Goal: Contribute content: Contribute content

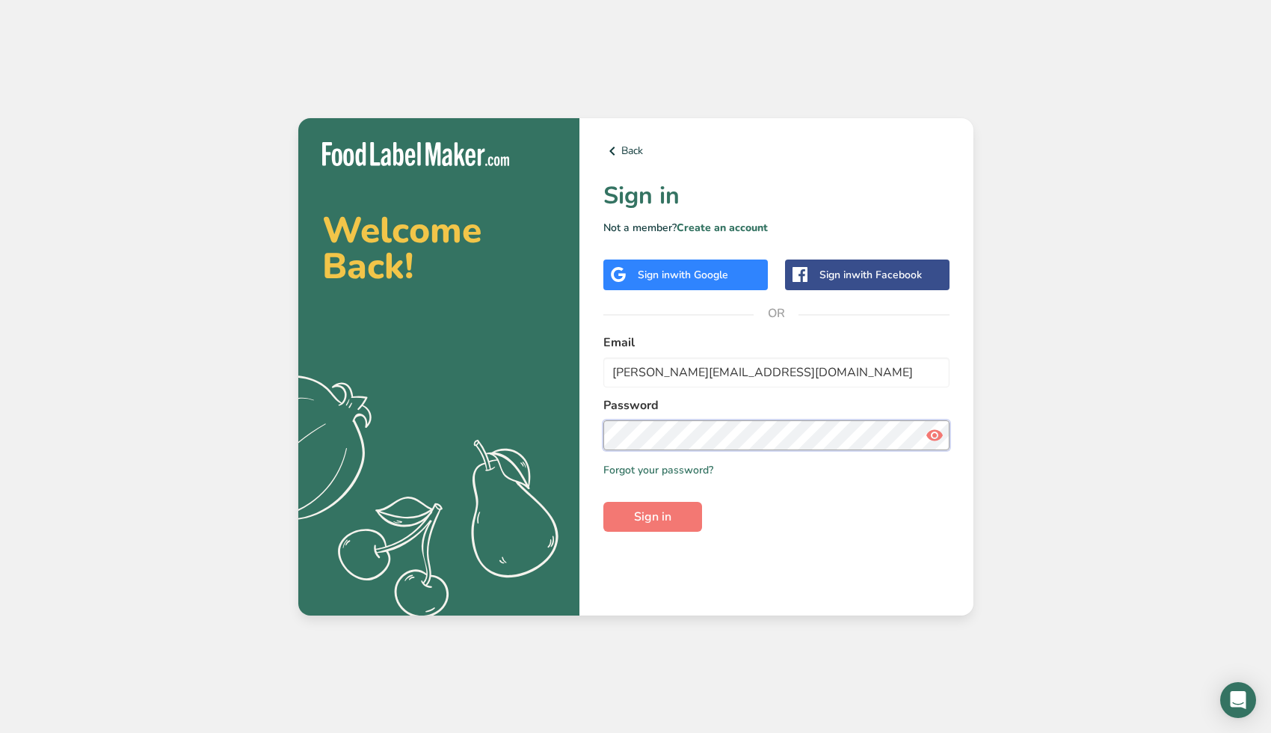
click at [653, 515] on button "Sign in" at bounding box center [652, 517] width 99 height 30
click at [636, 513] on span "Sign in" at bounding box center [652, 517] width 37 height 18
click at [658, 525] on button "Sign in" at bounding box center [652, 517] width 99 height 30
click at [682, 371] on input "[PERSON_NAME][EMAIL_ADDRESS][DOMAIN_NAME]" at bounding box center [776, 372] width 346 height 30
type input "[PERSON_NAME][EMAIL_ADDRESS][DOMAIN_NAME]"
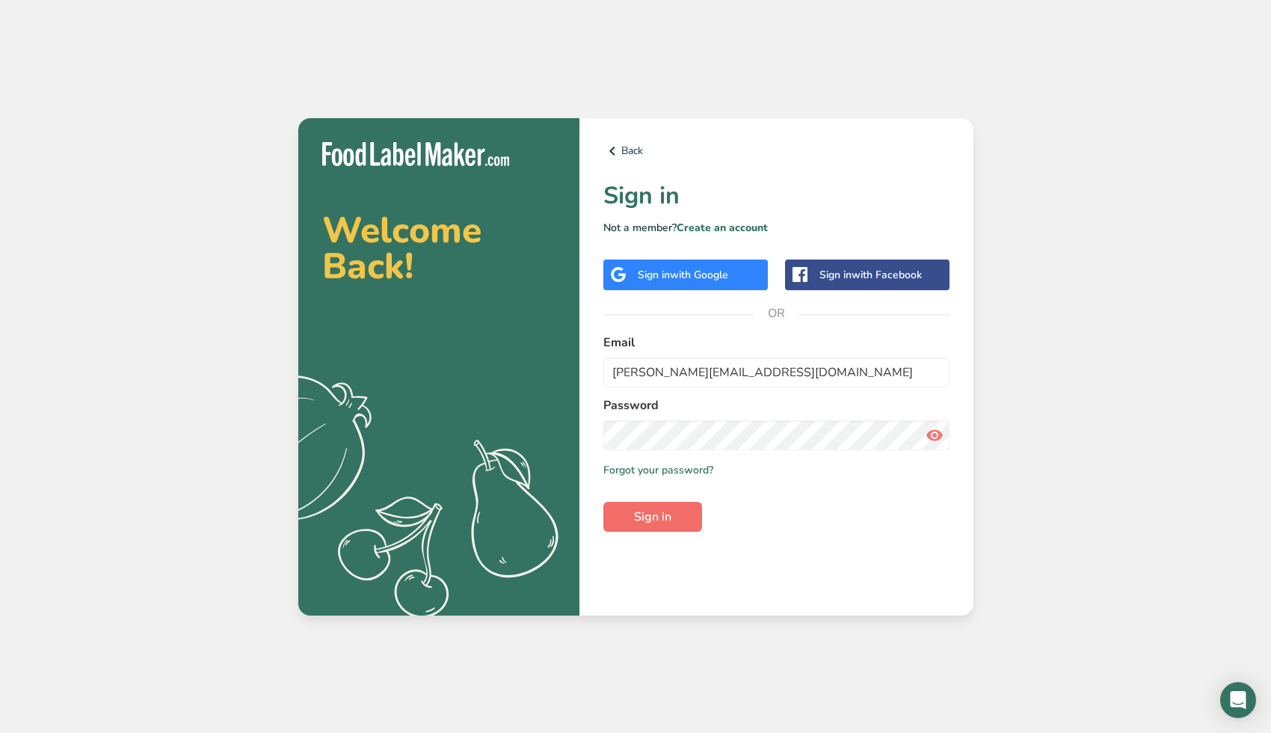
click at [644, 526] on button "Sign in" at bounding box center [652, 517] width 99 height 30
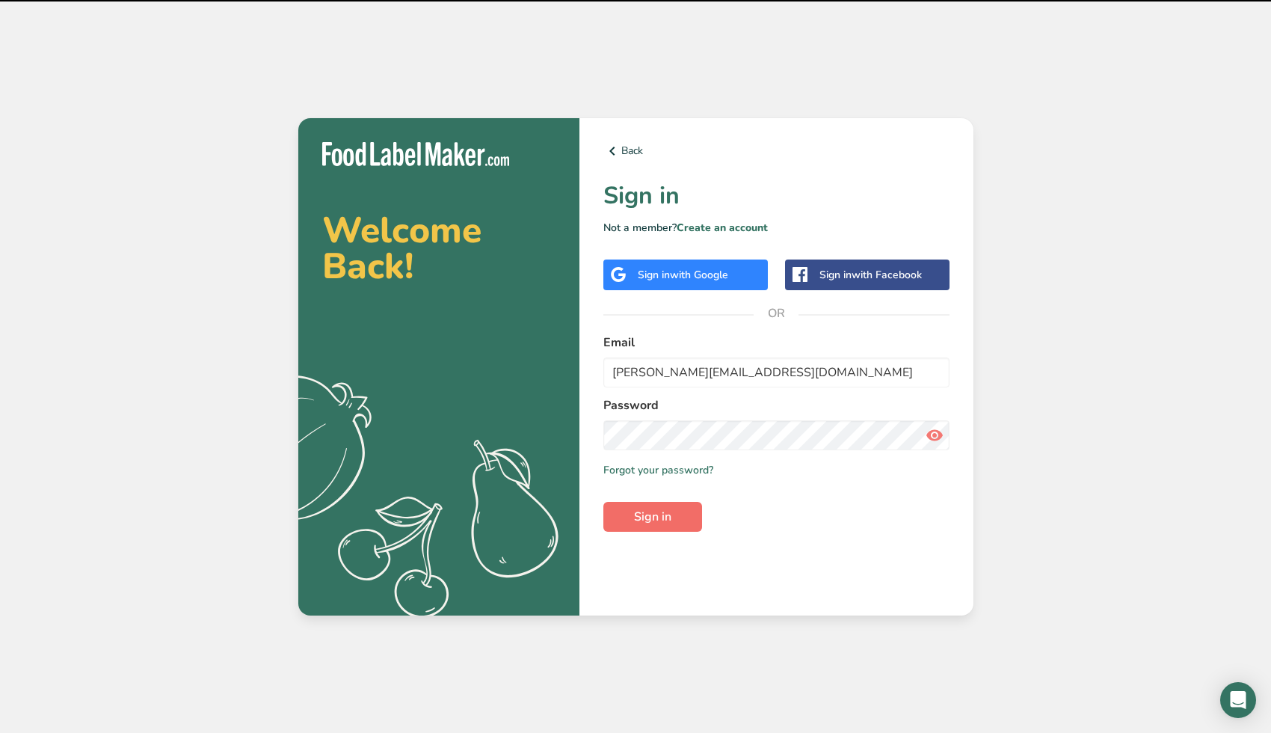
click at [641, 526] on button "Sign in" at bounding box center [652, 517] width 99 height 30
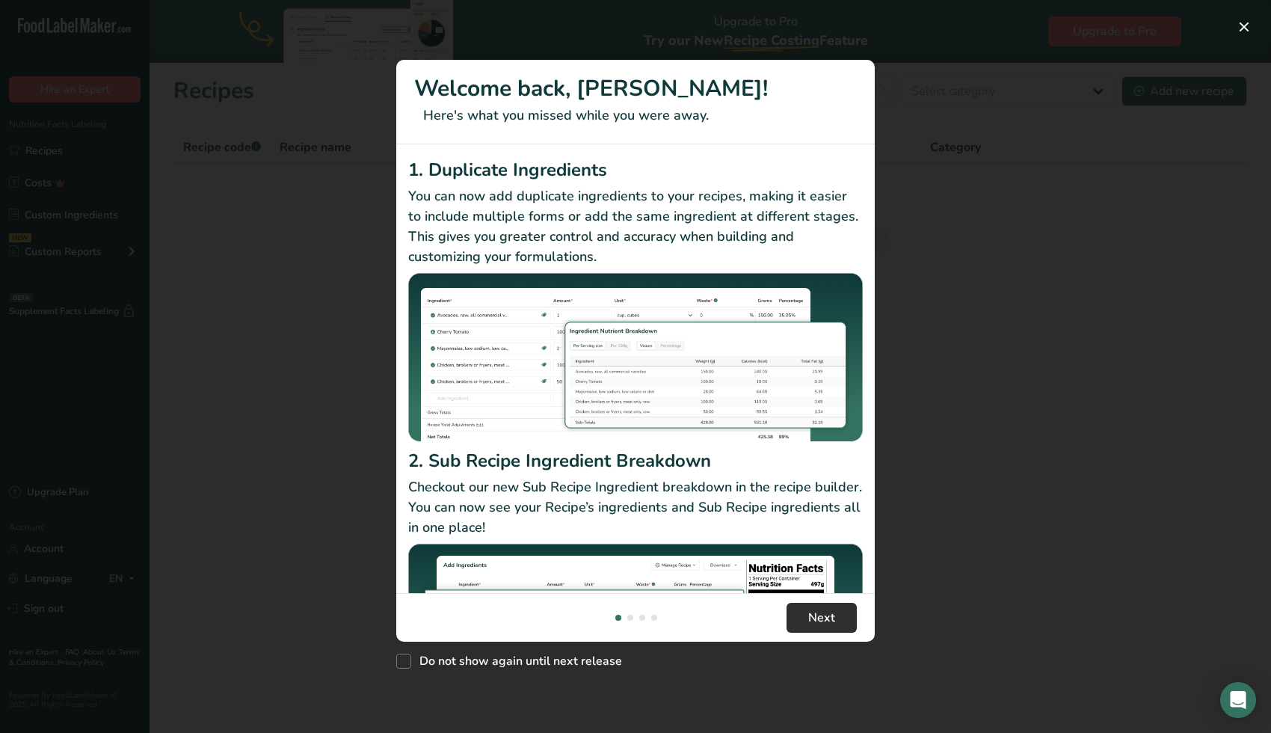
click at [800, 621] on button "Next" at bounding box center [822, 618] width 70 height 30
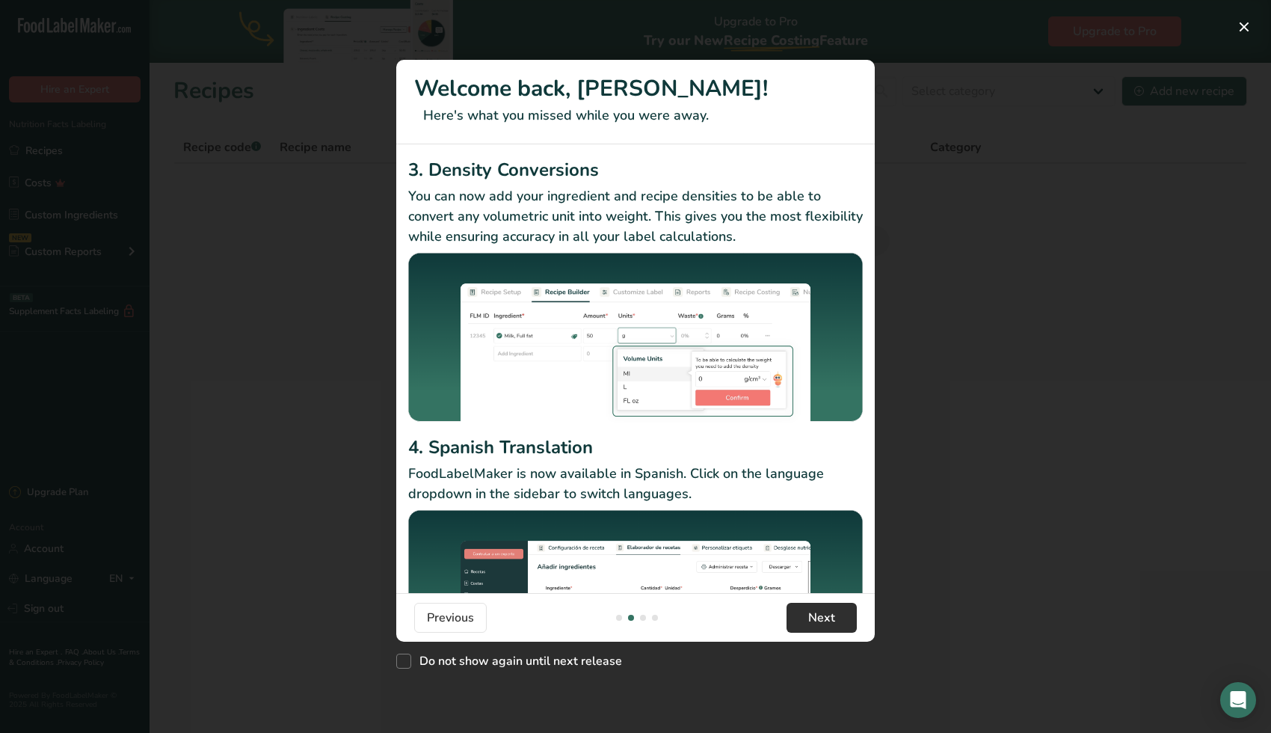
click at [796, 621] on button "Next" at bounding box center [822, 618] width 70 height 30
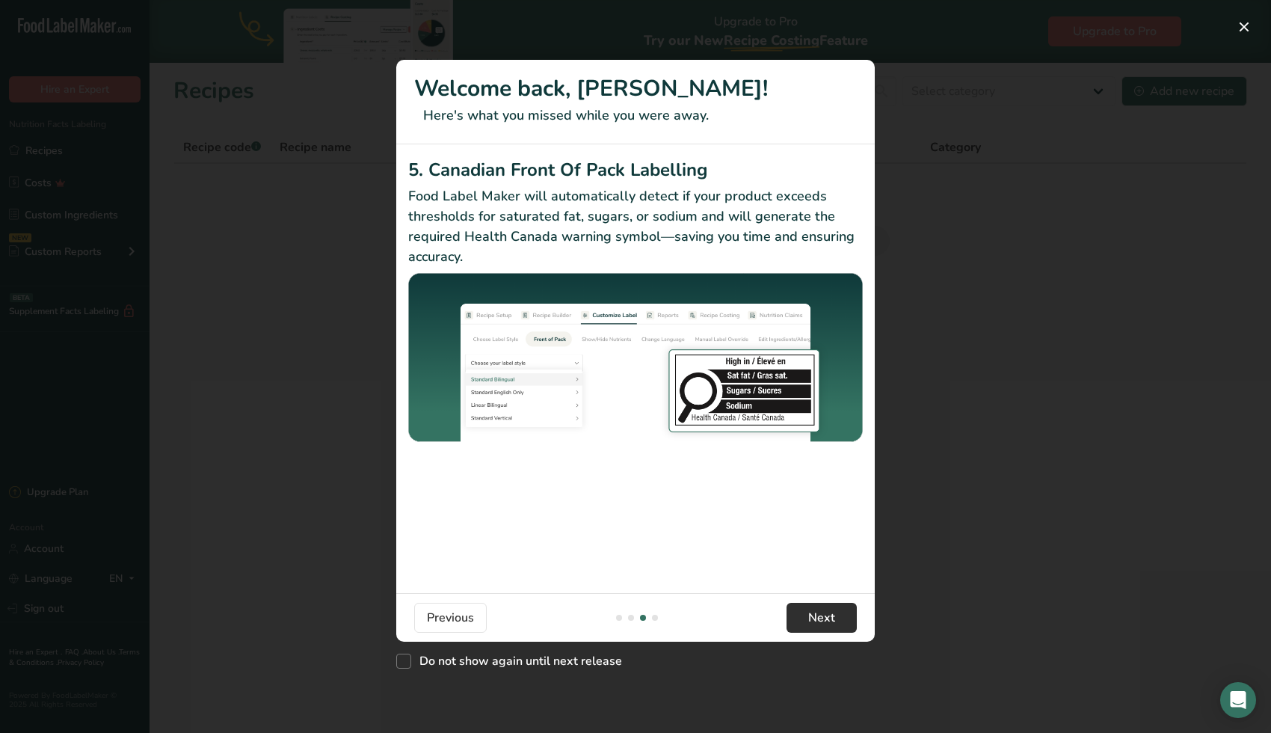
click at [796, 621] on button "Next" at bounding box center [822, 618] width 70 height 30
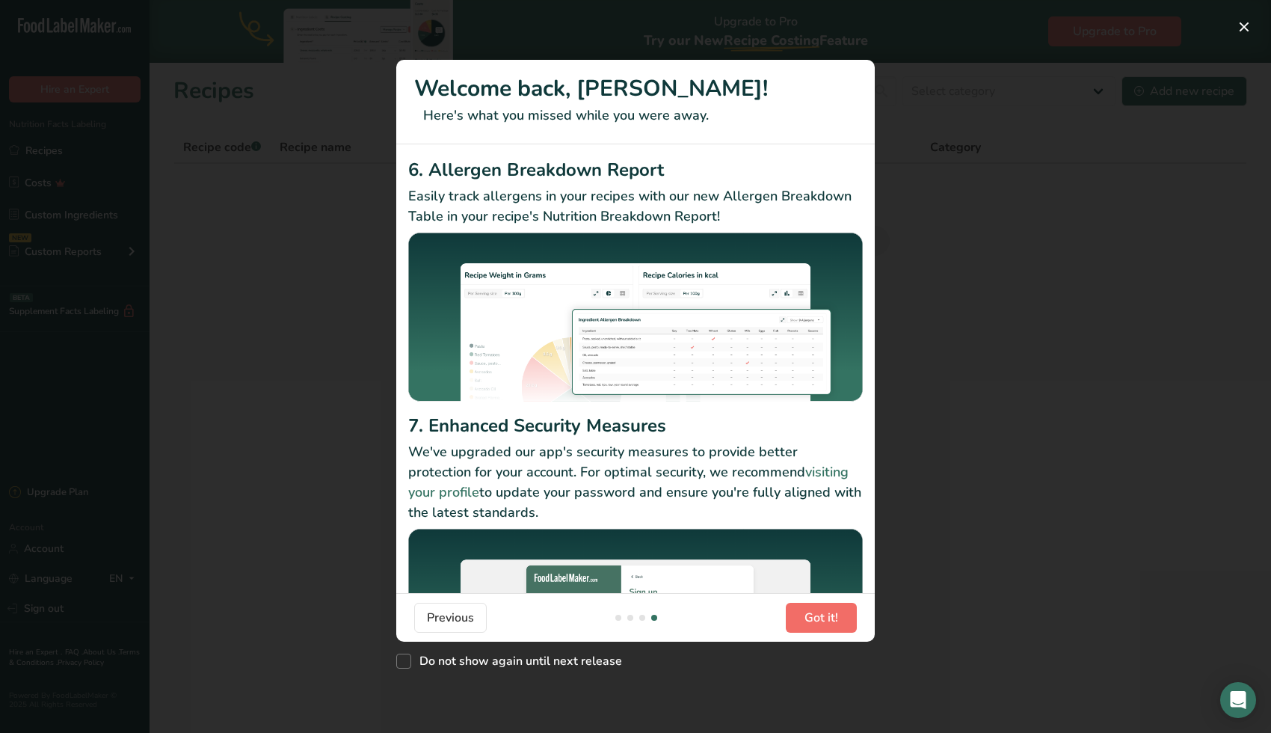
click at [814, 617] on span "Got it!" at bounding box center [822, 618] width 34 height 18
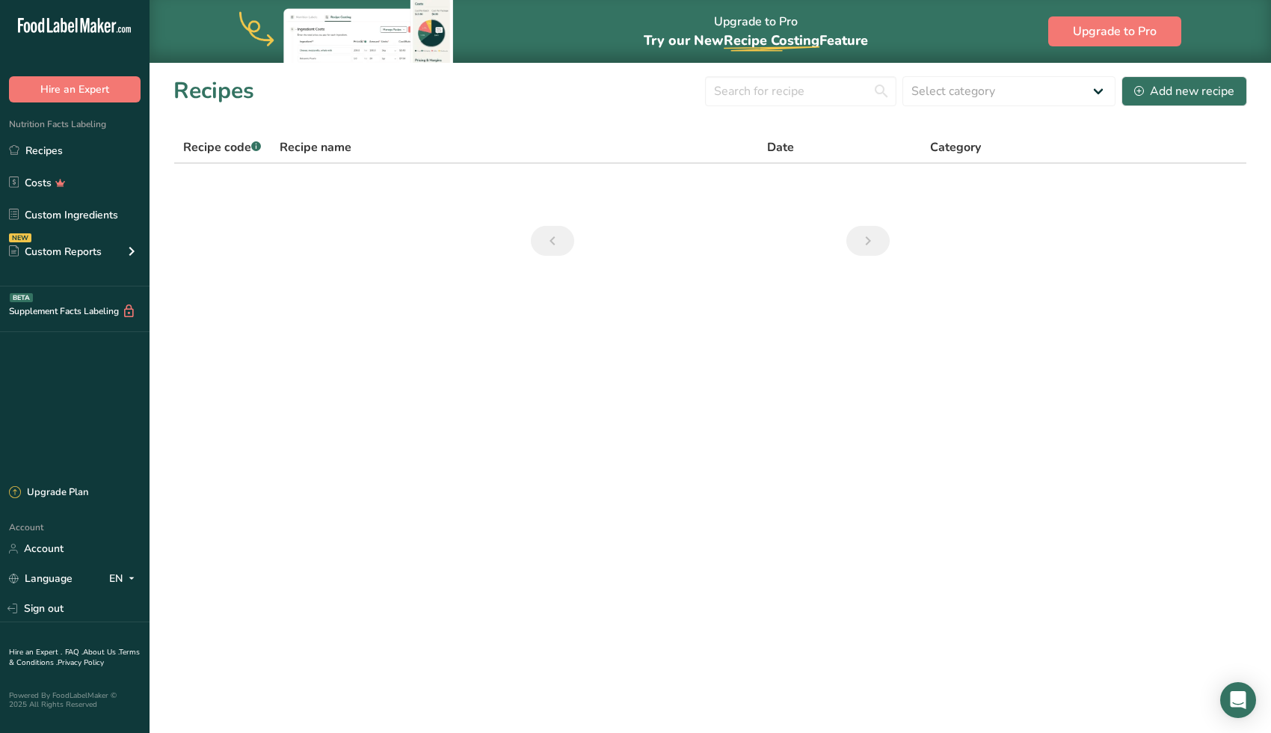
scroll to position [0, 0]
click at [54, 160] on link "Recipes" at bounding box center [75, 150] width 150 height 28
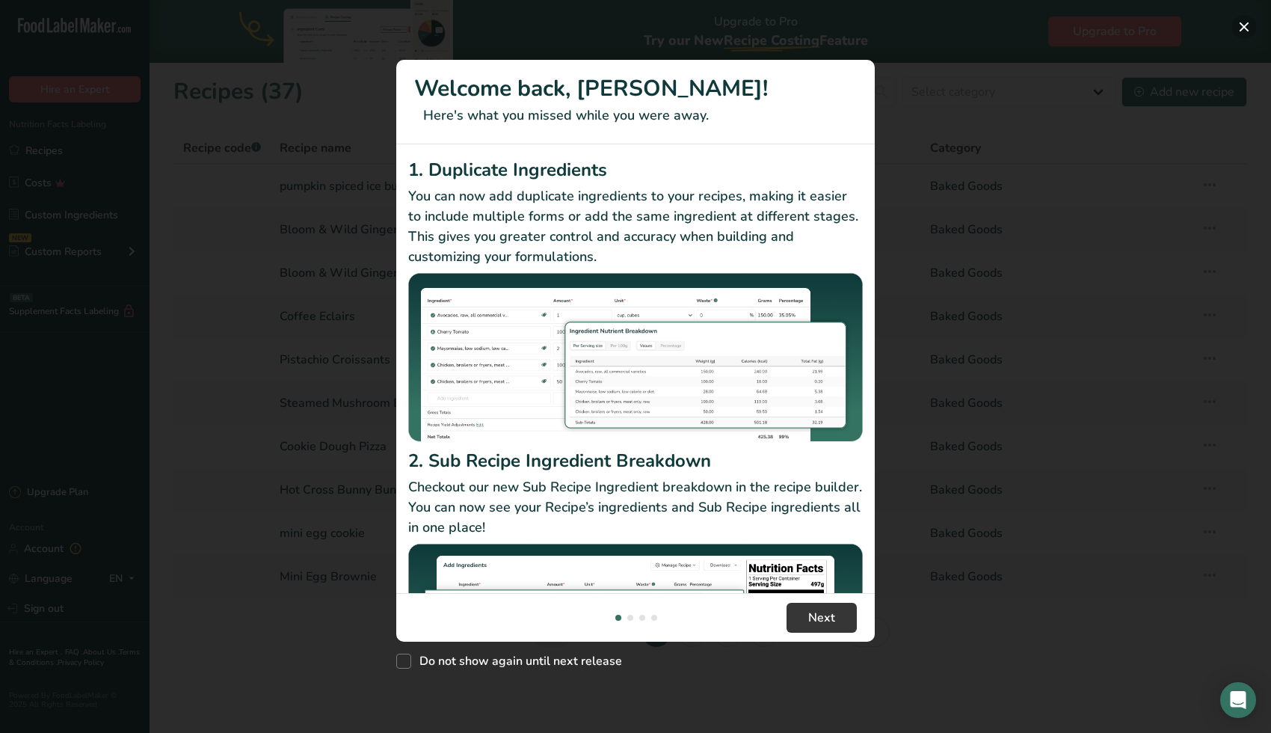
click at [1252, 31] on button "New Features" at bounding box center [1244, 27] width 24 height 24
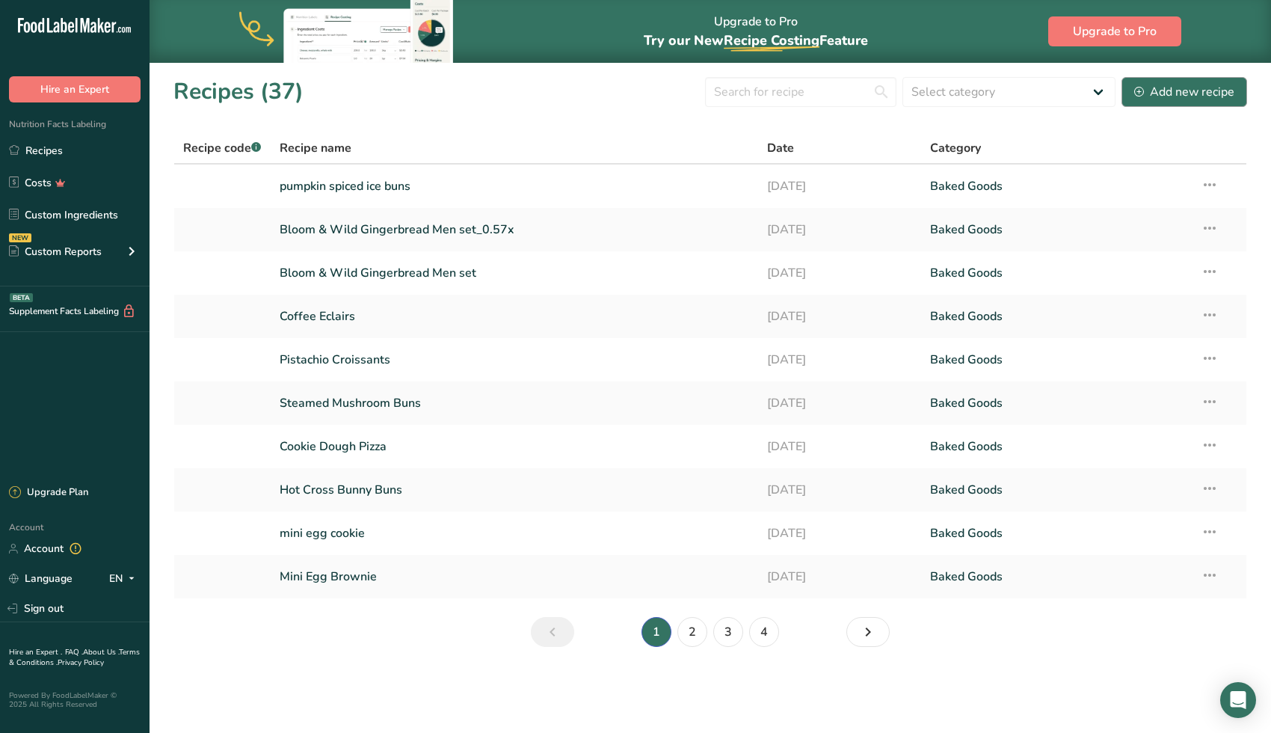
click at [1179, 87] on div "Add new recipe" at bounding box center [1184, 92] width 100 height 18
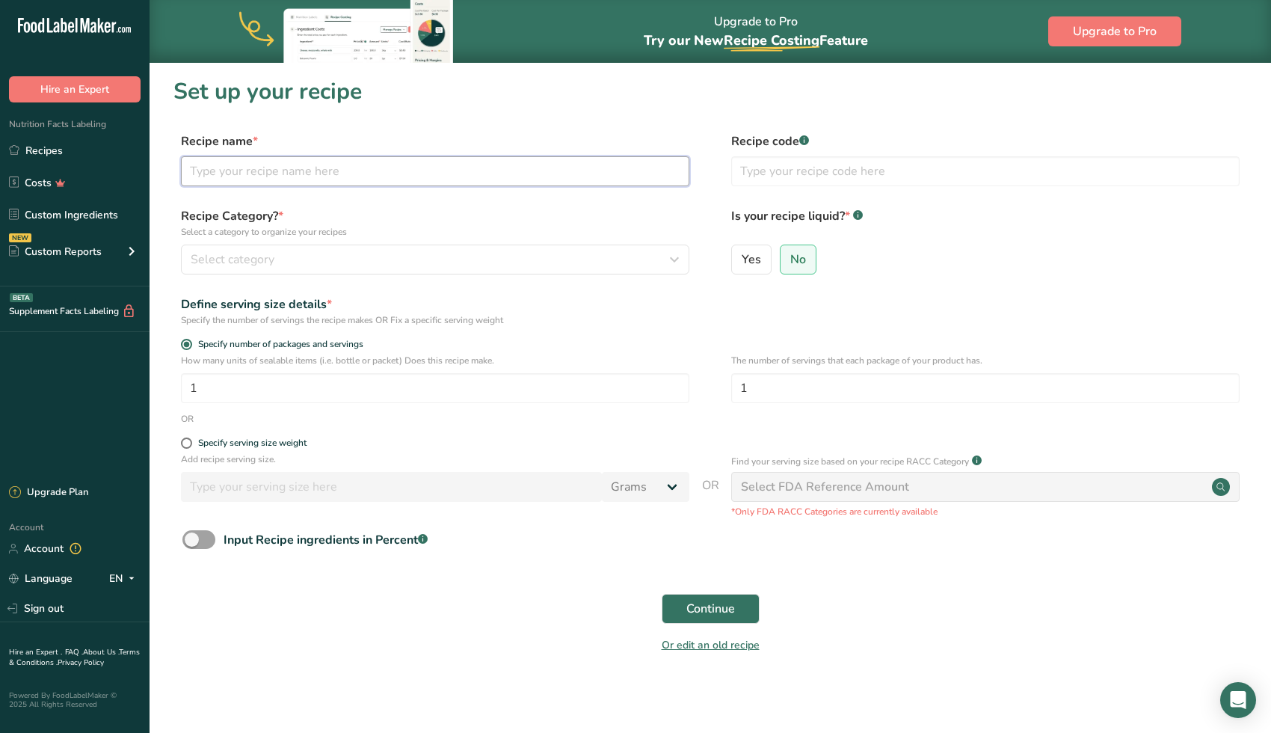
click at [551, 172] on input "text" at bounding box center [435, 171] width 509 height 30
type input "Matcha & Pistachio Tea Cakes"
click at [480, 251] on div "Select category" at bounding box center [431, 260] width 480 height 18
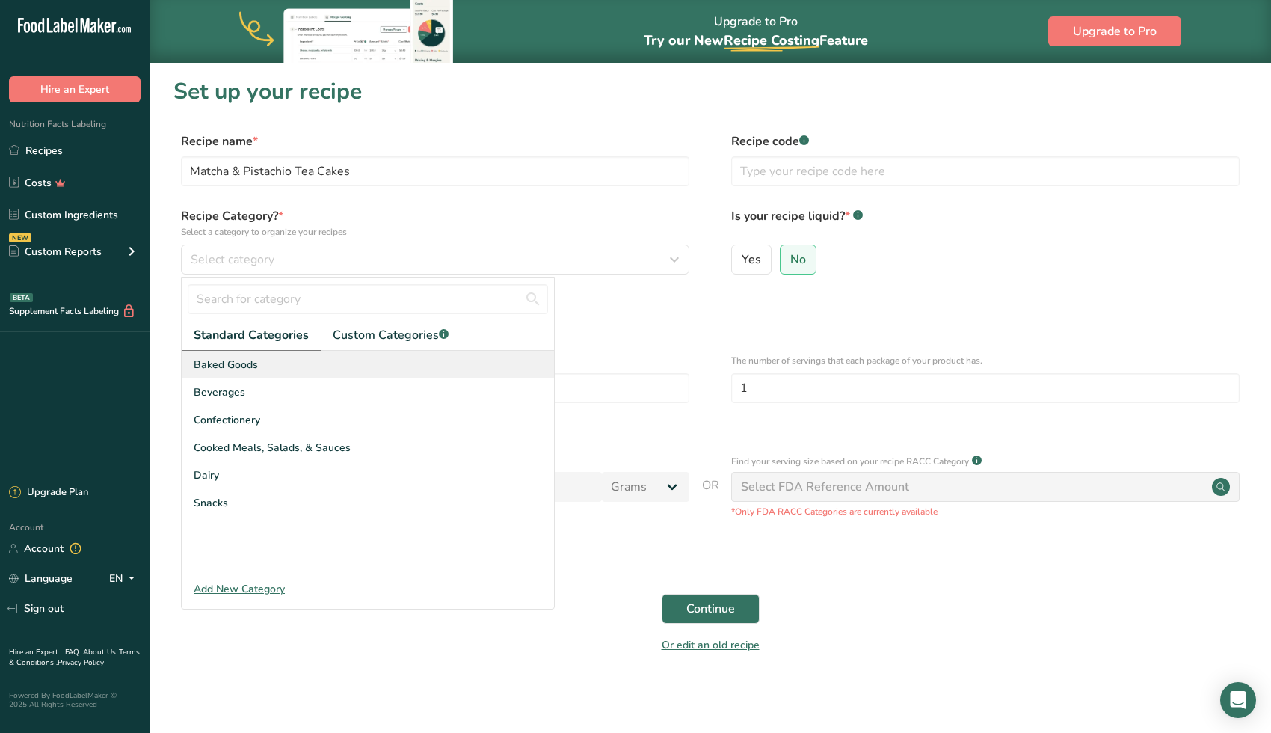
click at [281, 359] on div "Baked Goods" at bounding box center [368, 365] width 372 height 28
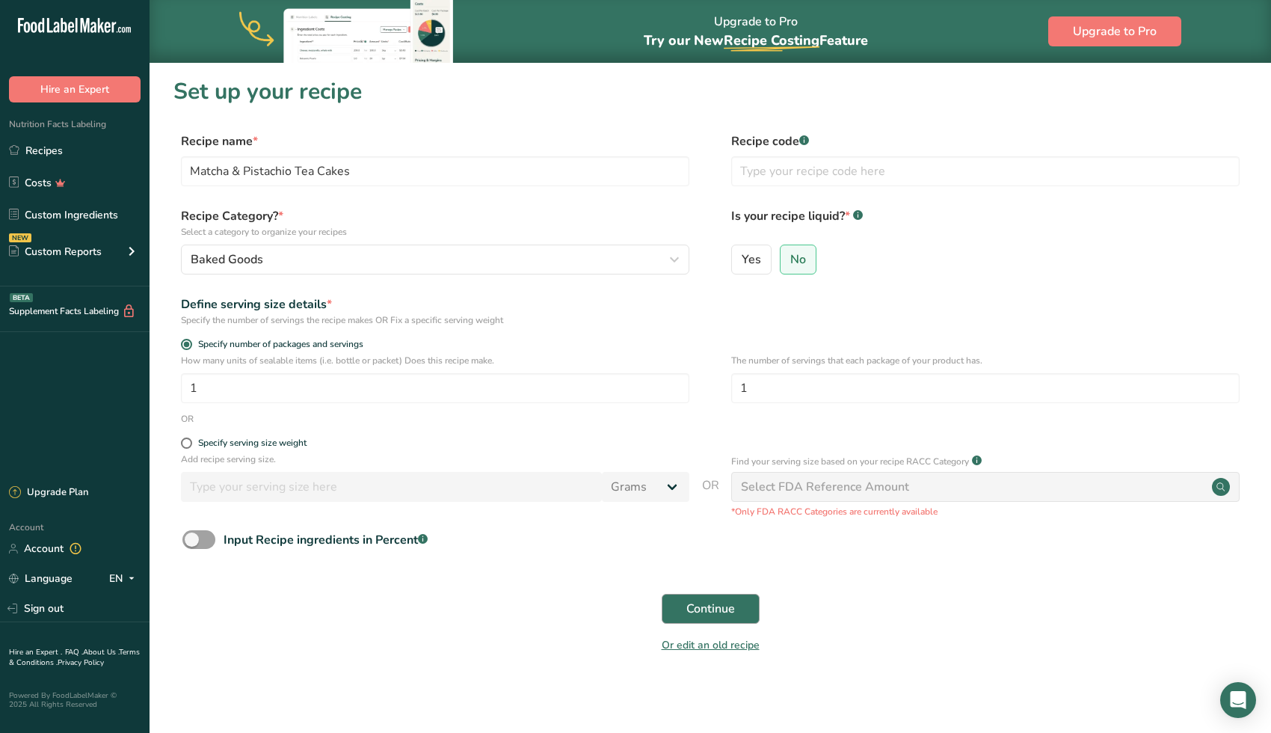
click at [706, 615] on button "Continue" at bounding box center [711, 609] width 98 height 30
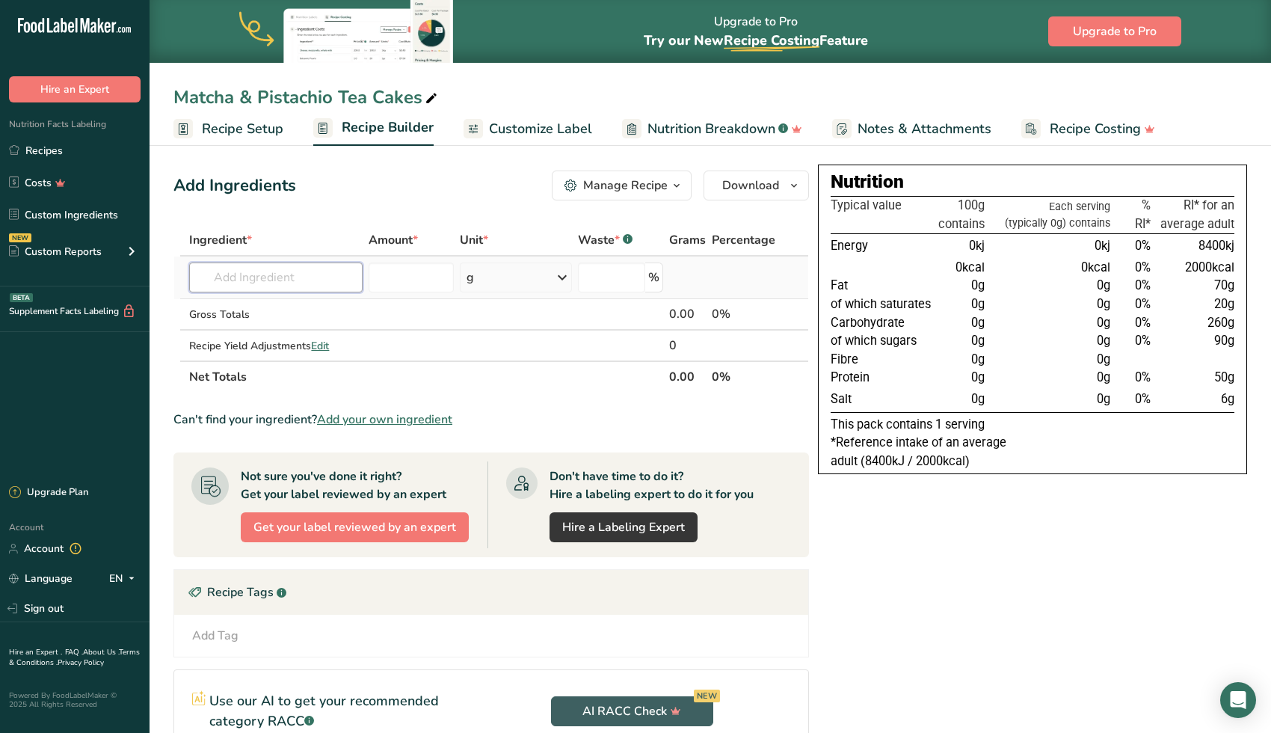
click at [306, 282] on input "text" at bounding box center [275, 277] width 173 height 30
type input "match powder"
click at [242, 326] on div "Add your own ingredient" at bounding box center [276, 333] width 150 height 16
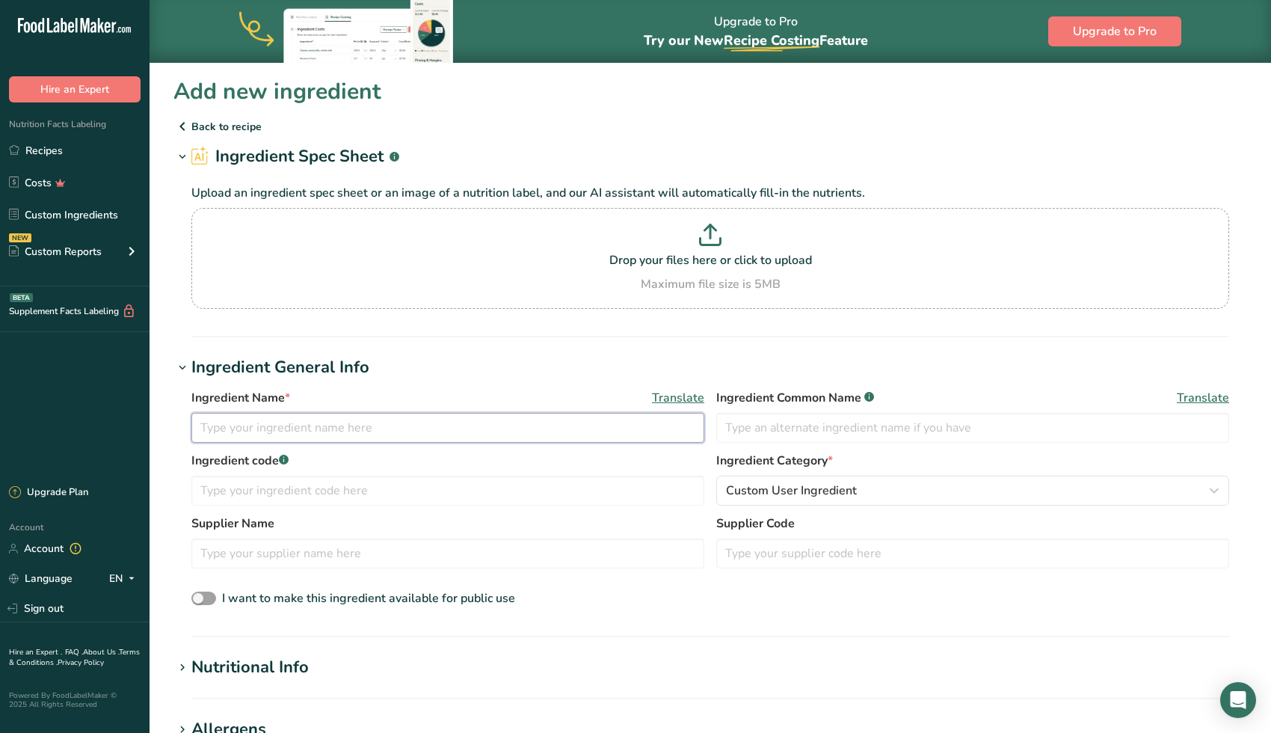
click at [501, 437] on input "text" at bounding box center [447, 428] width 513 height 30
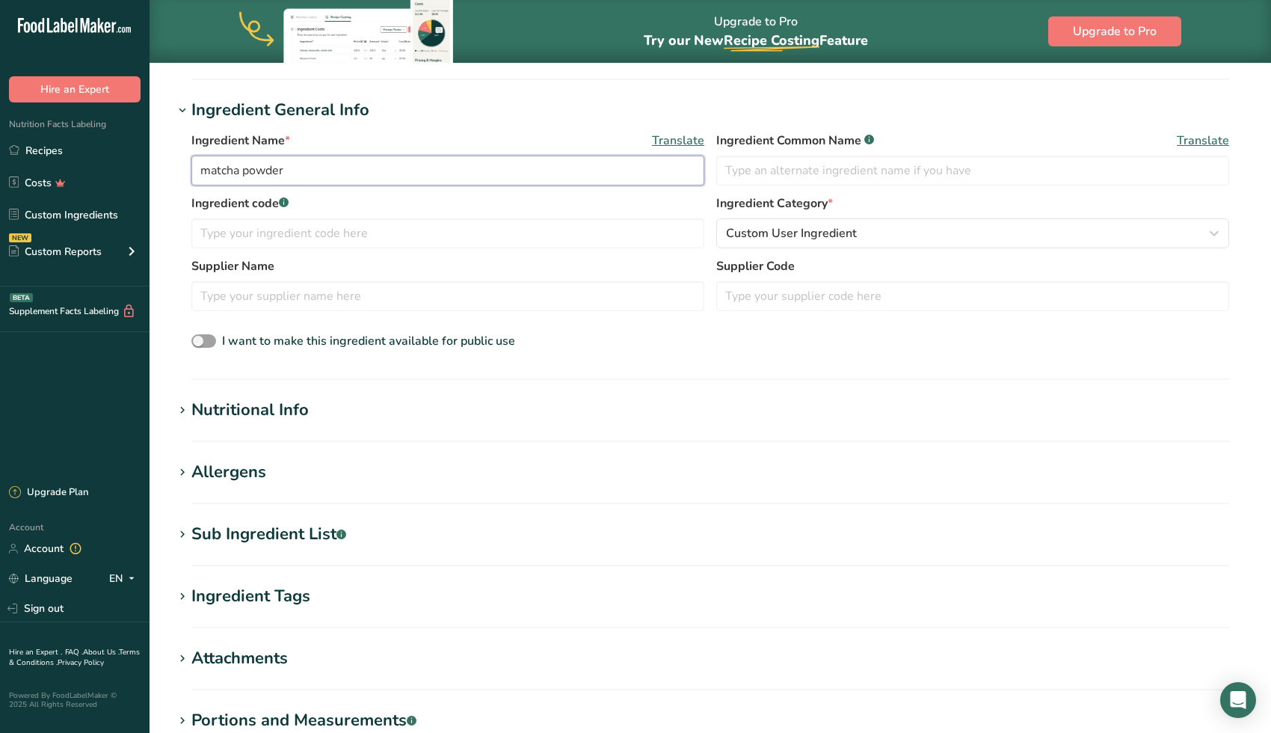
scroll to position [229, 0]
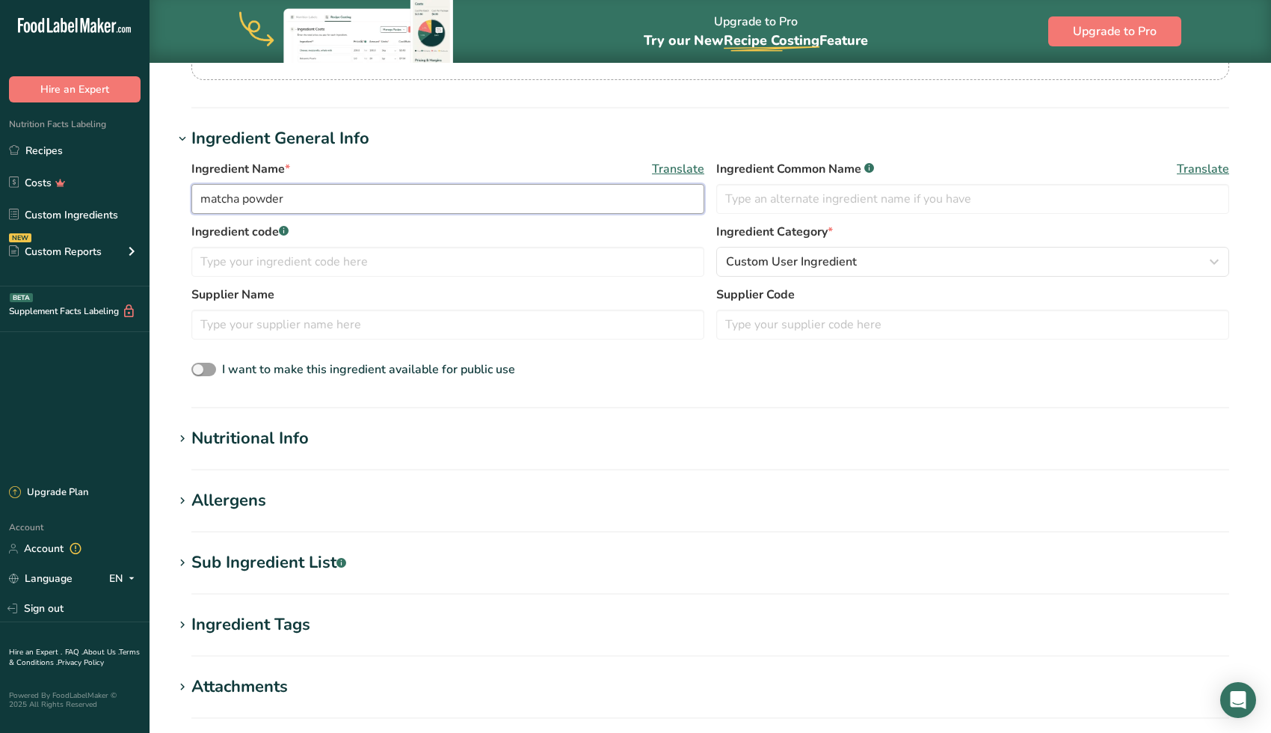
type input "matcha powder"
click at [398, 445] on h1 "Nutritional Info" at bounding box center [710, 438] width 1074 height 25
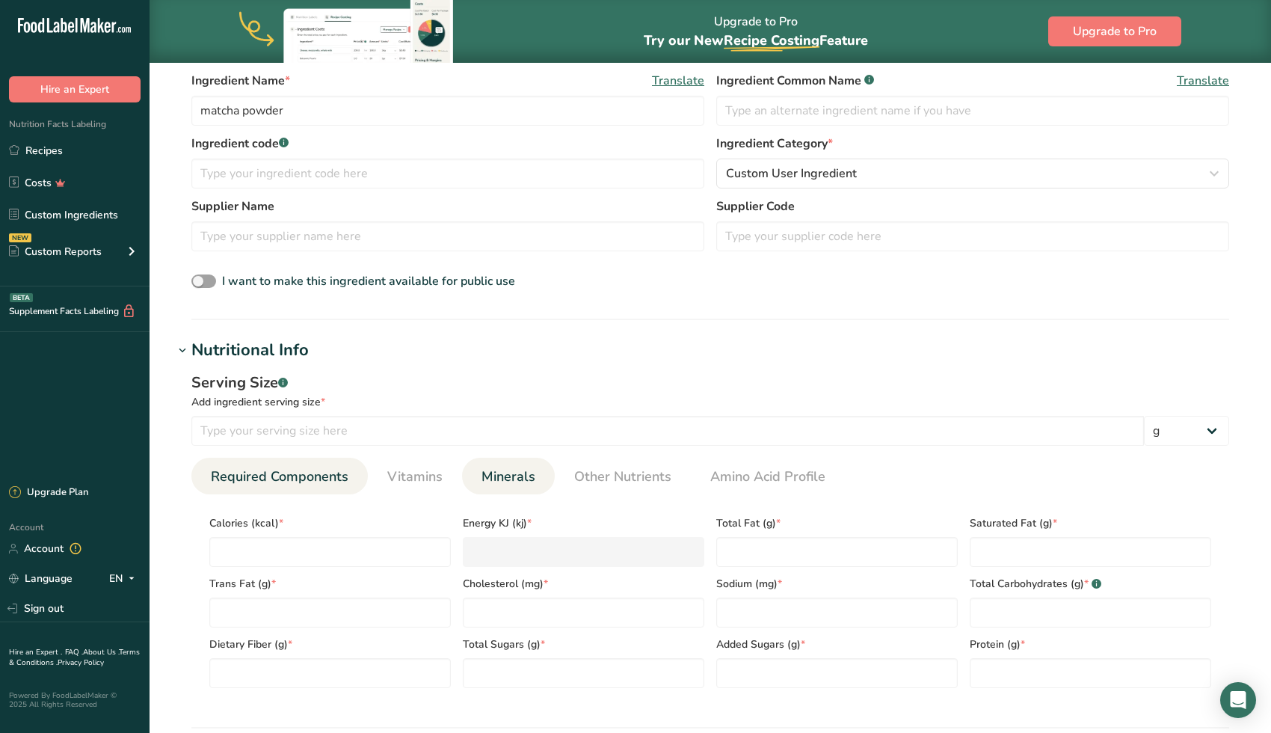
scroll to position [318, 0]
click at [381, 546] on input "number" at bounding box center [330, 551] width 242 height 30
paste input "40"
type input "40"
type KJ "167.4"
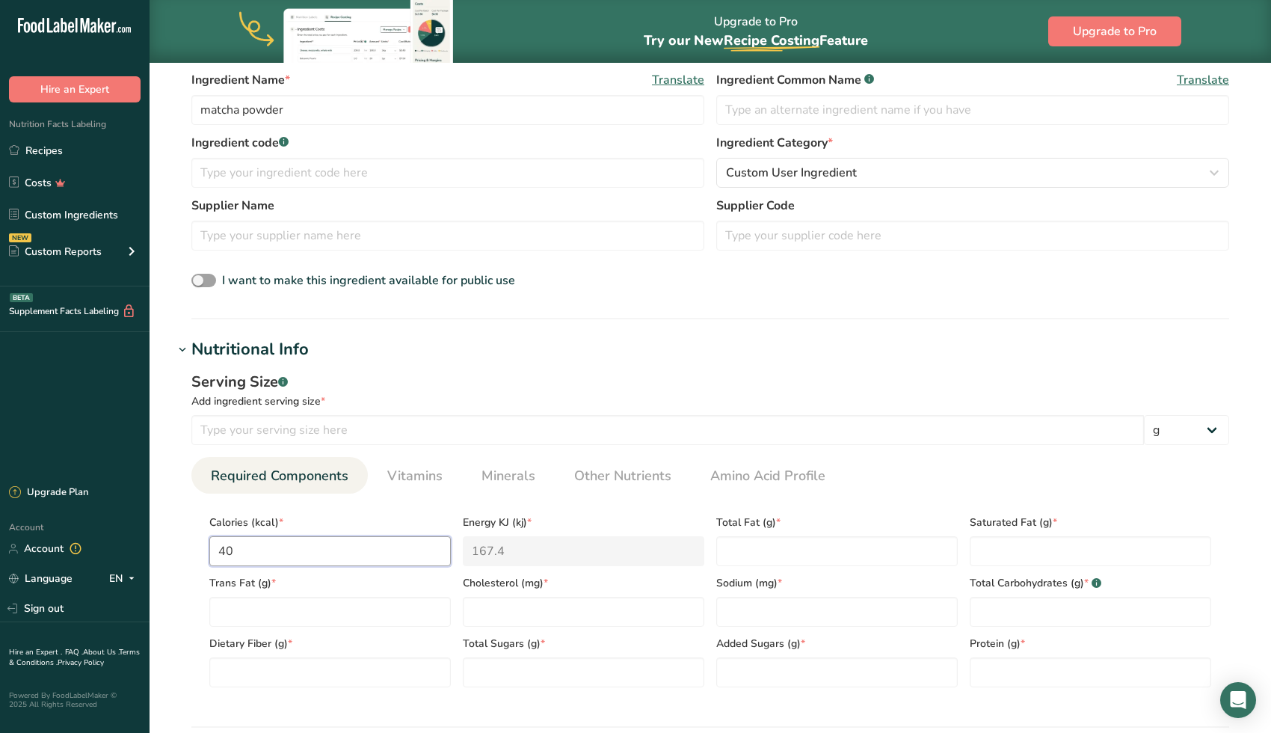
type input "40"
click at [498, 402] on div "Add ingredient serving size *" at bounding box center [710, 401] width 1038 height 16
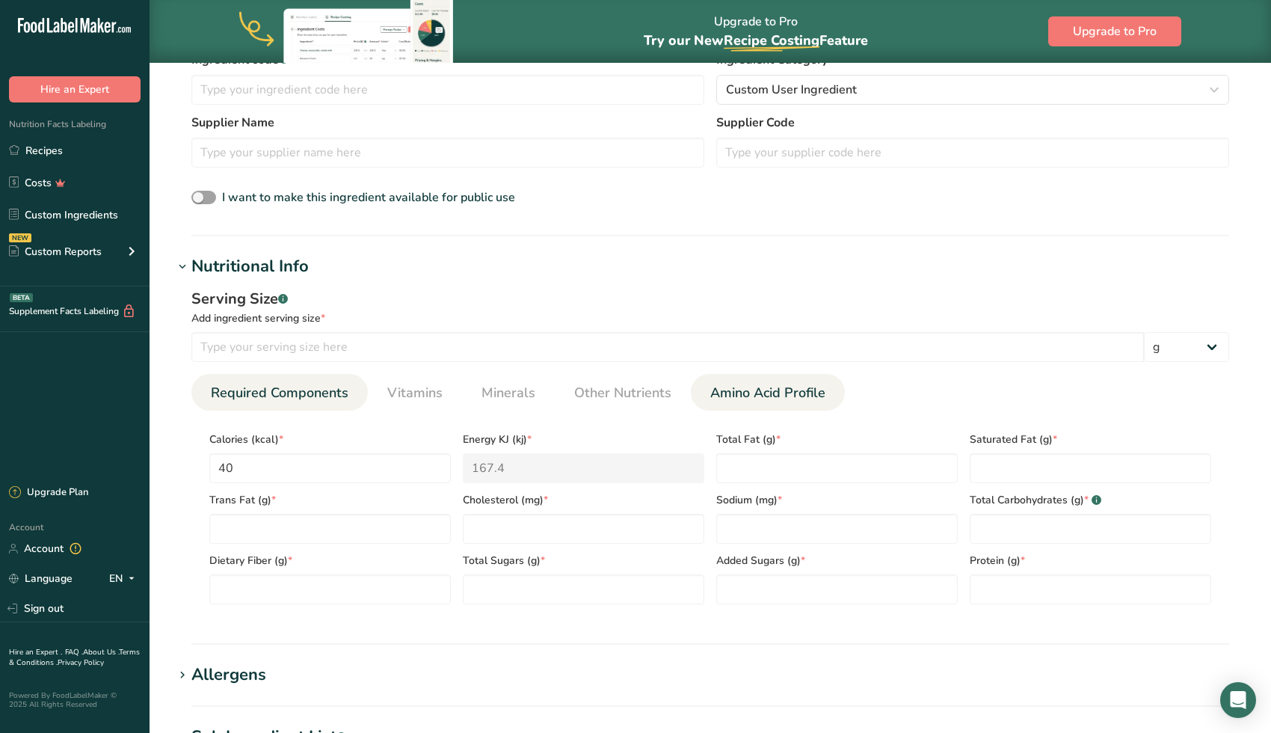
scroll to position [399, 0]
click at [839, 463] on Fat "number" at bounding box center [837, 470] width 242 height 30
type Fat "0"
click at [323, 515] on Fat "number" at bounding box center [330, 530] width 242 height 30
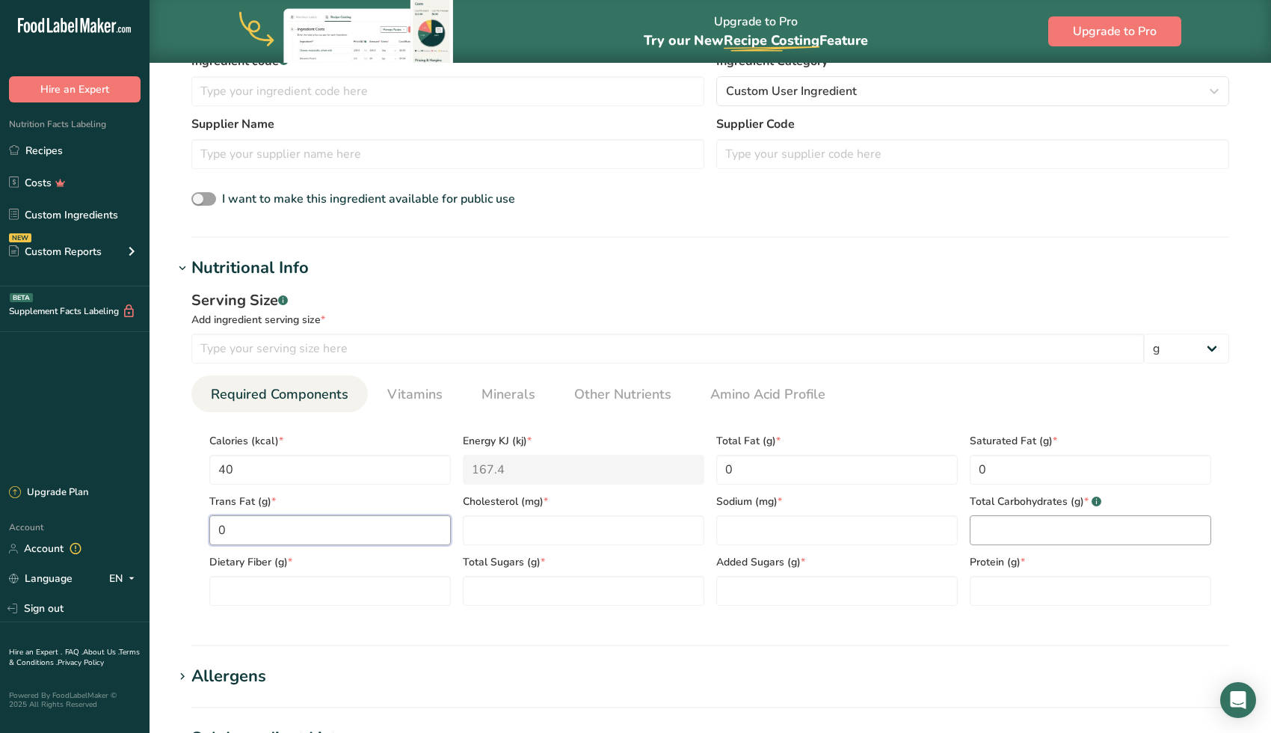
type Fat "0"
click at [1059, 526] on Carbohydrates "number" at bounding box center [1091, 530] width 242 height 30
paste Carbohydrates "60"
type Carbohydrates "60"
click at [571, 585] on Sugars "number" at bounding box center [584, 591] width 242 height 30
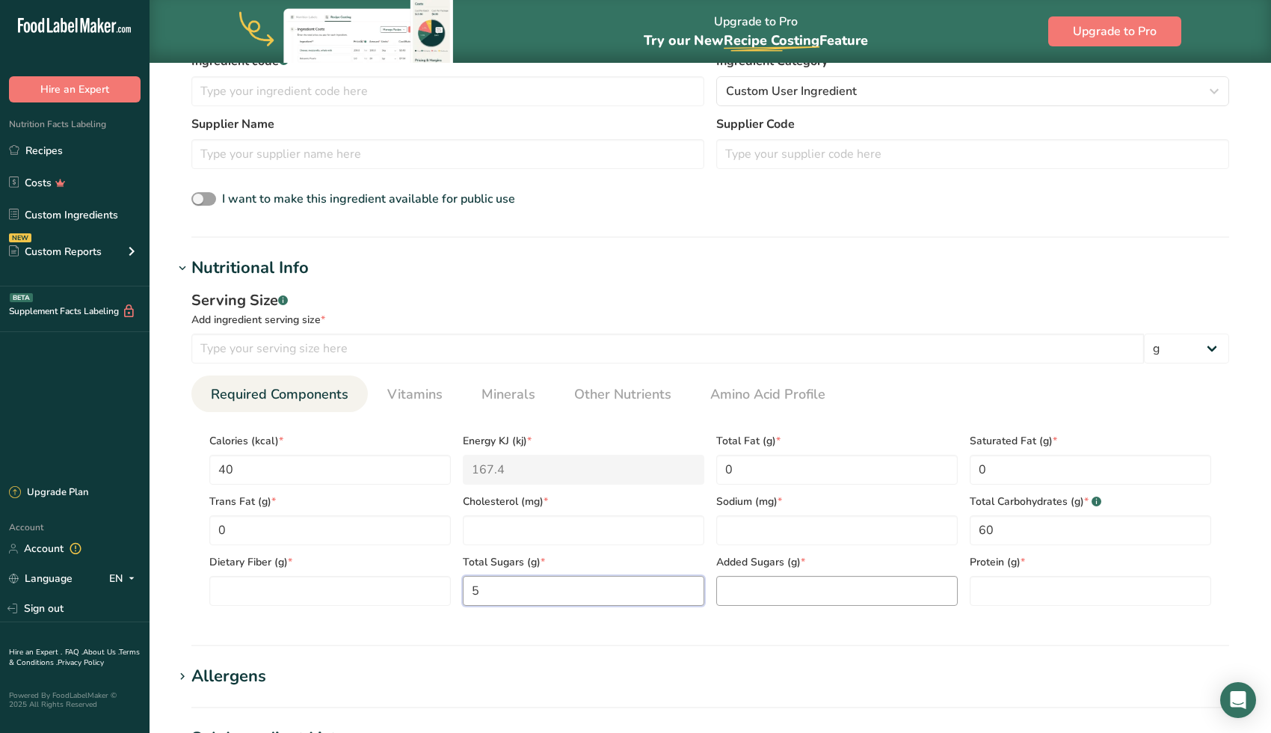
type Sugars "5"
click at [820, 578] on Sugars "number" at bounding box center [837, 591] width 242 height 30
type Sugars "0"
click at [555, 515] on input "number" at bounding box center [584, 530] width 242 height 30
type input "0"
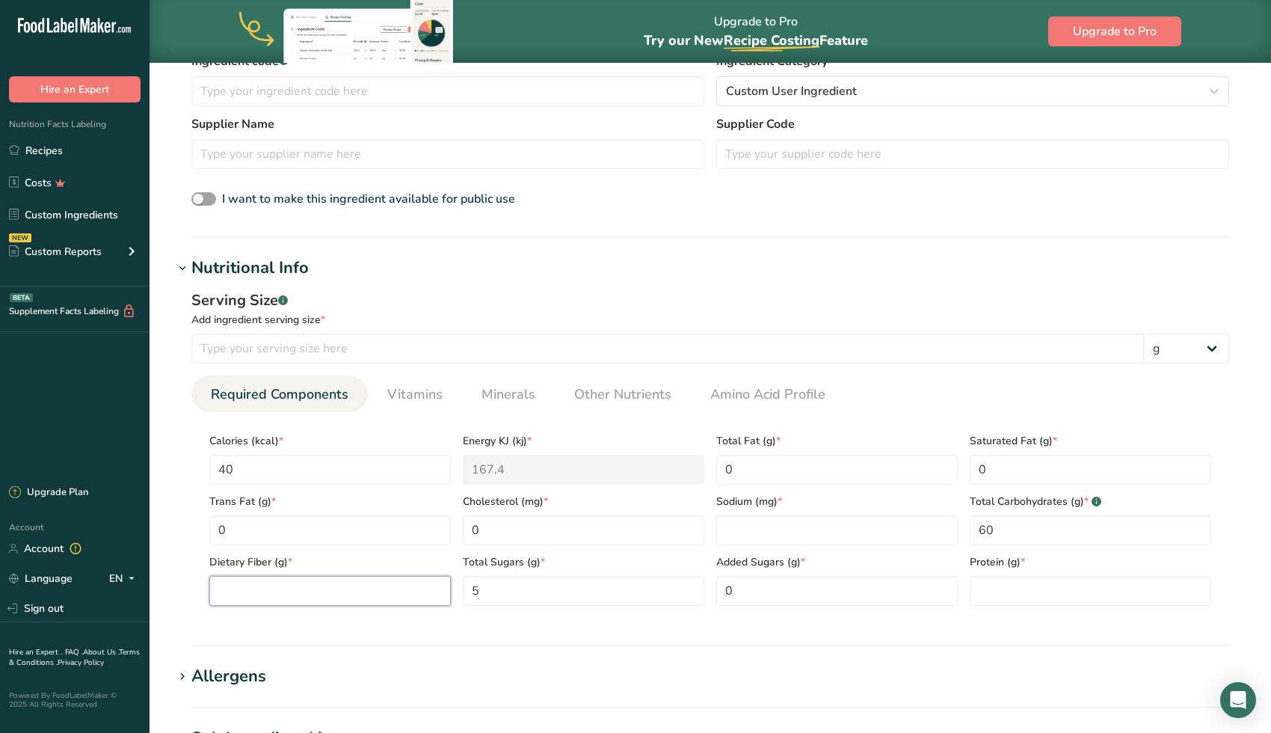
click at [396, 582] on Fiber "number" at bounding box center [330, 591] width 242 height 30
type Fiber "35"
click at [1078, 576] on input "number" at bounding box center [1091, 591] width 242 height 30
paste input "30"
type input "30"
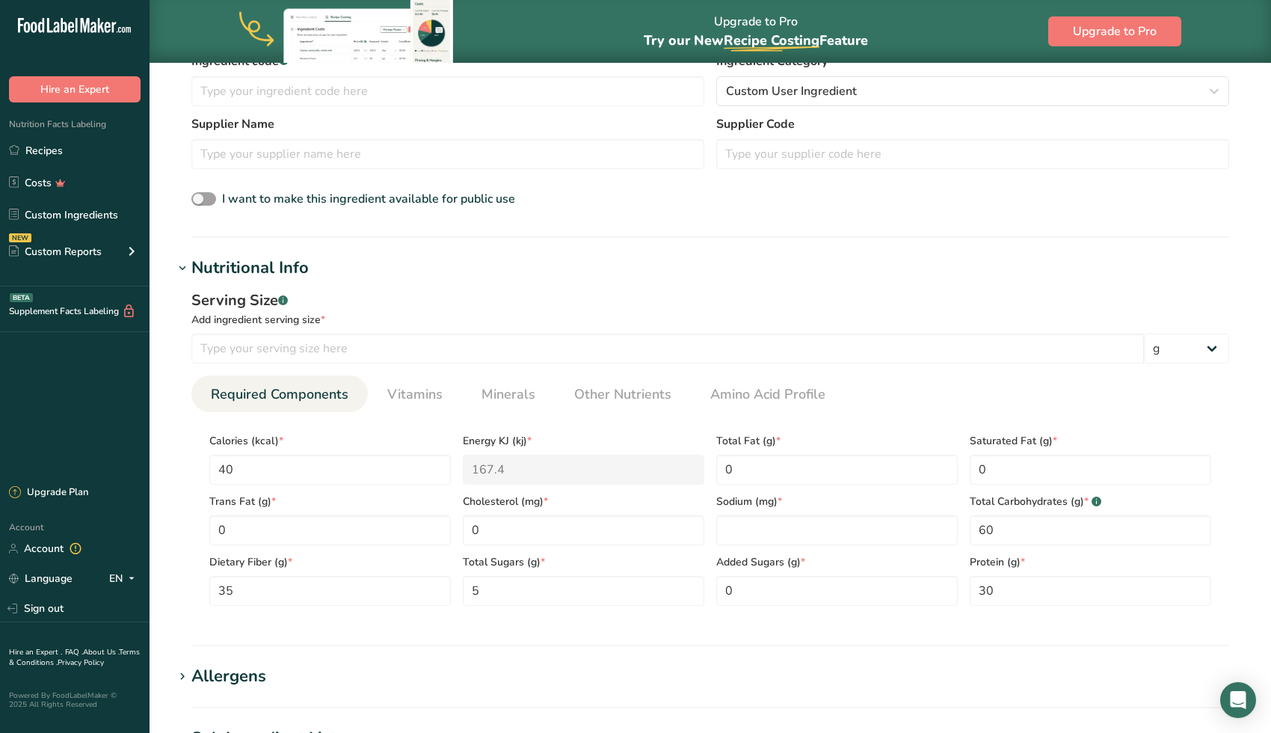
click at [778, 636] on section "Nutritional Info Serving Size .a-a{fill:#347362;}.b-a{fill:#fff;} Add ingredien…" at bounding box center [710, 451] width 1074 height 390
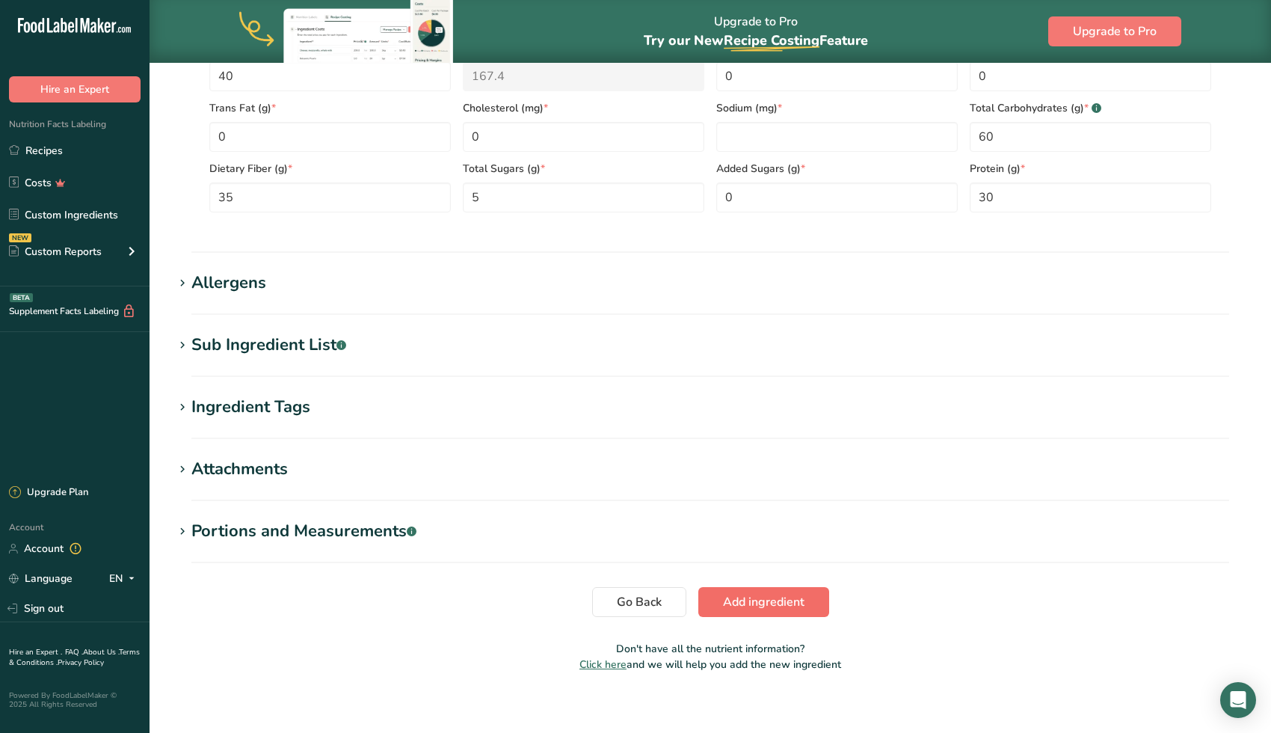
click at [728, 600] on span "Add ingredient" at bounding box center [764, 602] width 82 height 18
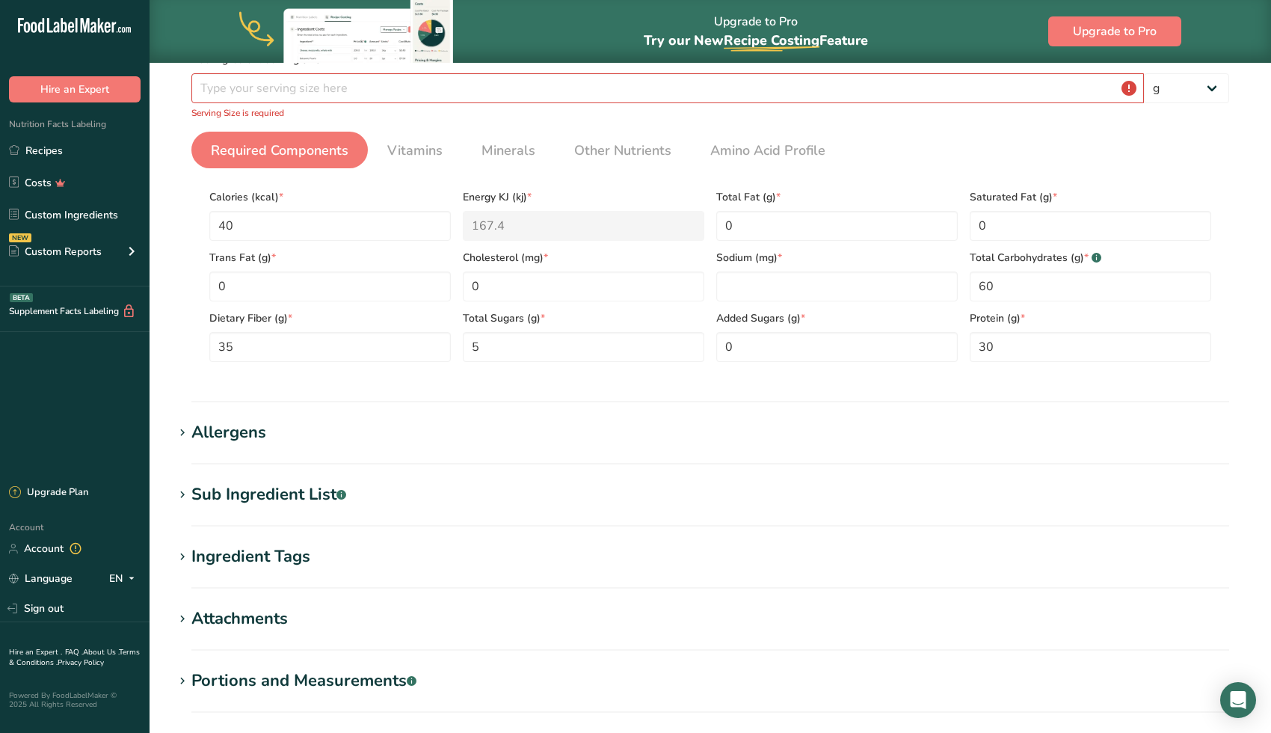
scroll to position [422, 0]
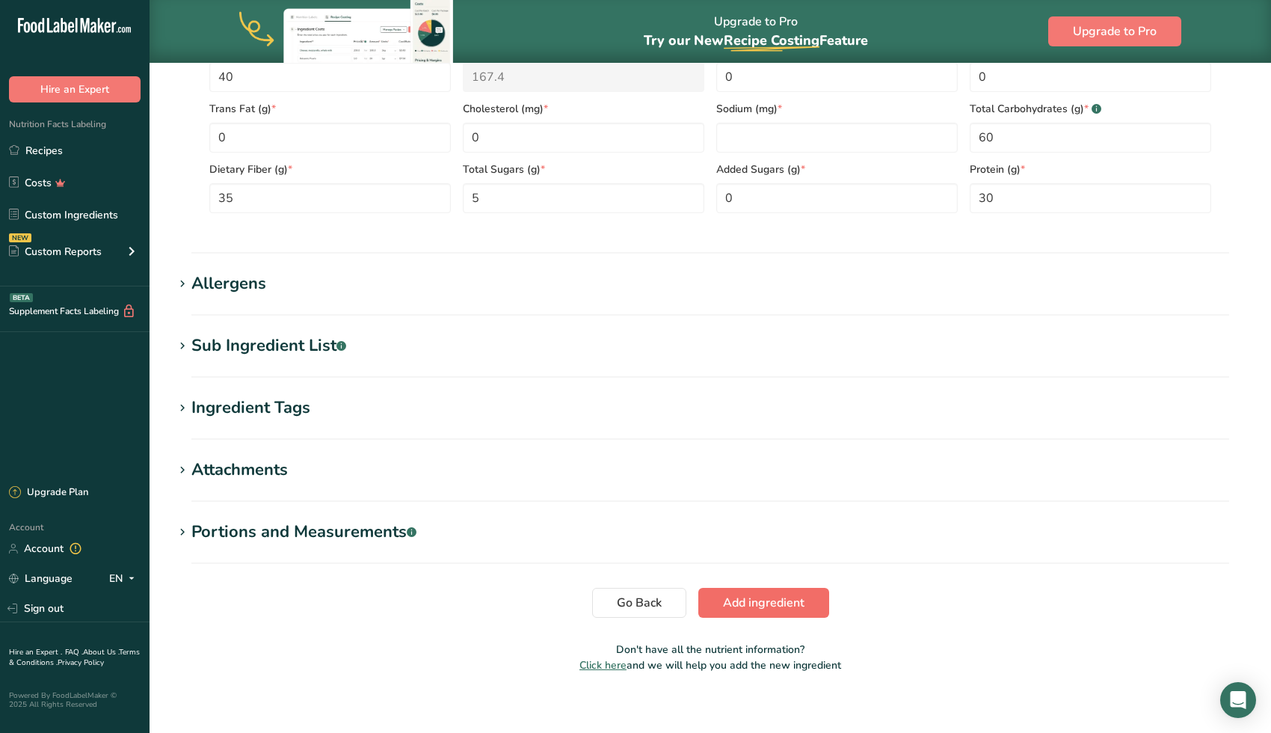
click at [761, 594] on span "Add ingredient" at bounding box center [764, 603] width 82 height 18
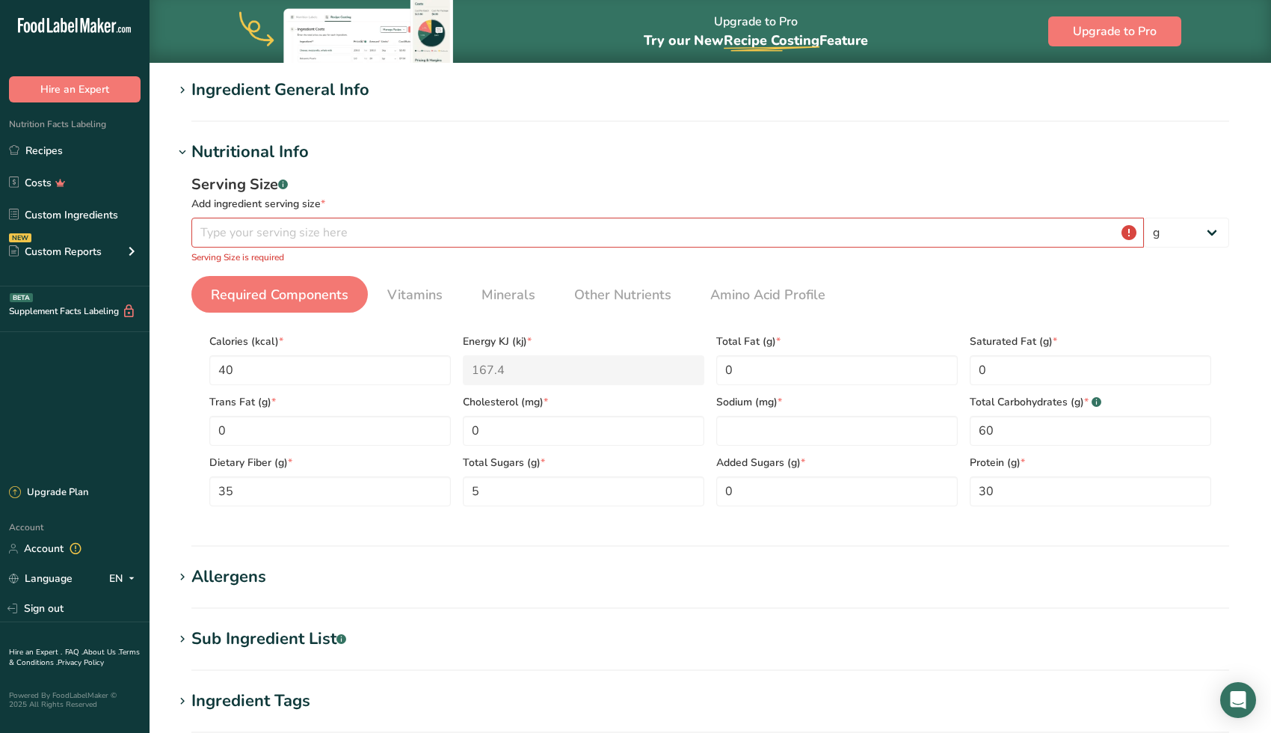
scroll to position [123, 0]
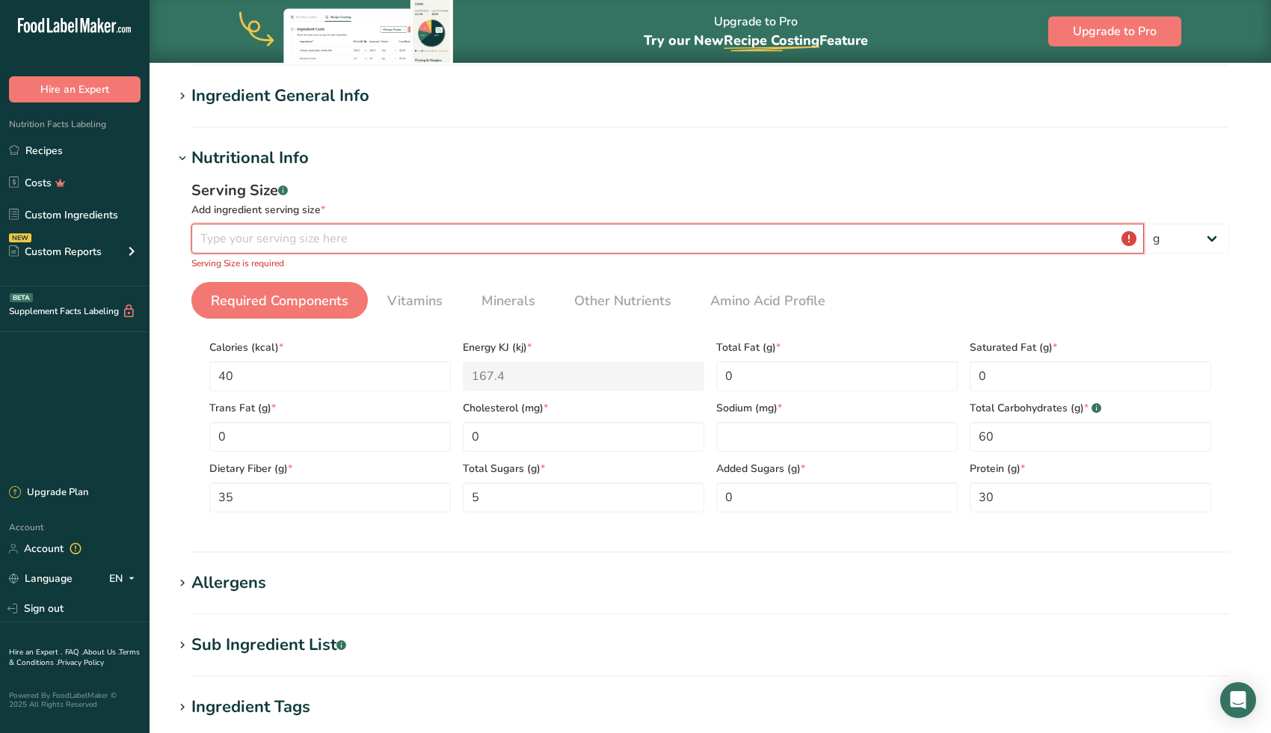
click at [571, 233] on input "number" at bounding box center [667, 239] width 953 height 30
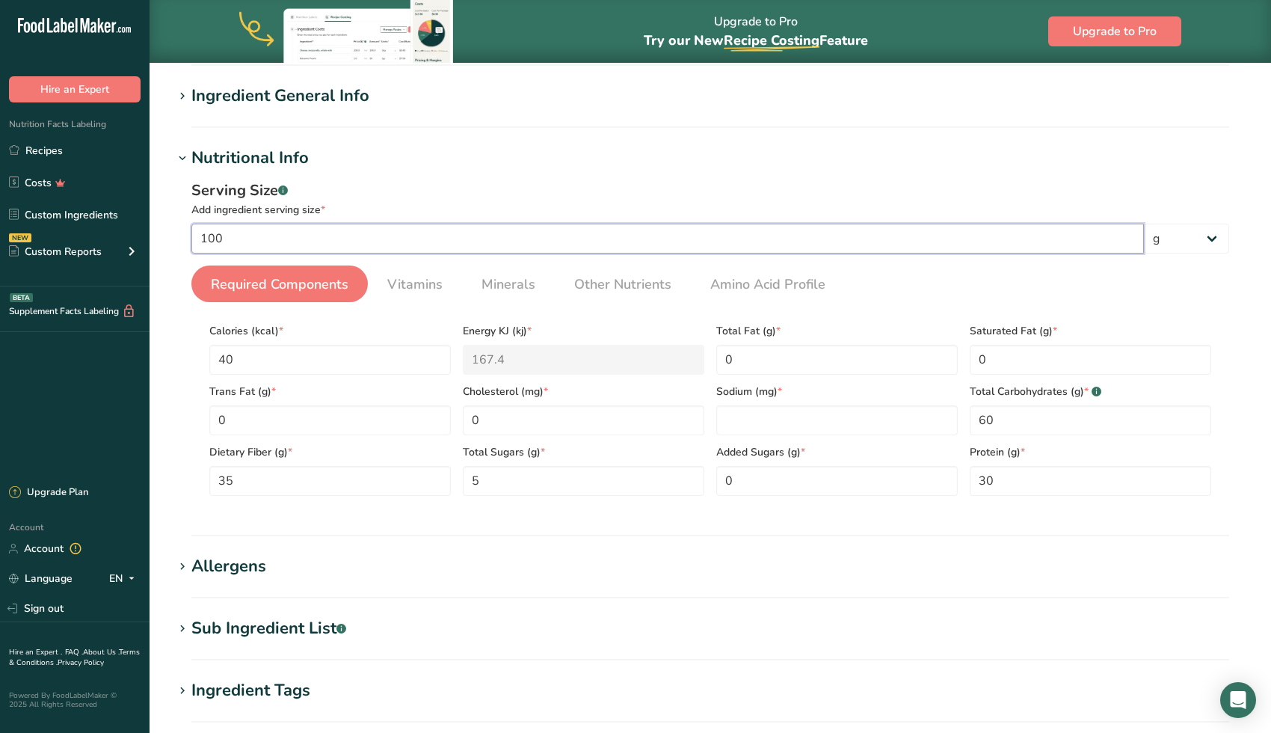
type input "100"
click at [641, 554] on h1 "Allergens" at bounding box center [710, 566] width 1074 height 25
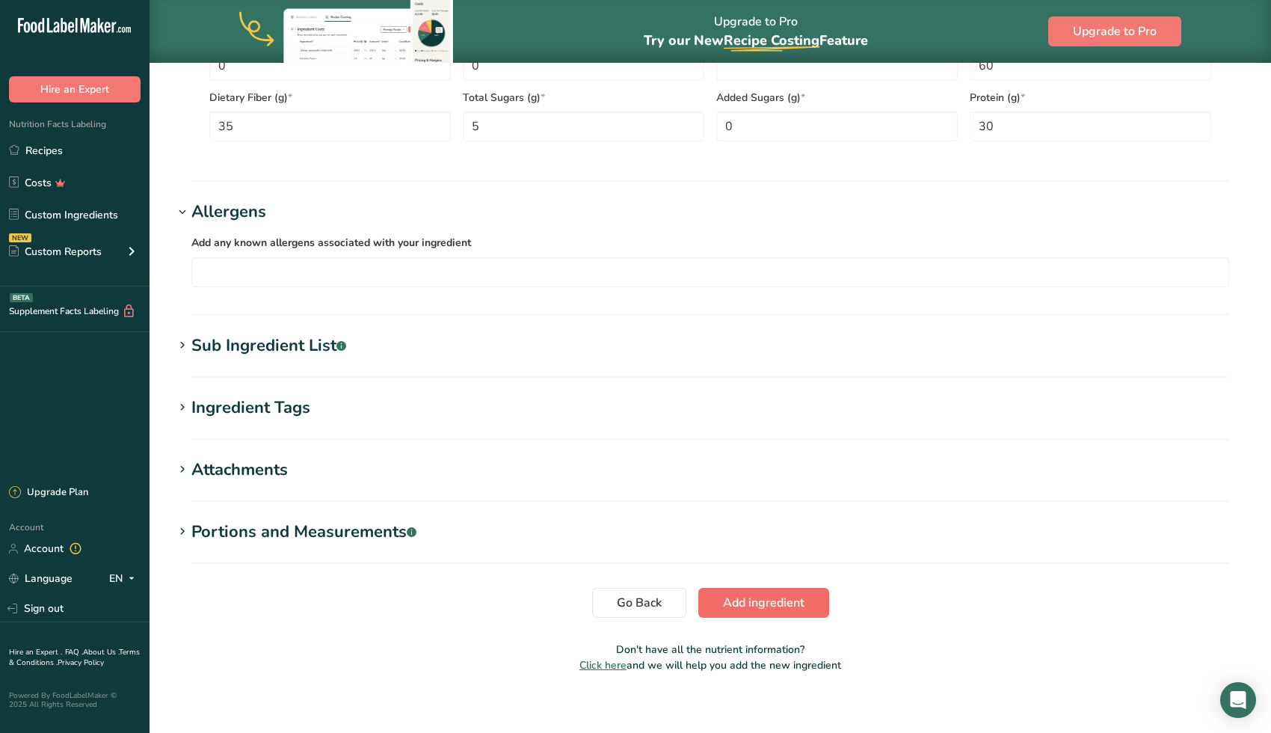
click at [749, 594] on span "Add ingredient" at bounding box center [764, 603] width 82 height 18
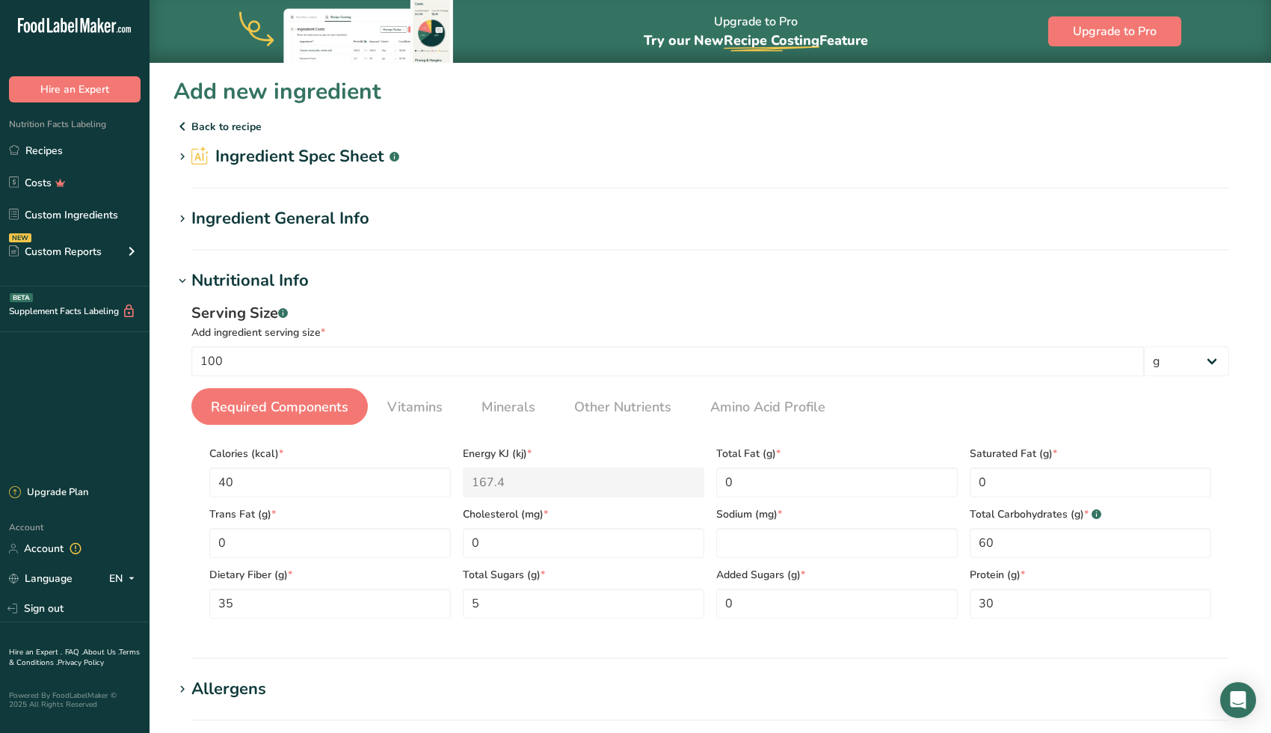
scroll to position [0, 0]
click at [63, 151] on link "Recipes" at bounding box center [75, 150] width 150 height 28
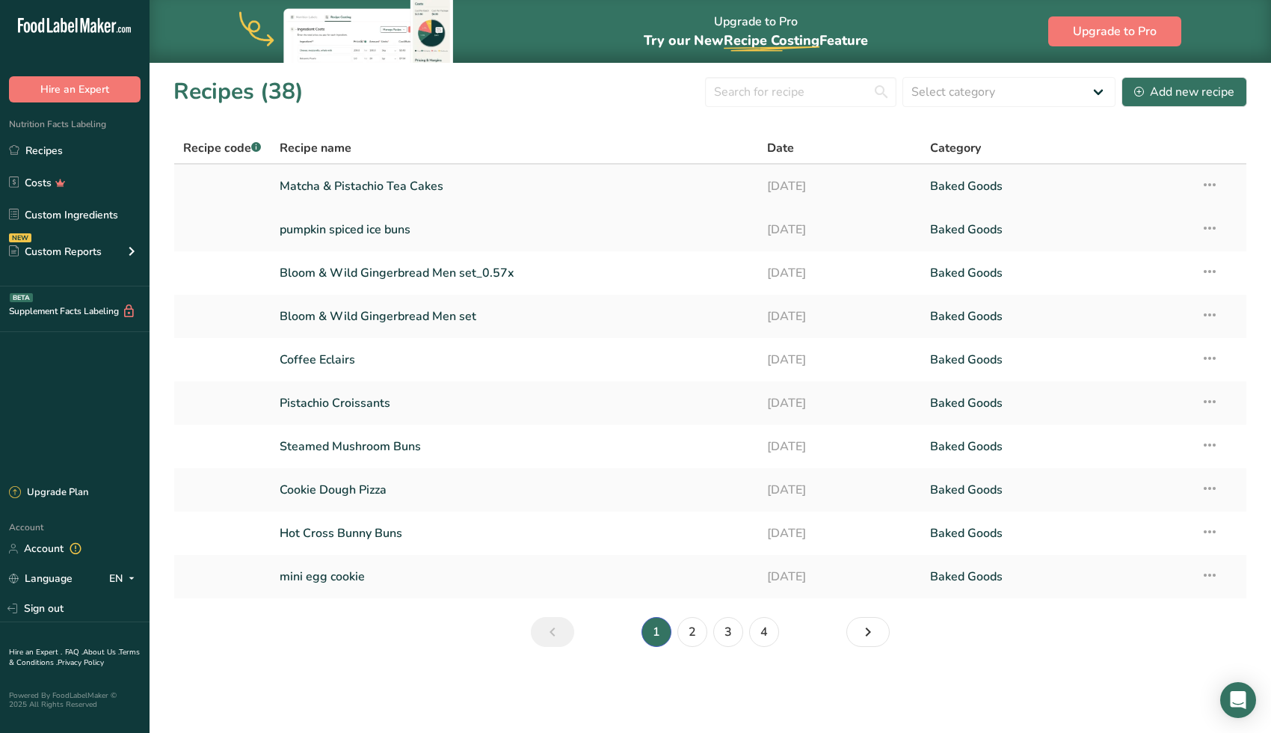
click at [381, 182] on link "Matcha & Pistachio Tea Cakes" at bounding box center [515, 185] width 470 height 31
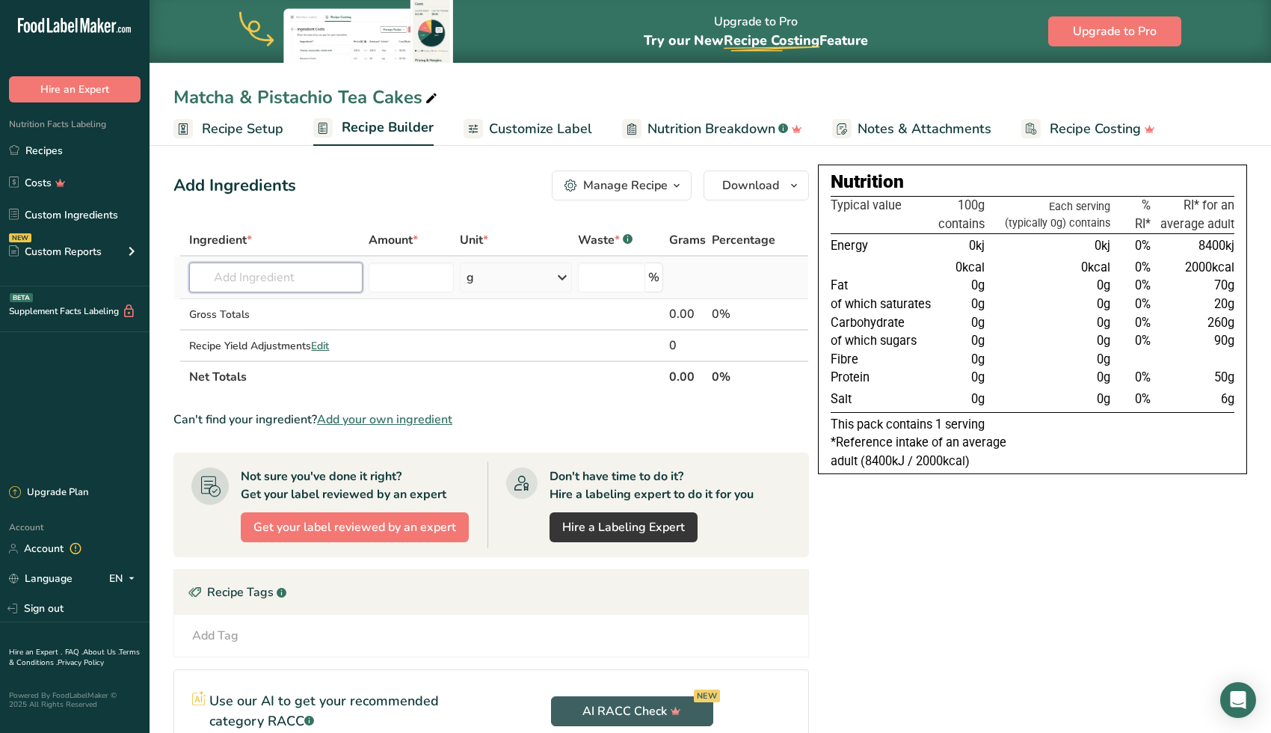
click at [250, 273] on input "text" at bounding box center [275, 277] width 173 height 30
click at [252, 282] on input "text" at bounding box center [275, 277] width 173 height 30
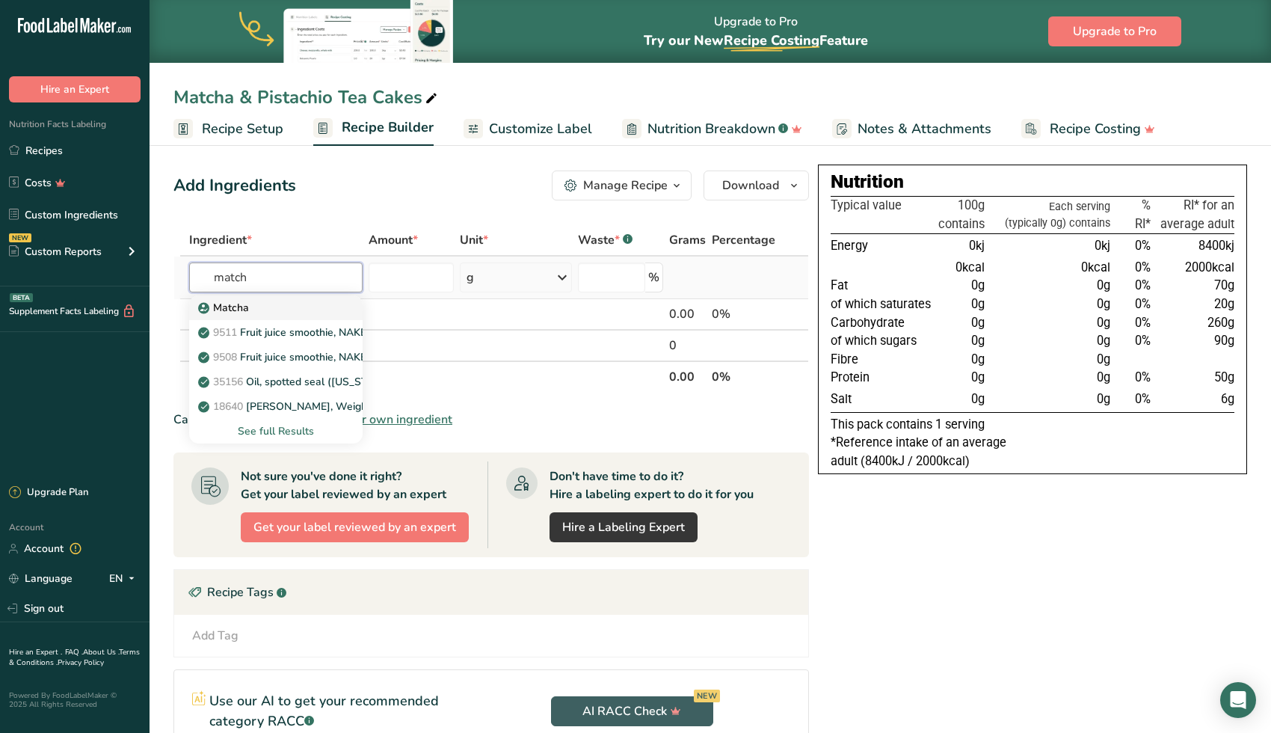
type input "match"
click at [266, 312] on div "Matcha" at bounding box center [264, 308] width 126 height 16
type input "Matcha"
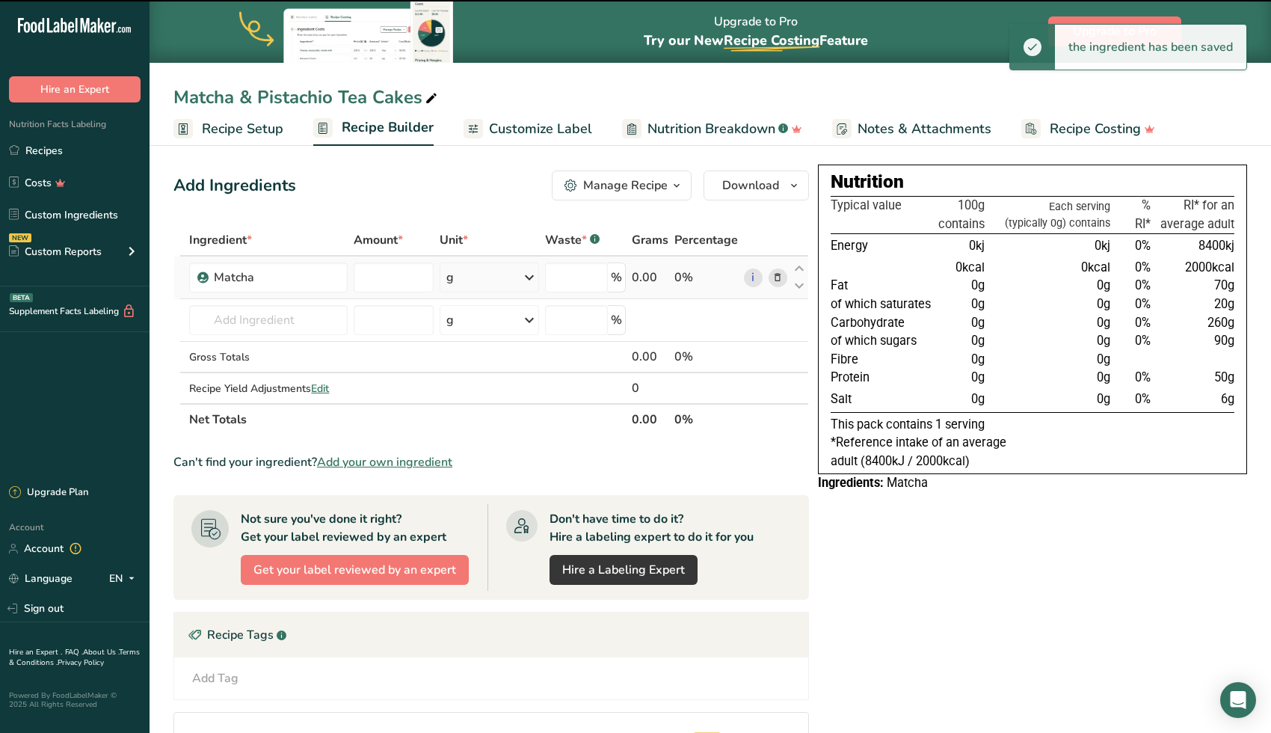
type input "0"
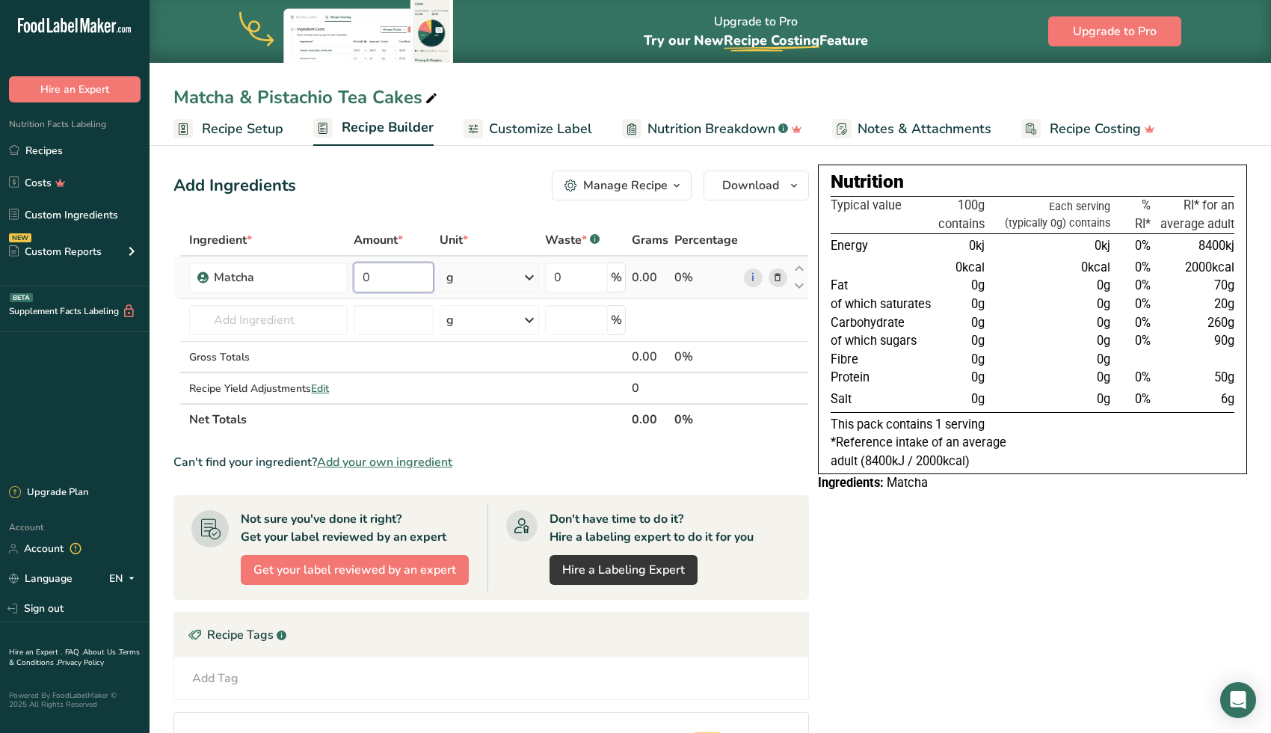
click at [399, 279] on input "0" at bounding box center [393, 277] width 79 height 30
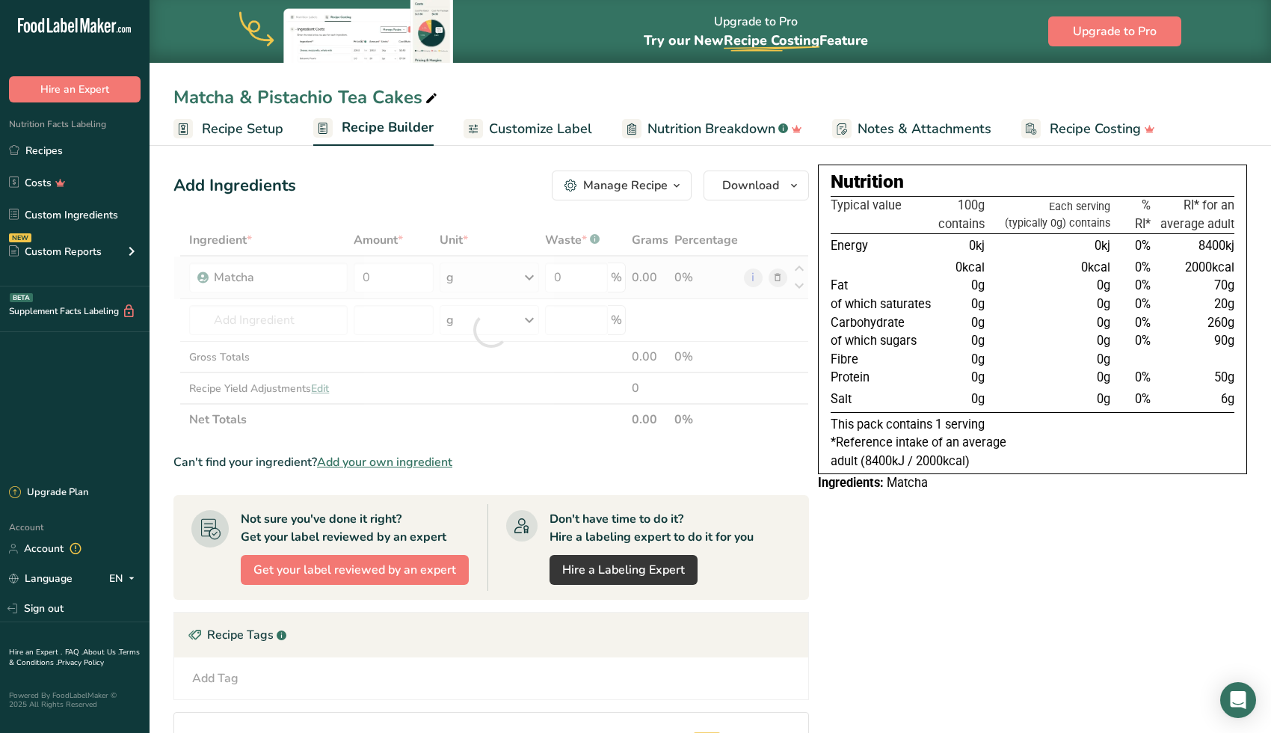
click at [458, 273] on div "Ingredient * Amount * Unit * Waste * .a-a{fill:#347362;}.b-a{fill:#fff;} Grams …" at bounding box center [491, 329] width 636 height 211
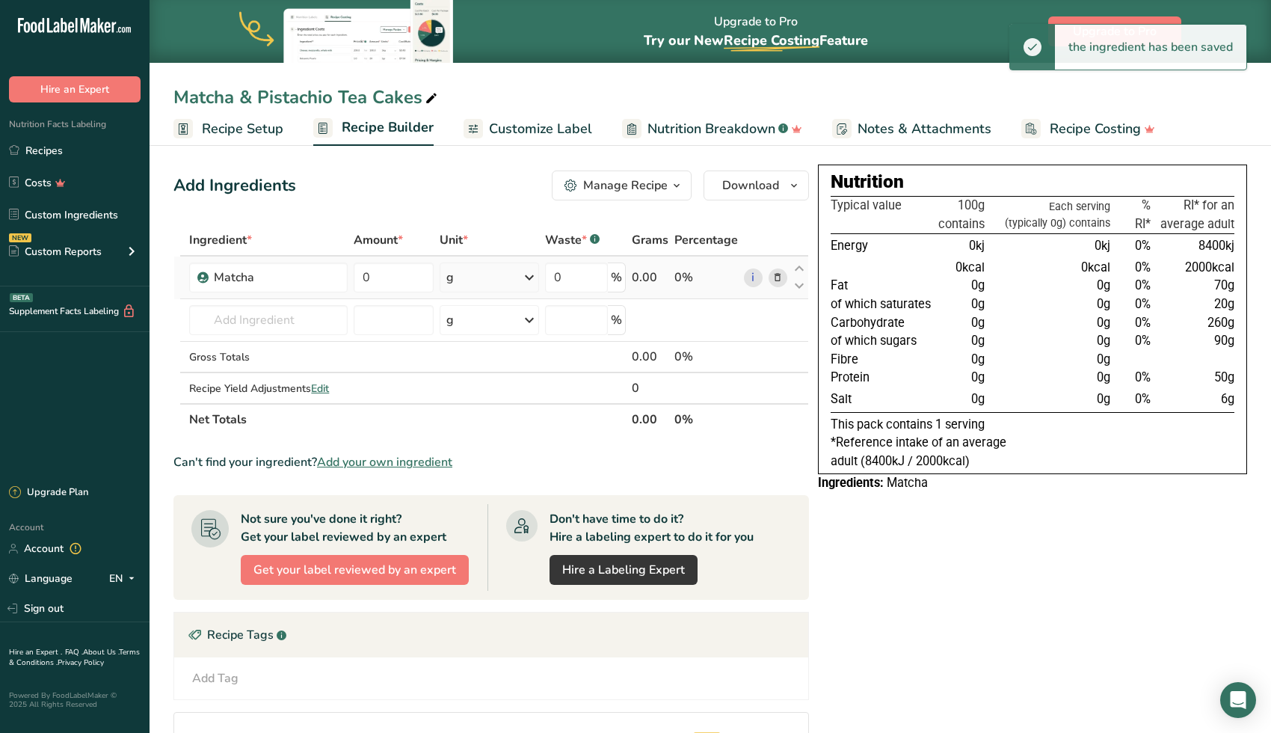
click at [465, 278] on div "g" at bounding box center [489, 277] width 99 height 30
click at [396, 281] on input "0" at bounding box center [393, 277] width 79 height 30
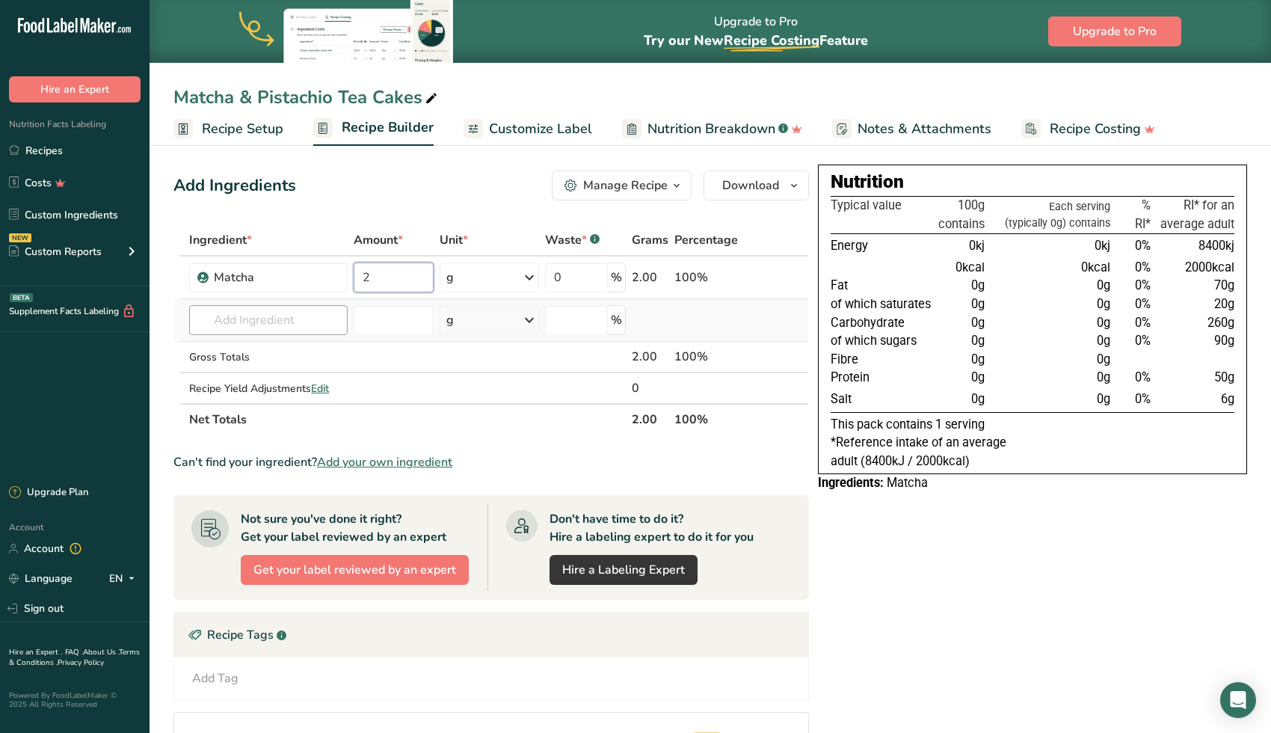
type input "2"
click at [286, 331] on div "Ingredient * Amount * Unit * Waste * .a-a{fill:#347362;}.b-a{fill:#fff;} Grams …" at bounding box center [491, 329] width 636 height 211
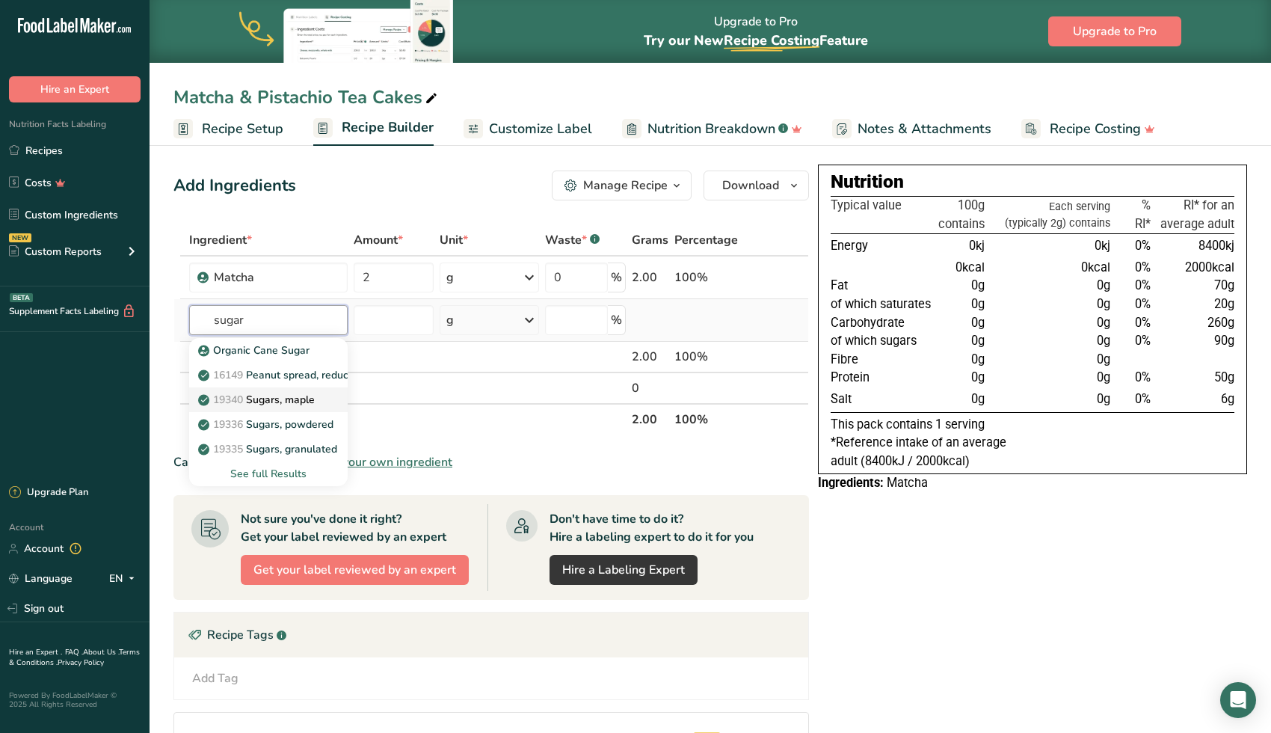
type input "sugar"
drag, startPoint x: 196, startPoint y: 396, endPoint x: 260, endPoint y: 446, distance: 81.5
click at [260, 446] on p "19335 Sugars, granulated" at bounding box center [269, 449] width 136 height 16
type input "Sugars, granulated"
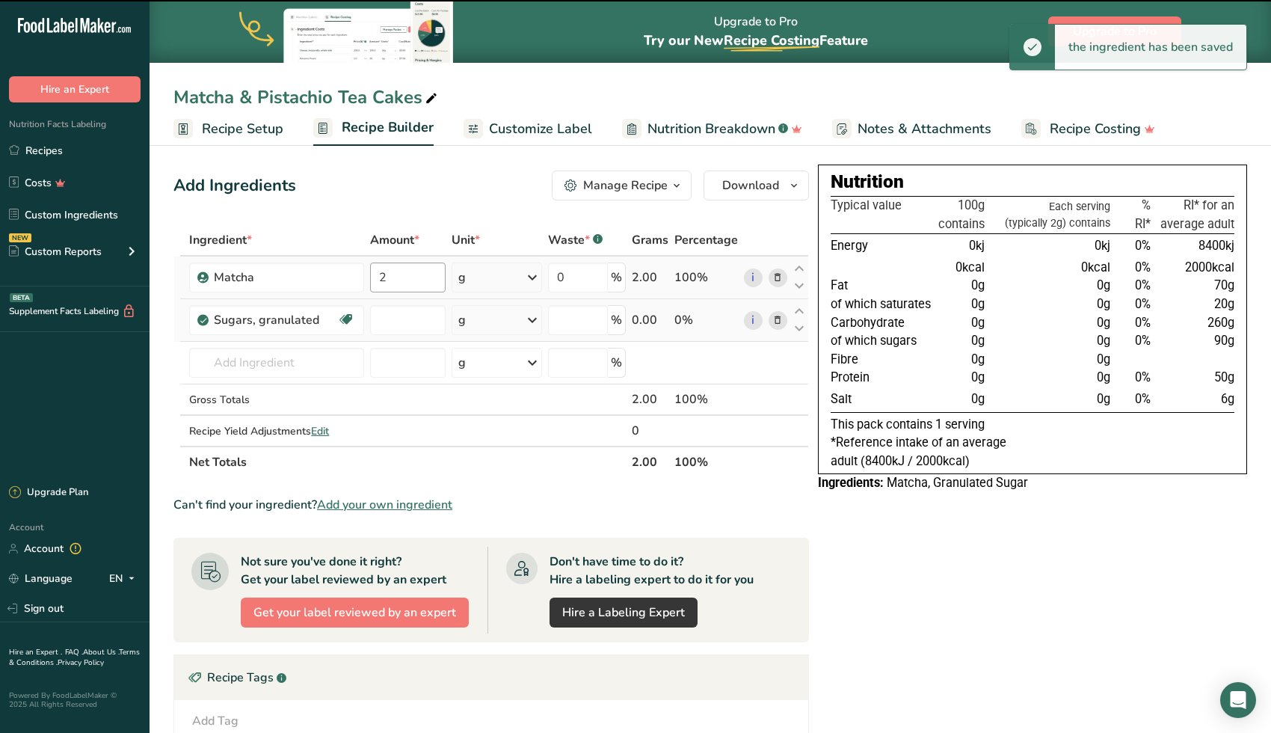
type input "0"
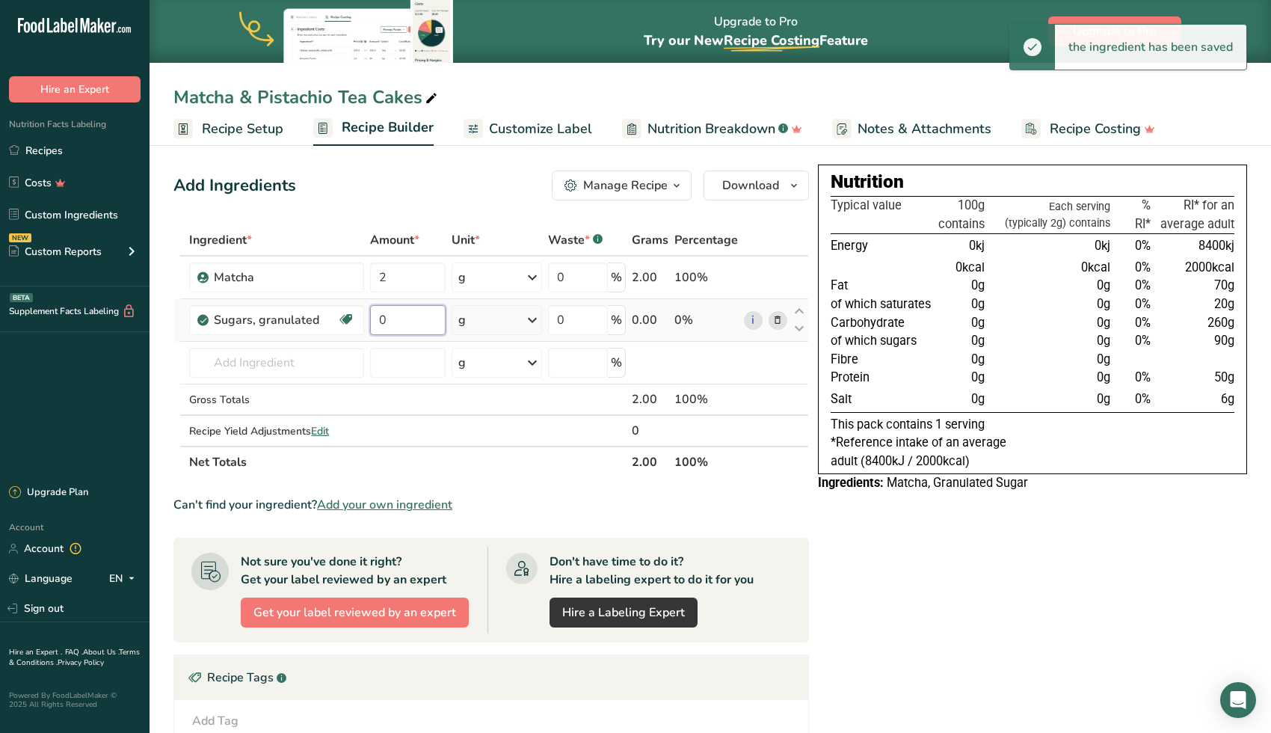
click at [401, 321] on input "0" at bounding box center [408, 320] width 76 height 30
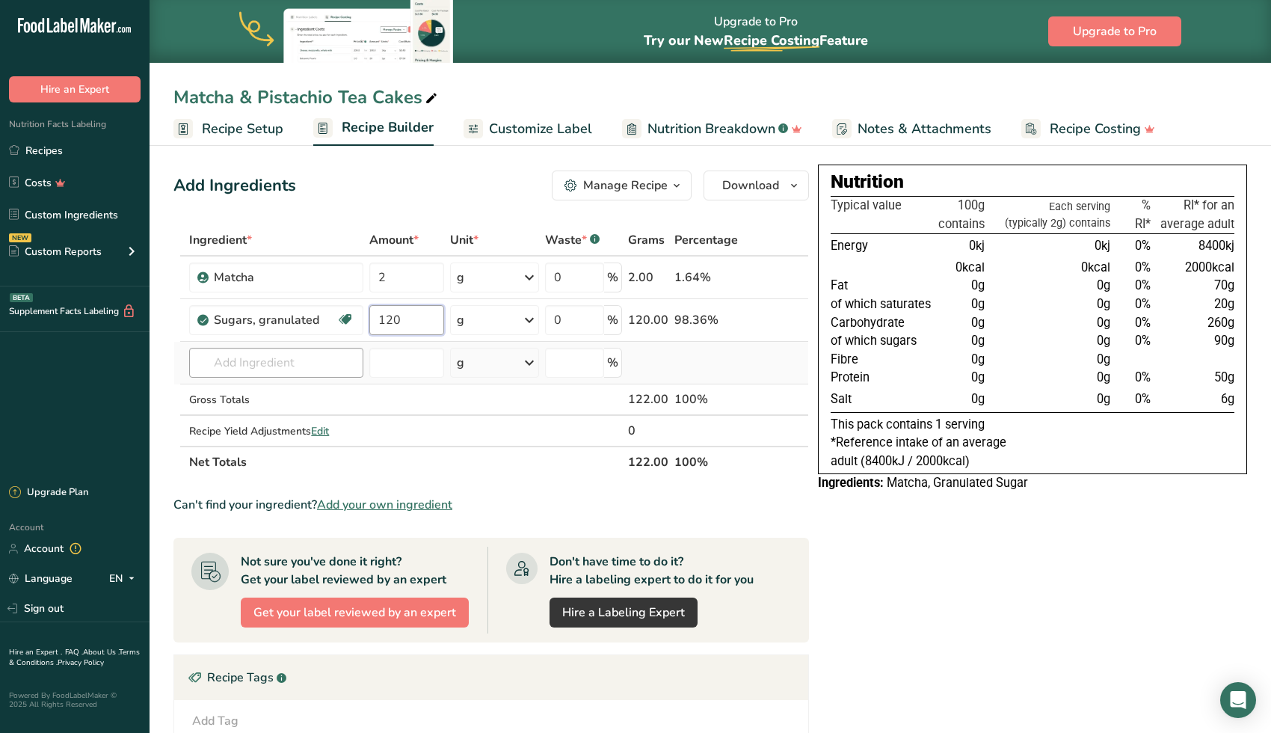
type input "120"
click at [231, 368] on div "Ingredient * Amount * Unit * Waste * .a-a{fill:#347362;}.b-a{fill:#fff;} Grams …" at bounding box center [491, 351] width 636 height 254
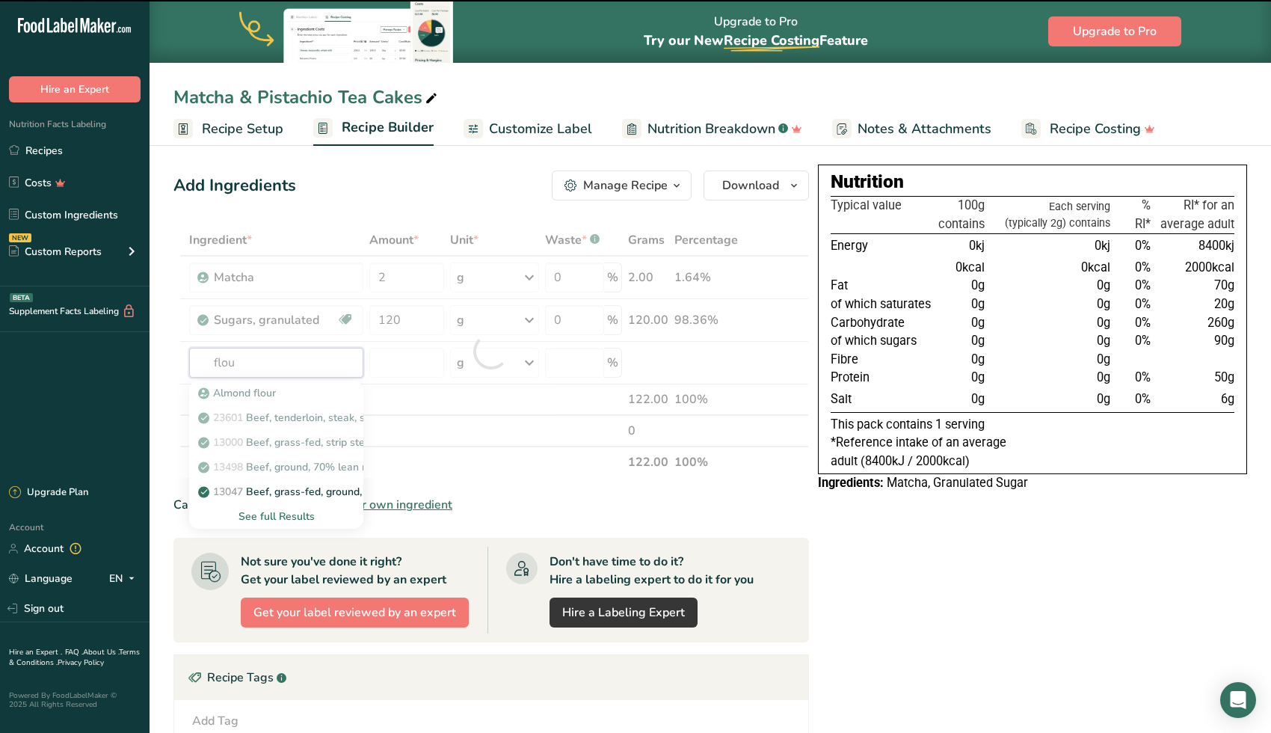
type input "flour"
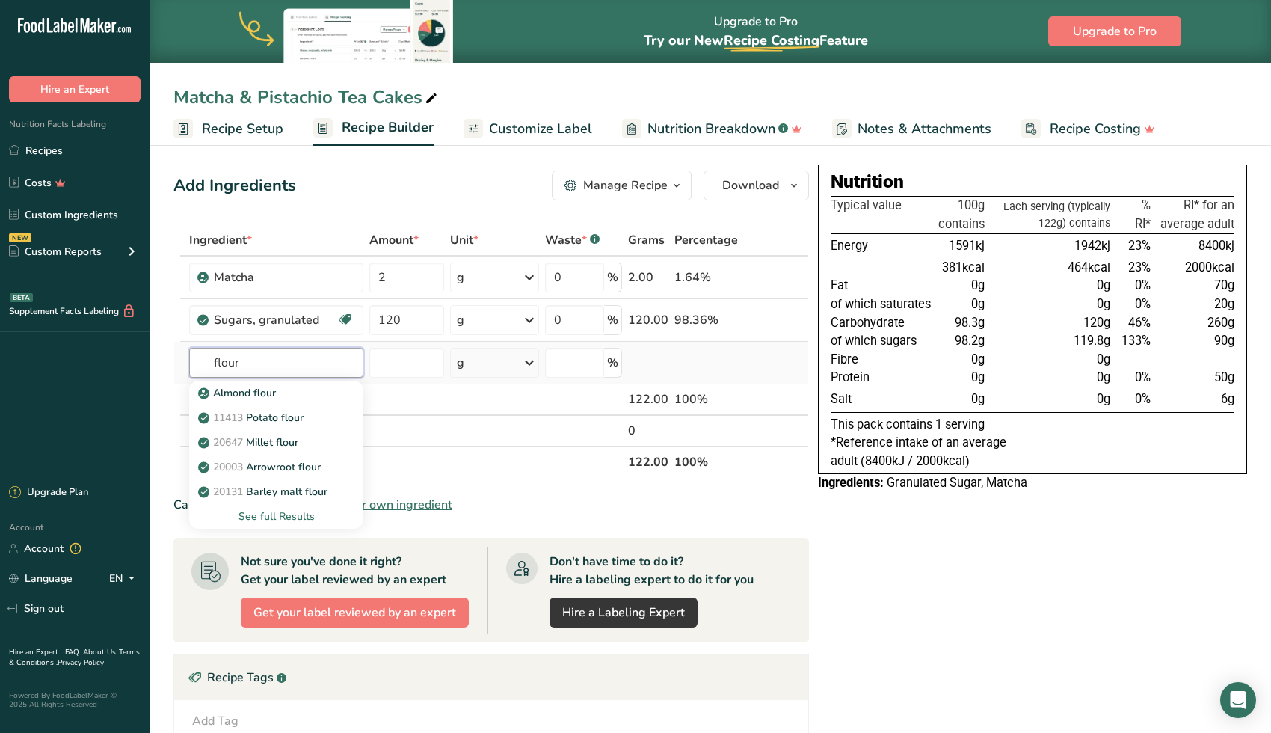
type input "flour"
click at [300, 512] on div "See full Results" at bounding box center [276, 517] width 150 height 16
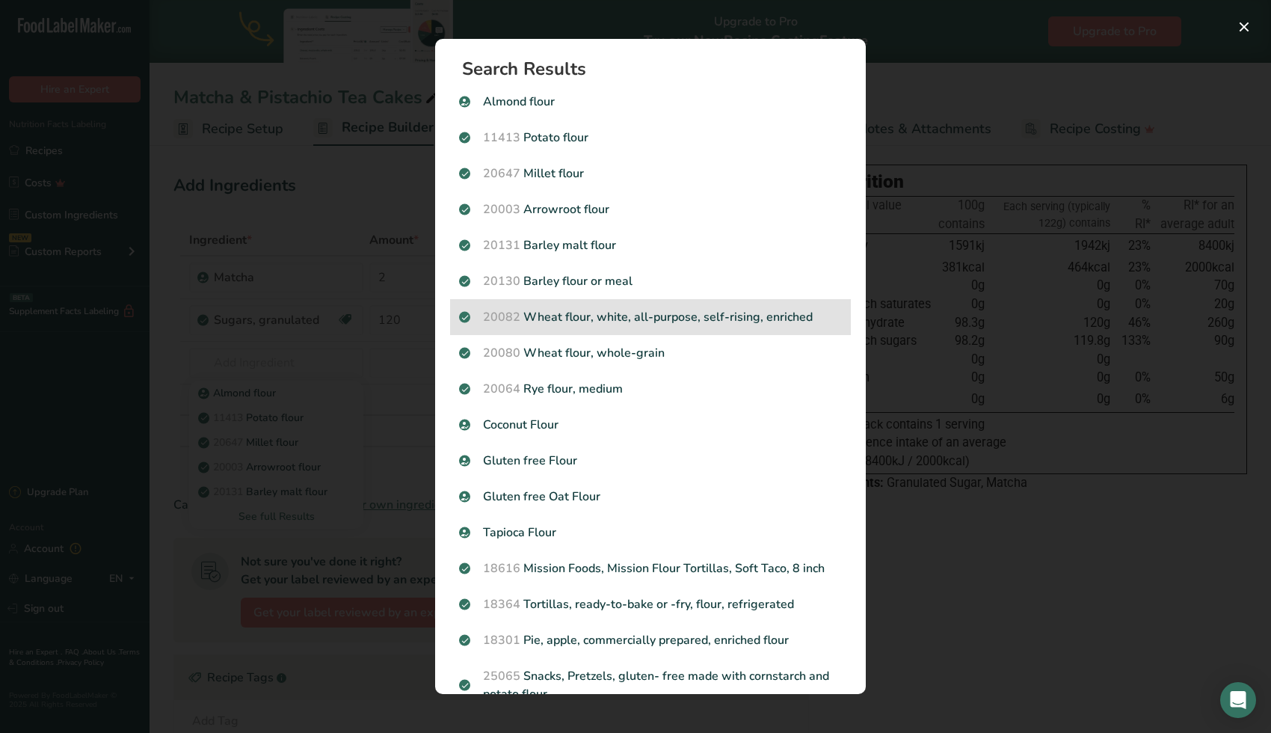
click at [698, 321] on p "20082 Wheat flour, white, all-purpose, self-rising, enriched" at bounding box center [650, 317] width 383 height 18
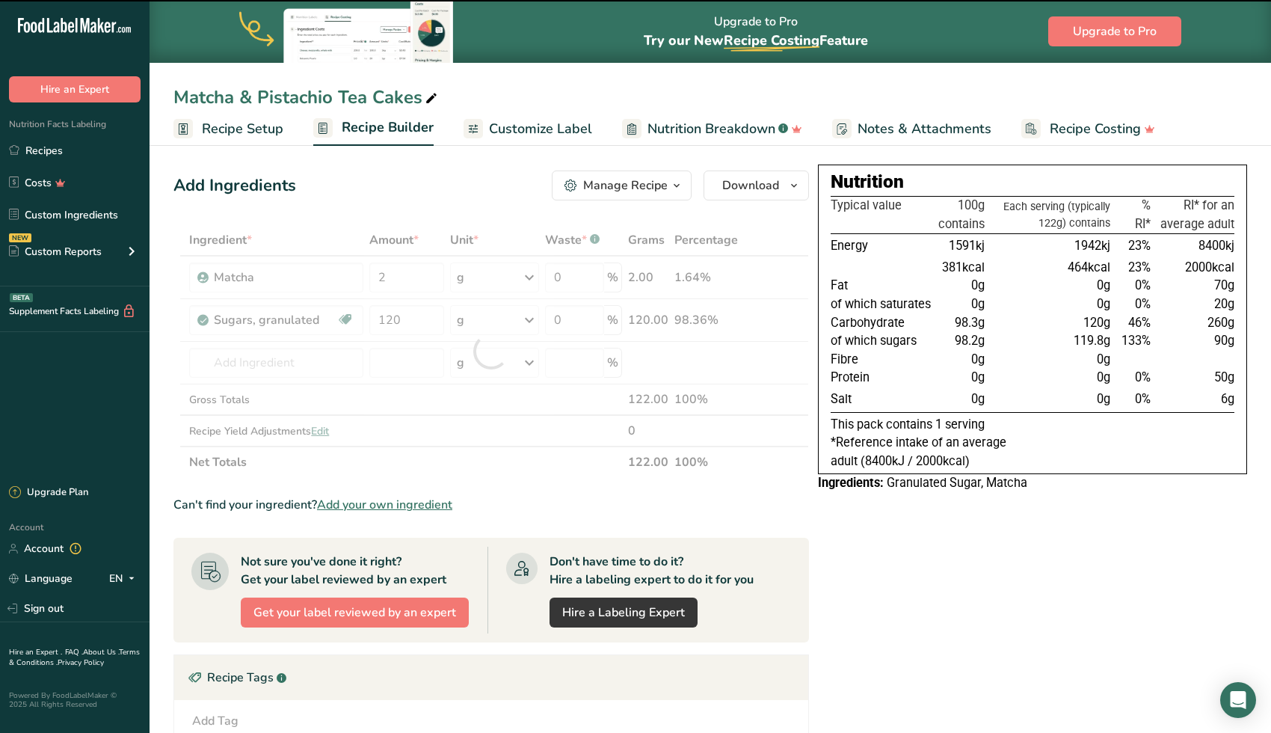
type input "0"
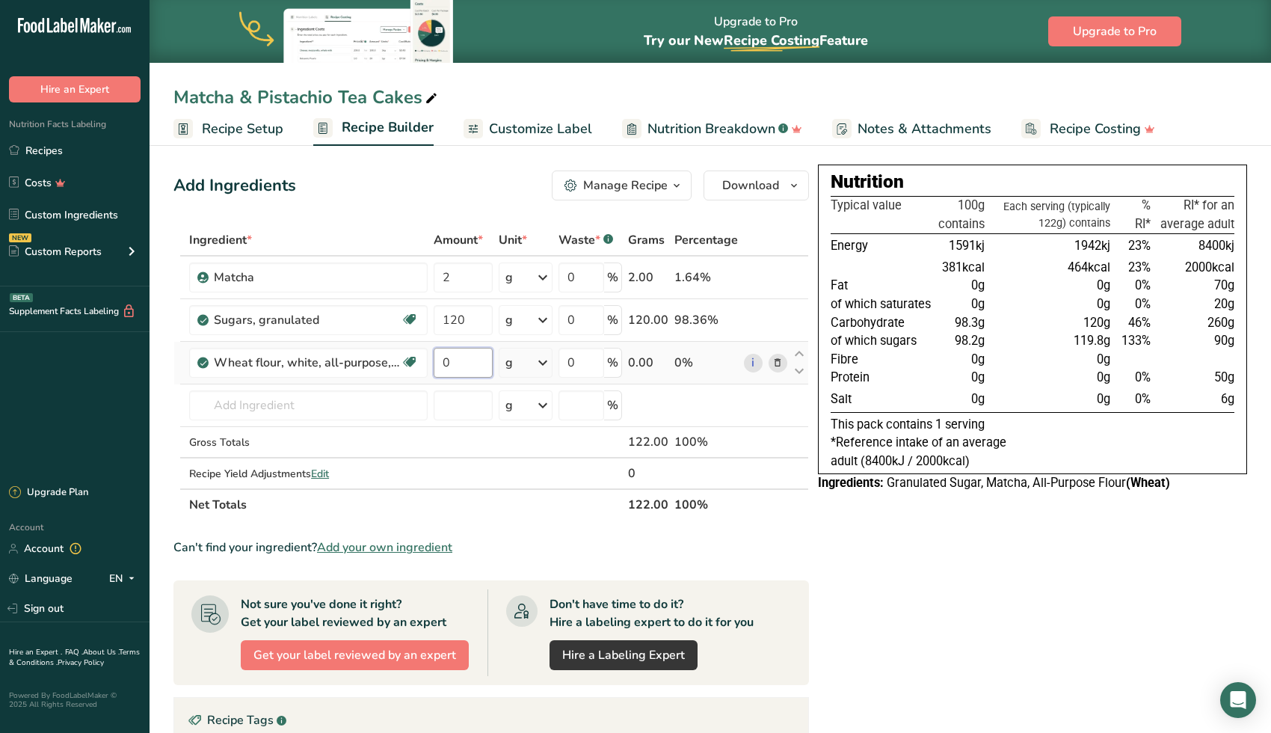
click at [455, 363] on input "0" at bounding box center [463, 363] width 59 height 30
type input "180"
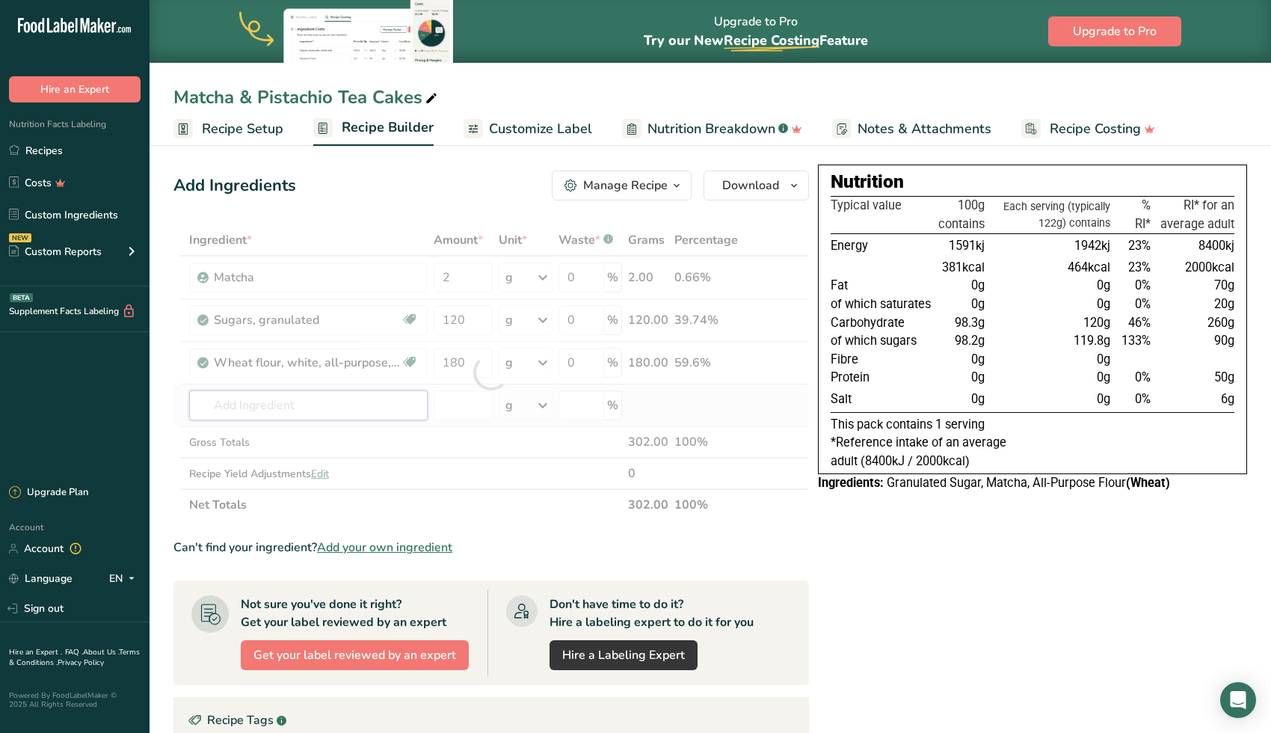
click at [285, 396] on div "Ingredient * Amount * Unit * Waste * .a-a{fill:#347362;}.b-a{fill:#fff;} Grams …" at bounding box center [491, 372] width 636 height 296
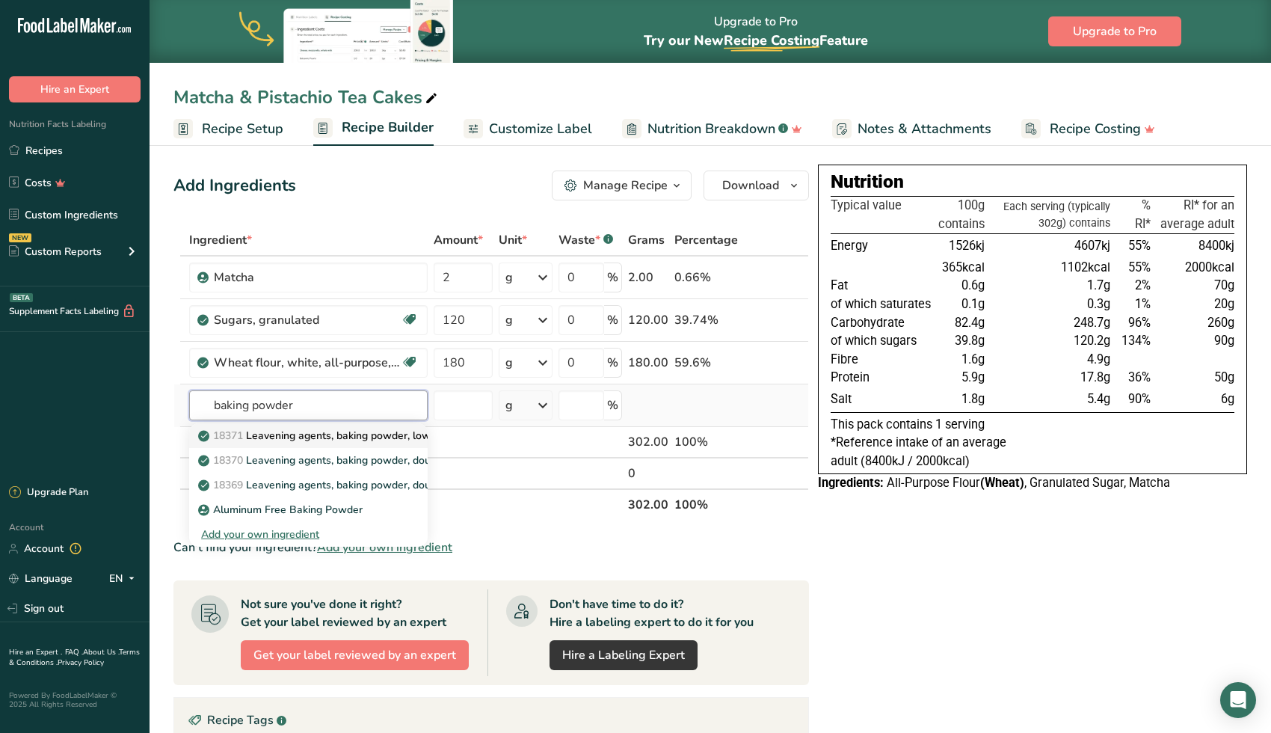
type input "baking powder"
click at [351, 437] on p "18371 Leavening agents, baking powder, low-sodium" at bounding box center [335, 436] width 268 height 16
type input "Leavening agents, baking powder, low-sodium"
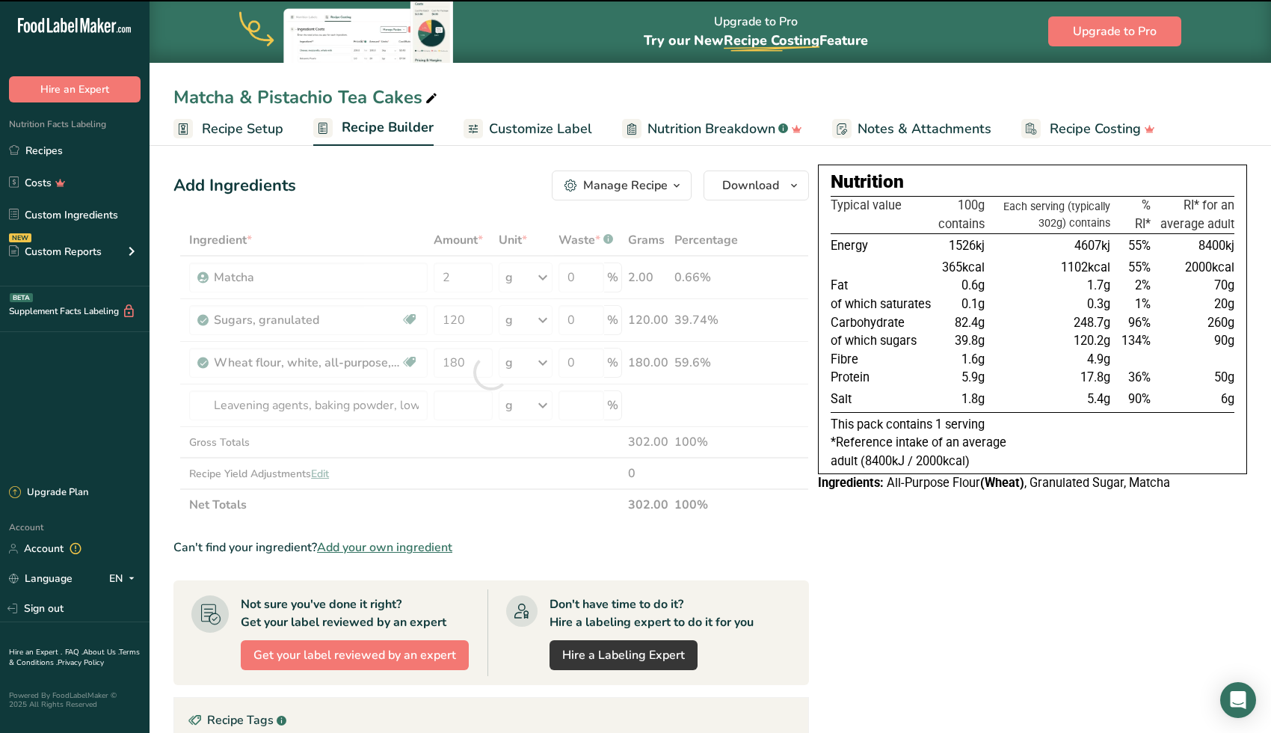
type input "0"
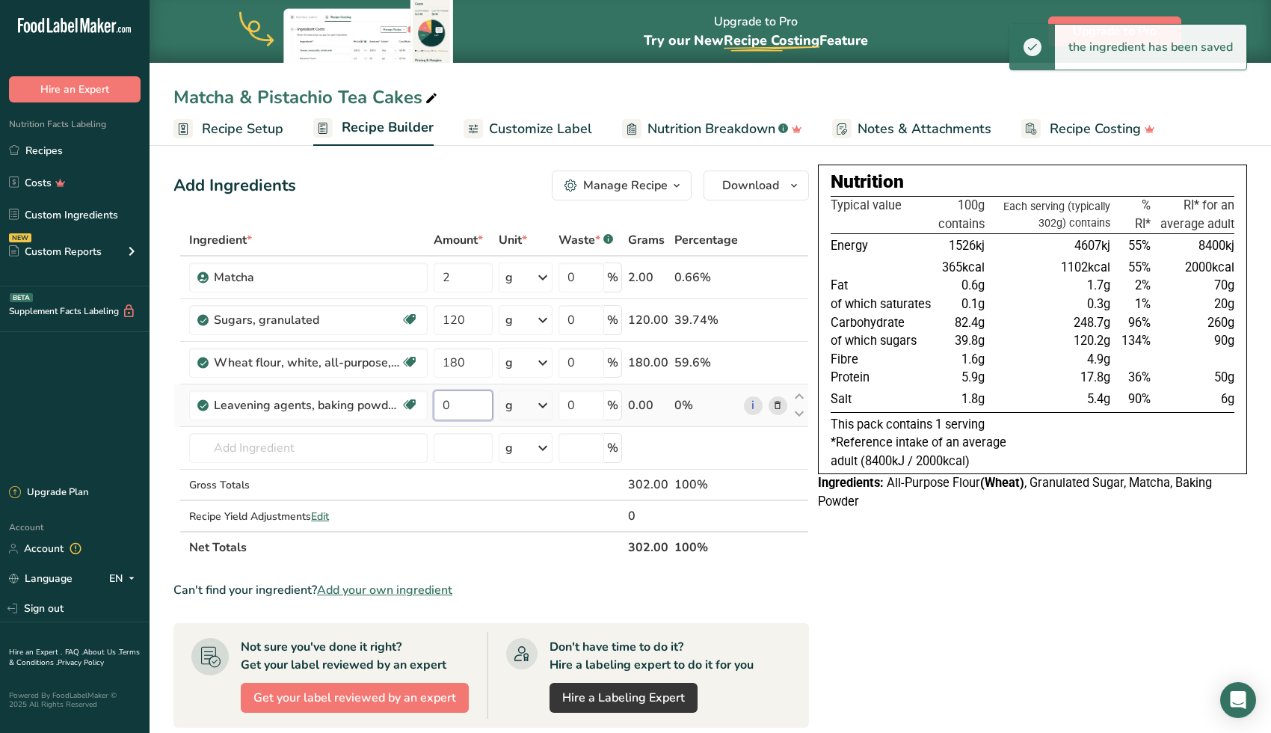
click at [452, 405] on input "0" at bounding box center [463, 405] width 59 height 30
type input "0"
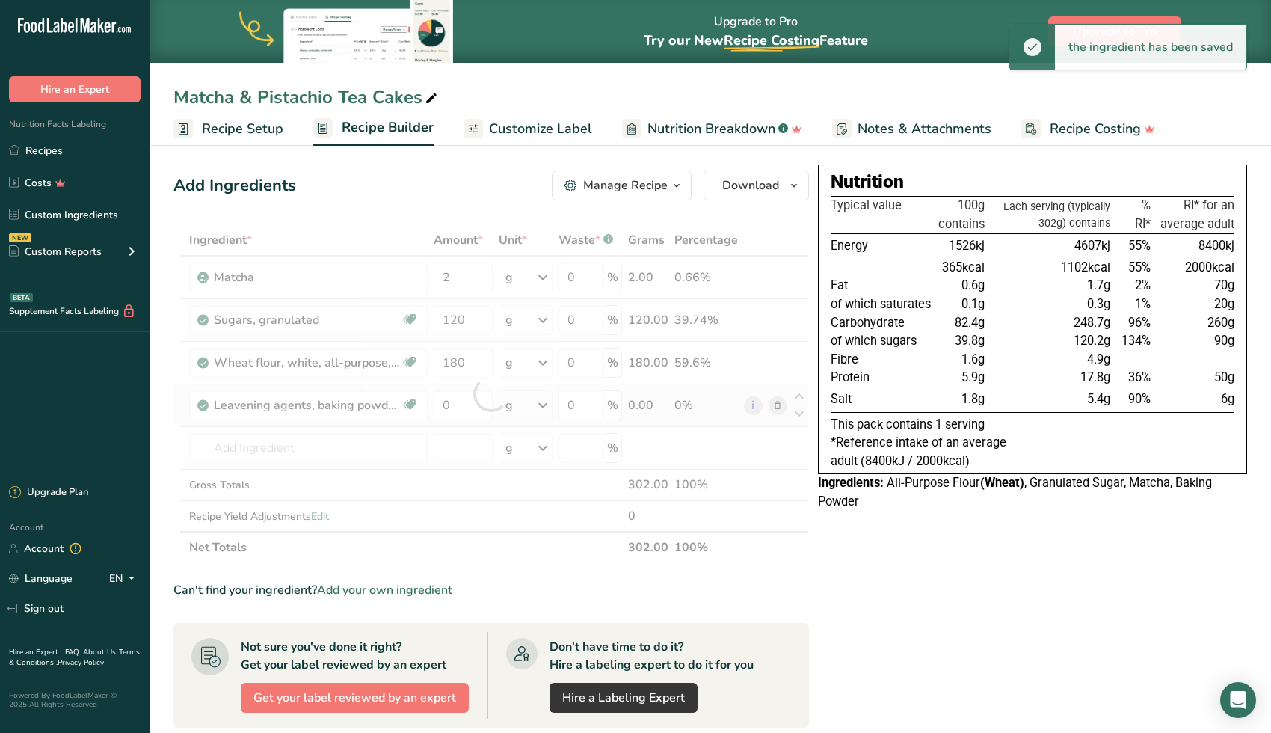
click at [539, 405] on div "Ingredient * Amount * Unit * Waste * .a-a{fill:#347362;}.b-a{fill:#fff;} Grams …" at bounding box center [491, 393] width 636 height 339
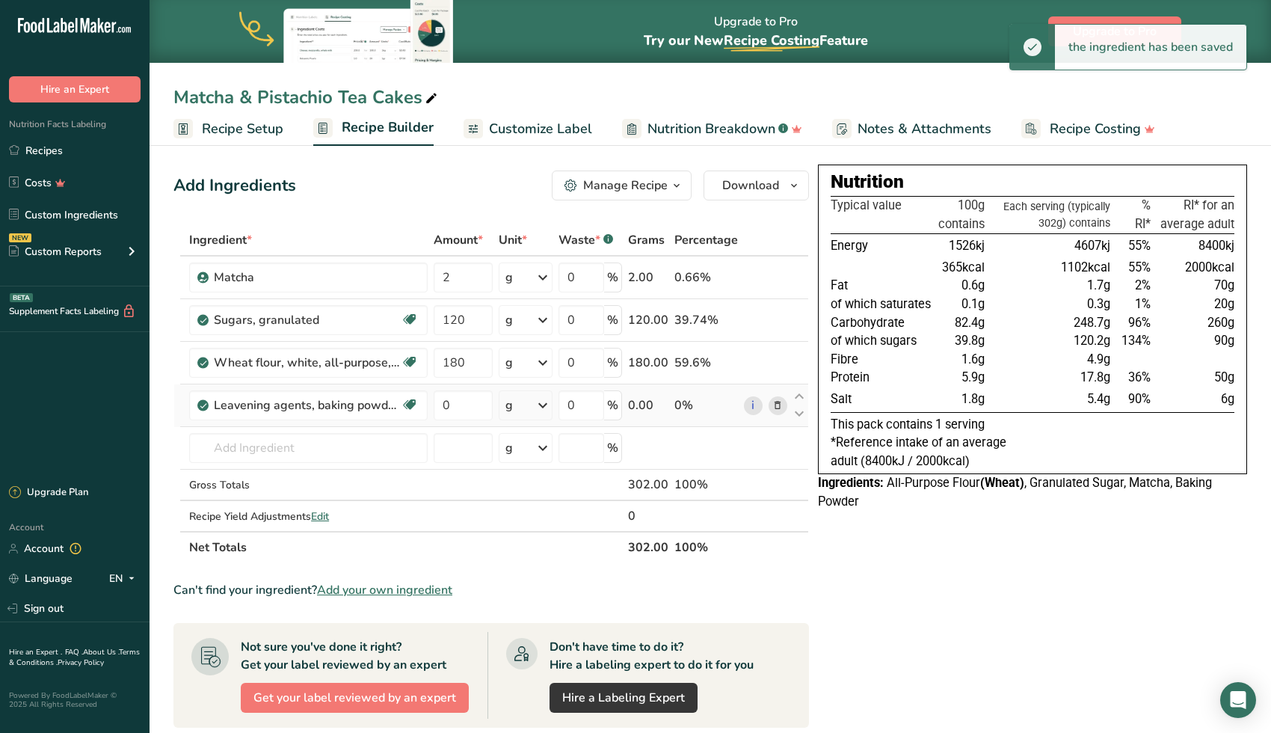
click at [547, 407] on icon at bounding box center [543, 405] width 18 height 27
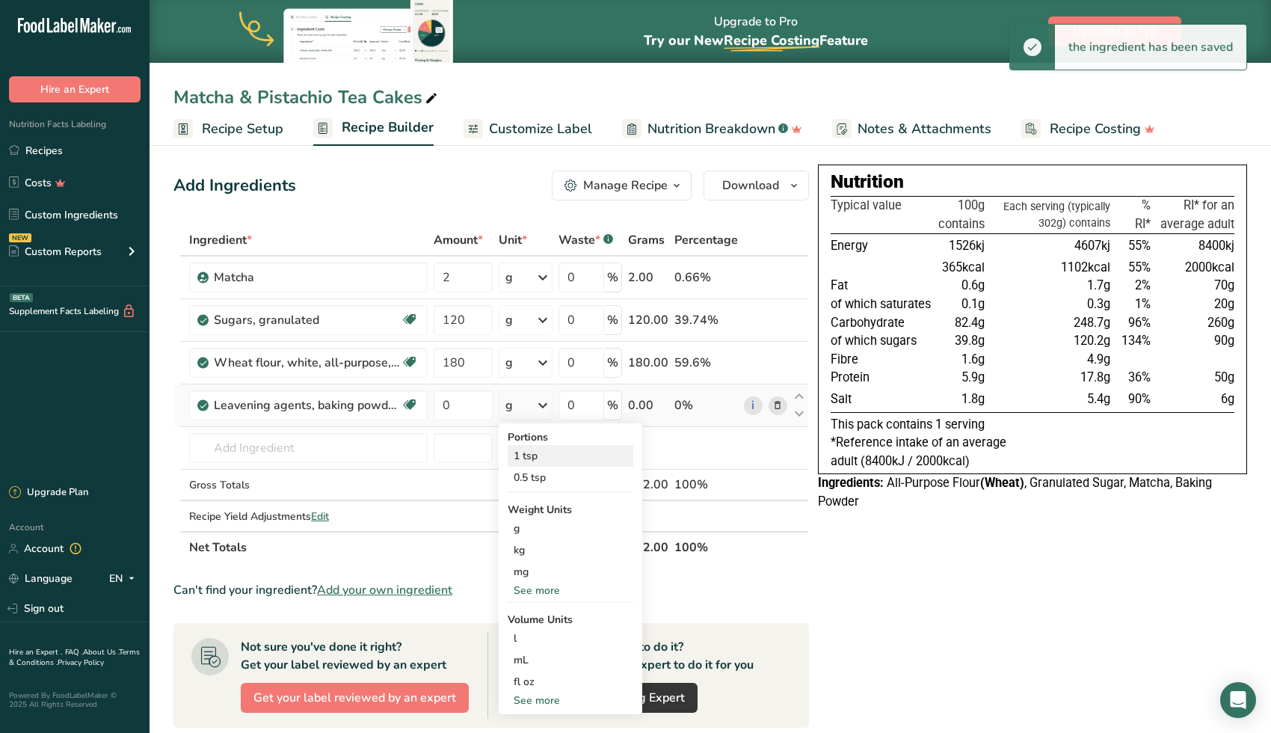
click at [539, 458] on div "1 tsp" at bounding box center [571, 456] width 126 height 22
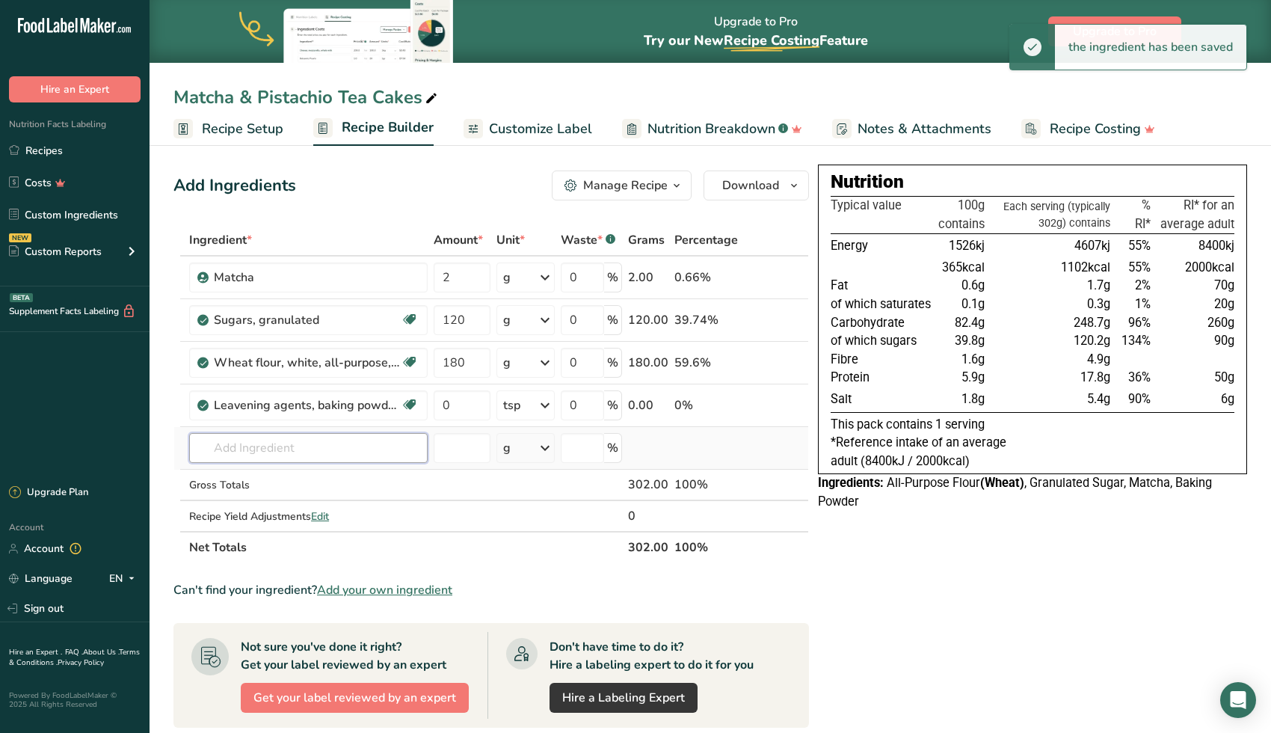
click at [251, 434] on input "text" at bounding box center [308, 448] width 239 height 30
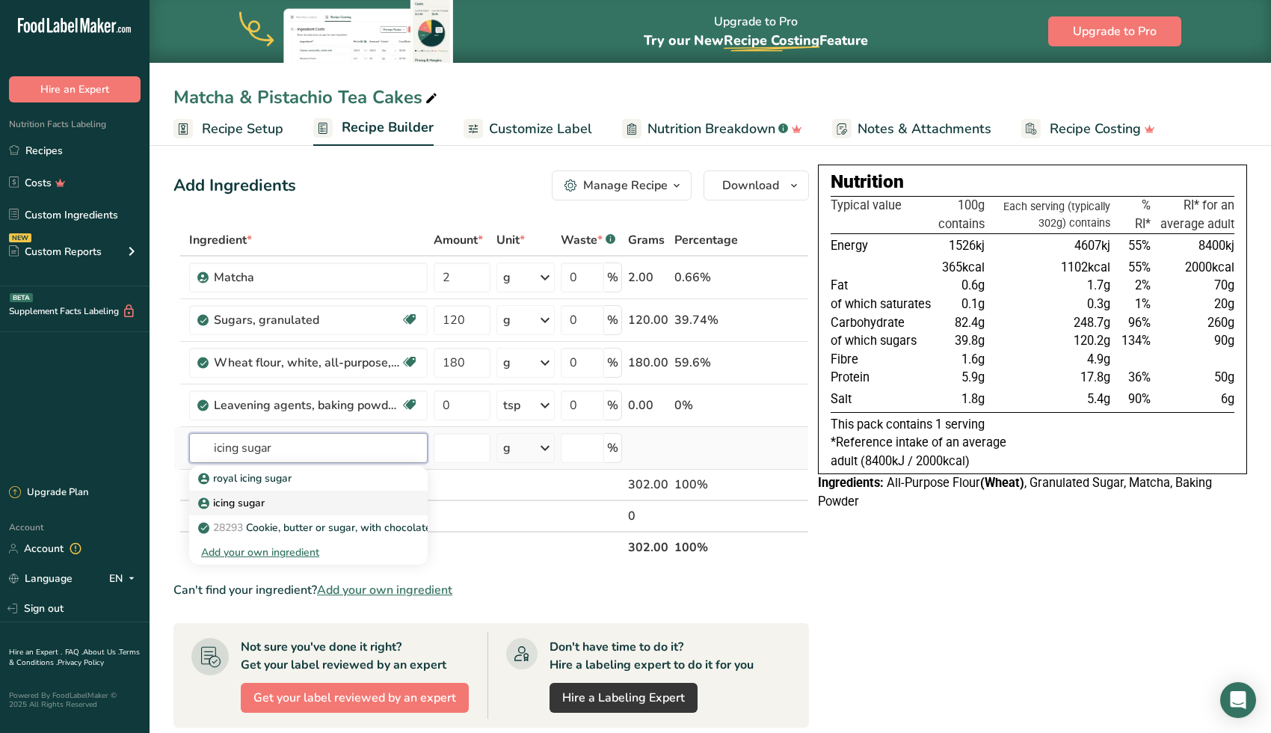
type input "icing sugar"
click at [243, 503] on p "icing sugar" at bounding box center [233, 503] width 64 height 16
type input "icing sugar"
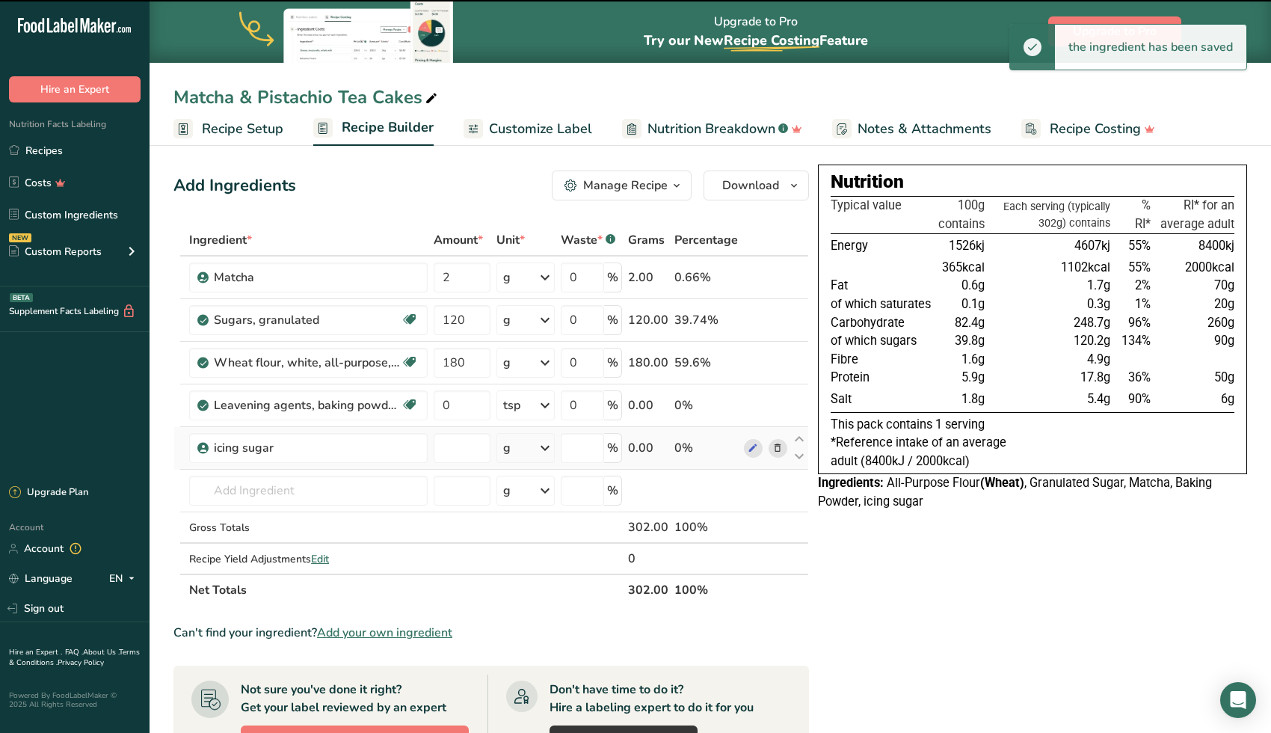
type input "0"
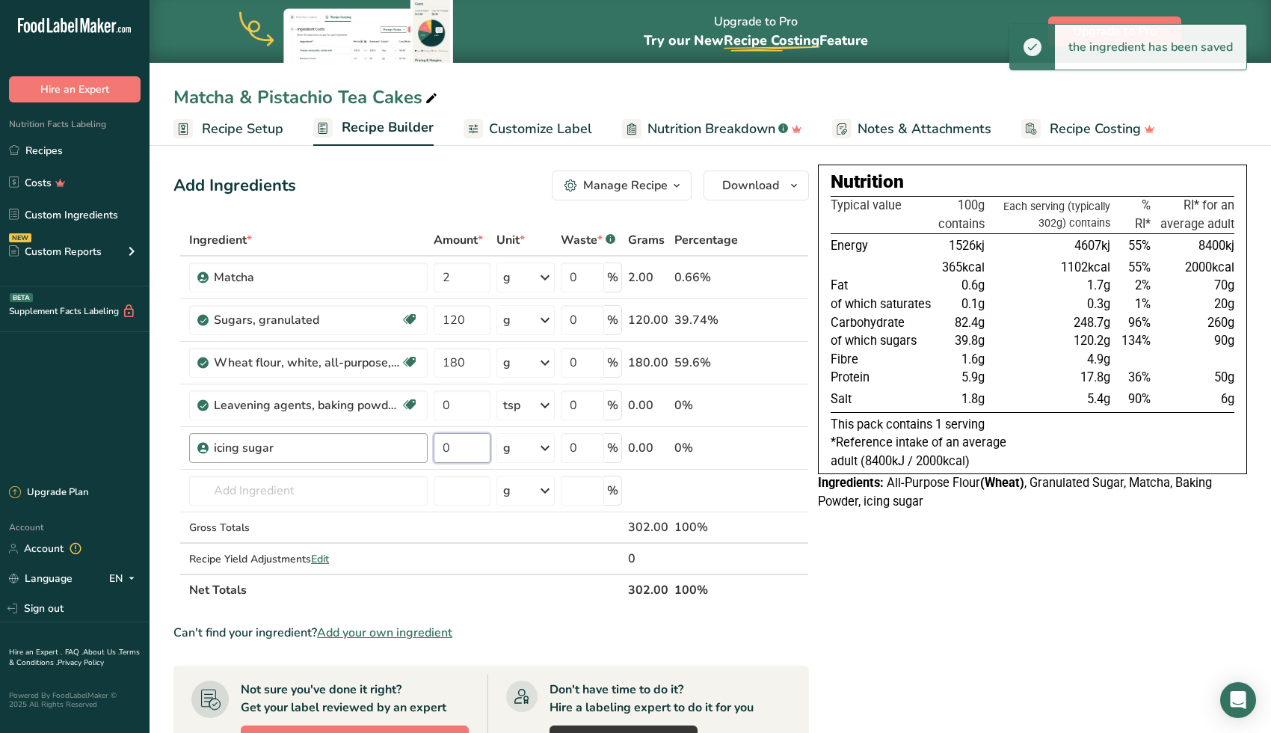
drag, startPoint x: 462, startPoint y: 446, endPoint x: 366, endPoint y: 443, distance: 96.5
click at [366, 443] on tr "icing sugar 0 g Weight Units g kg mg See more Volume Units l Volume units requi…" at bounding box center [491, 448] width 634 height 43
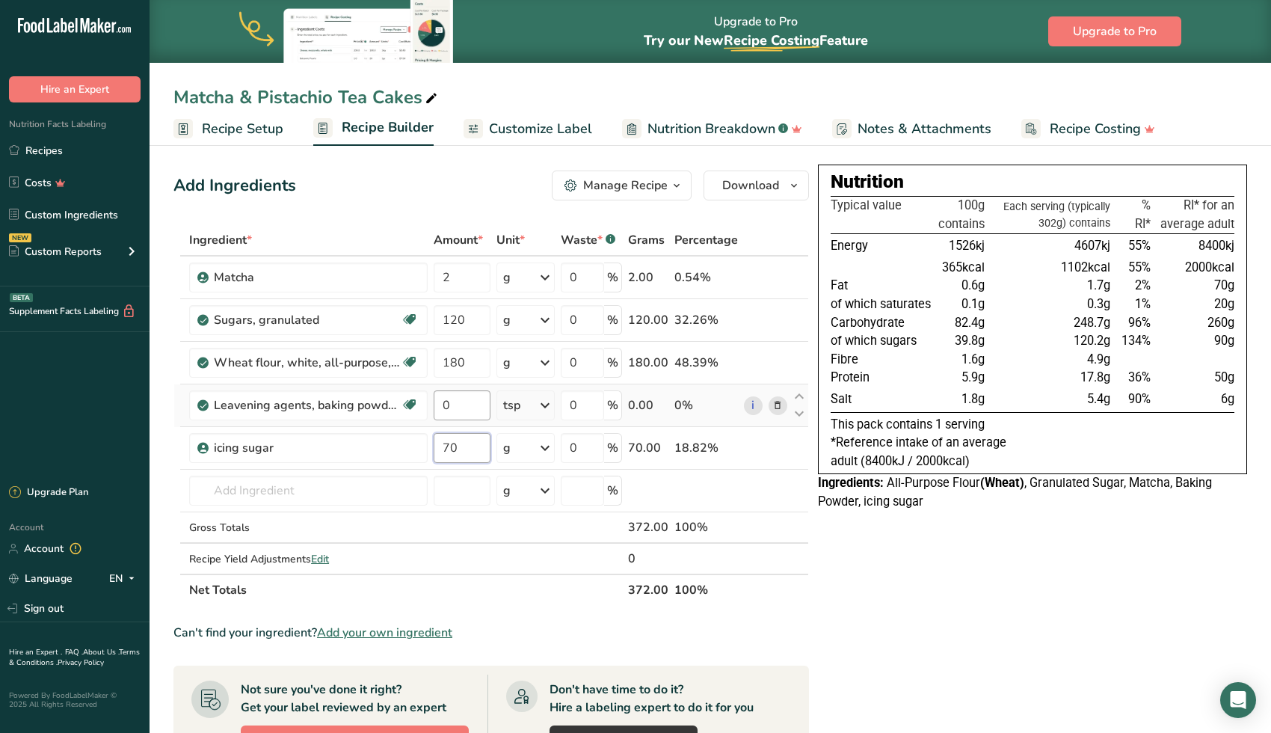
type input "70"
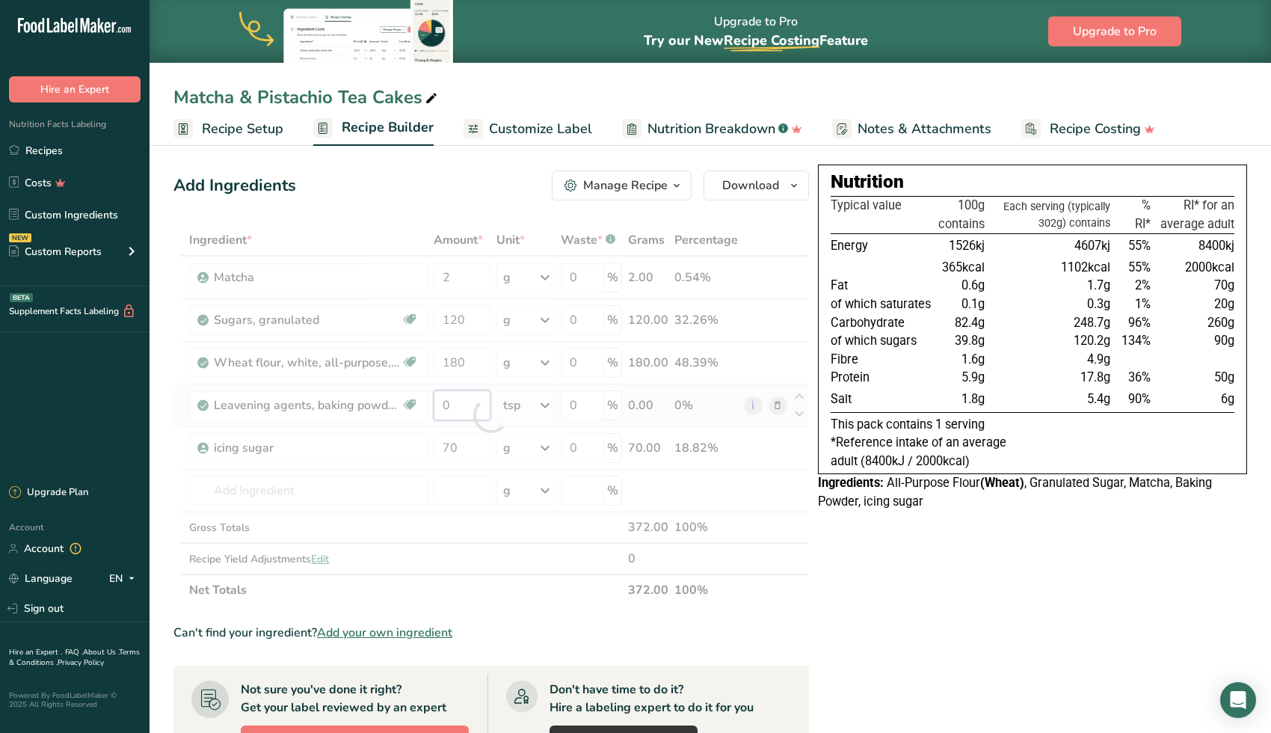
click at [464, 411] on div "Ingredient * Amount * Unit * Waste * .a-a{fill:#347362;}.b-a{fill:#fff;} Grams …" at bounding box center [491, 414] width 636 height 381
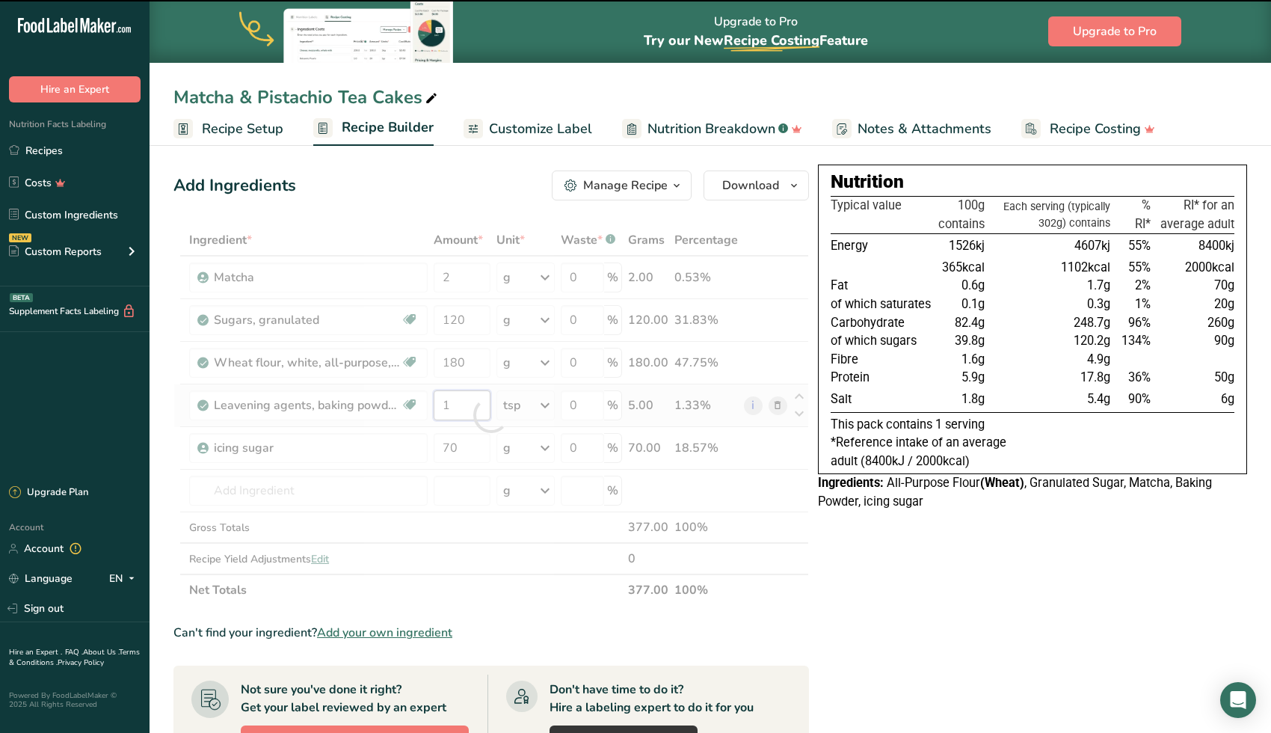
type input "0"
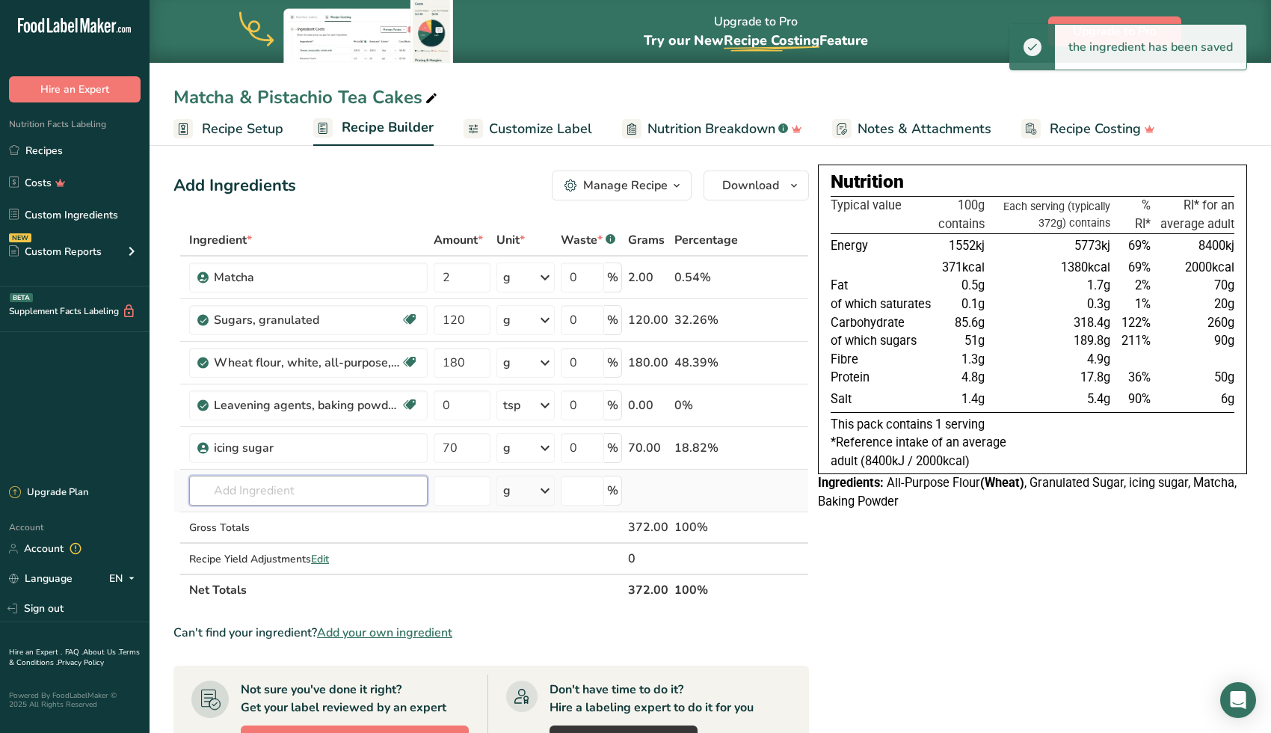
click at [366, 491] on div "Ingredient * Amount * Unit * Waste * .a-a{fill:#347362;}.b-a{fill:#fff;} Grams …" at bounding box center [491, 414] width 636 height 381
click at [470, 411] on input "0" at bounding box center [462, 405] width 57 height 30
type input "1"
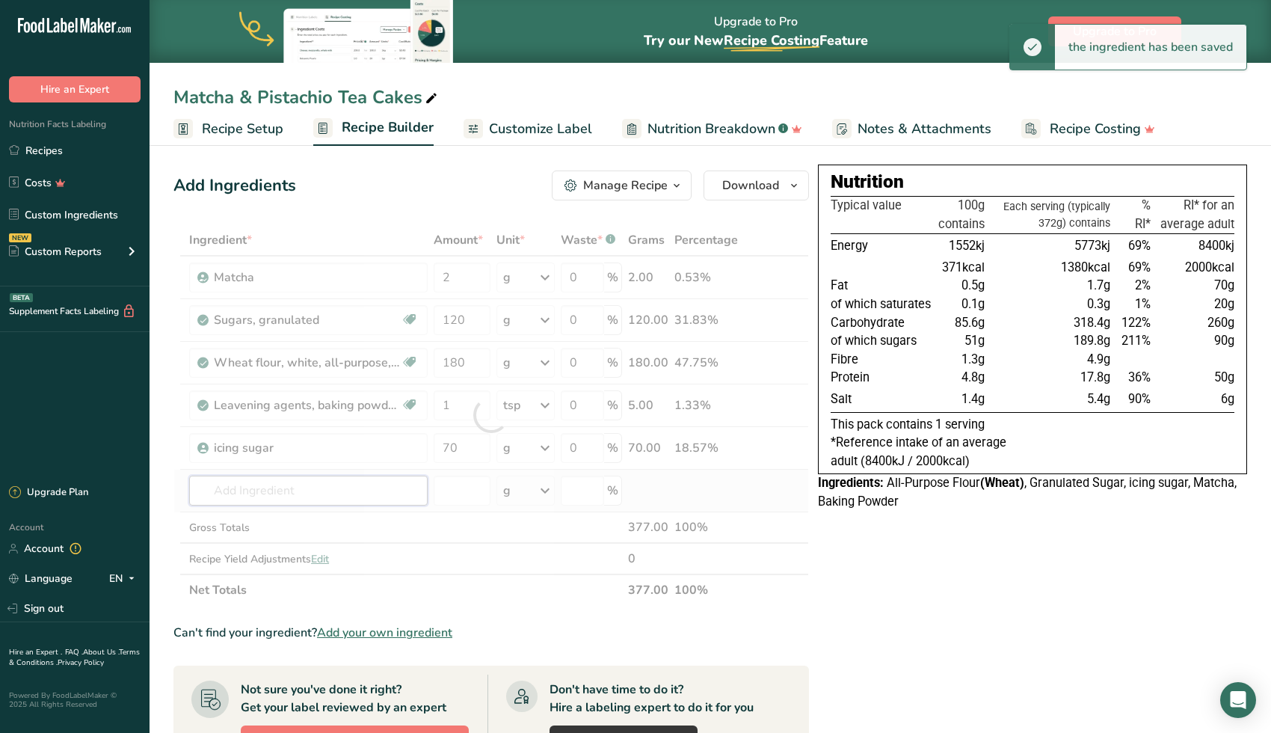
click at [354, 494] on div "Ingredient * Amount * Unit * Waste * .a-a{fill:#347362;}.b-a{fill:#fff;} Grams …" at bounding box center [491, 414] width 636 height 381
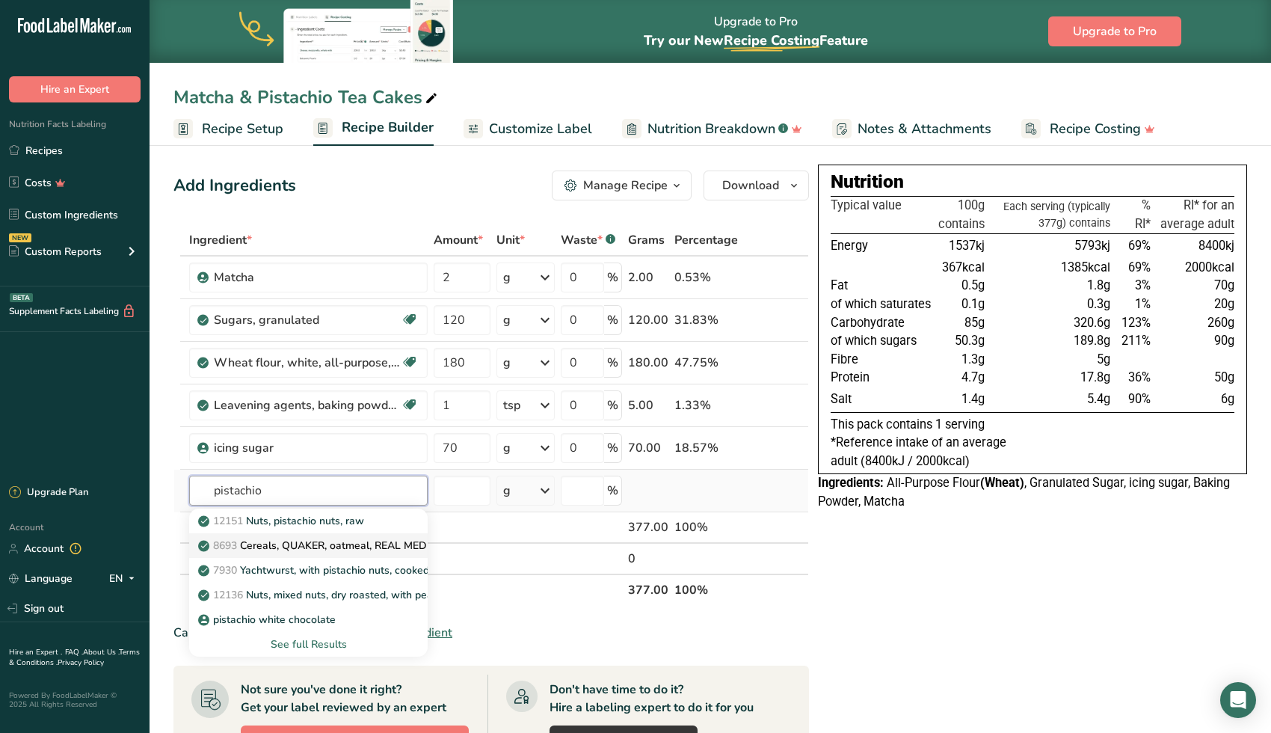
type input "pistachio"
click at [368, 533] on link "8693 Cereals, QUAKER, oatmeal, REAL MEDLEYS, cherry pistachio, dry" at bounding box center [308, 545] width 239 height 25
type input "Cereals, QUAKER, oatmeal, REAL MEDLEYS, cherry pistachio, dry"
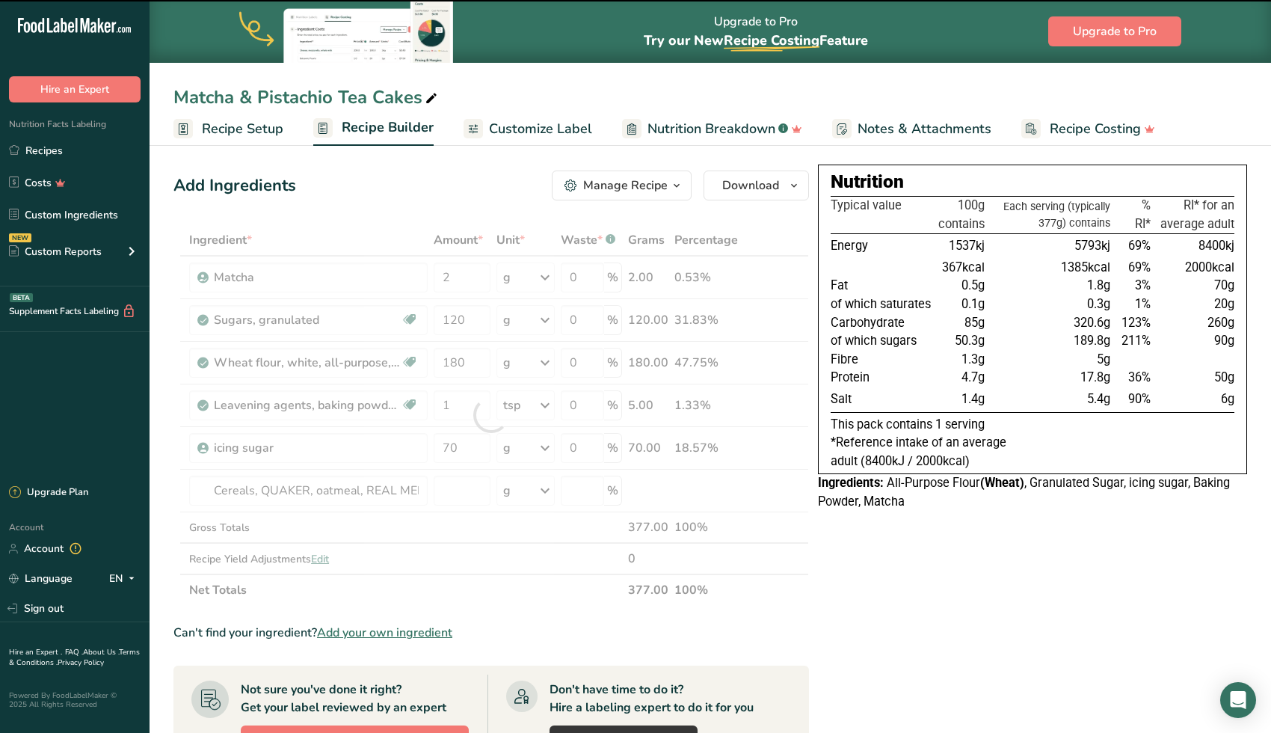
click at [362, 494] on div at bounding box center [491, 414] width 636 height 381
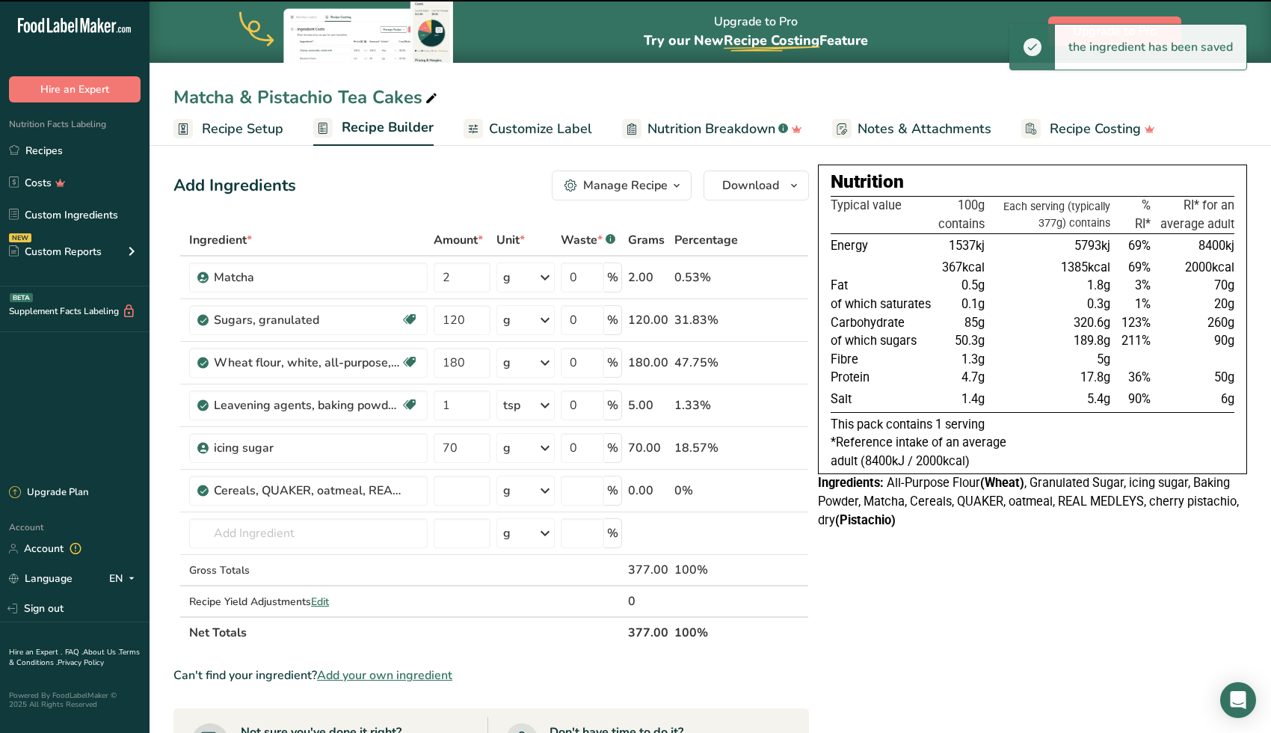
type input "0"
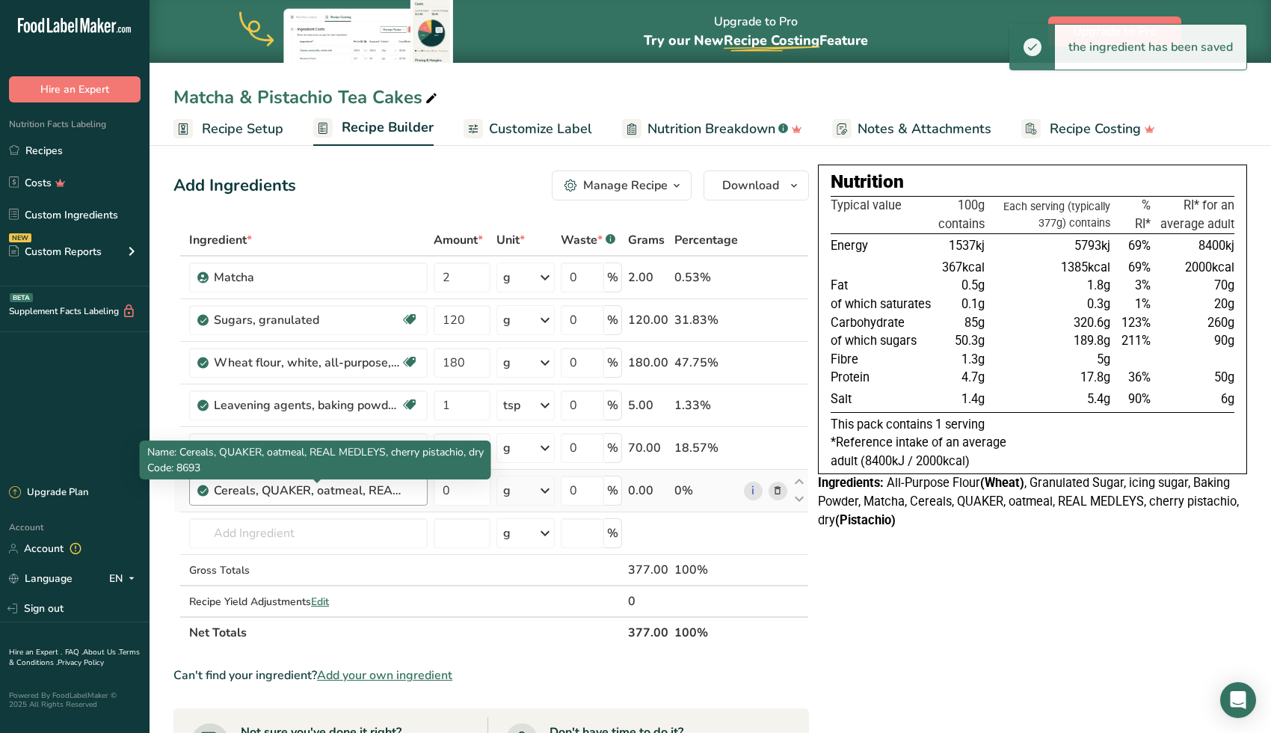
click at [357, 495] on div "Cereals, QUAKER, oatmeal, REAL MEDLEYS, cherry pistachio, dry" at bounding box center [307, 491] width 187 height 18
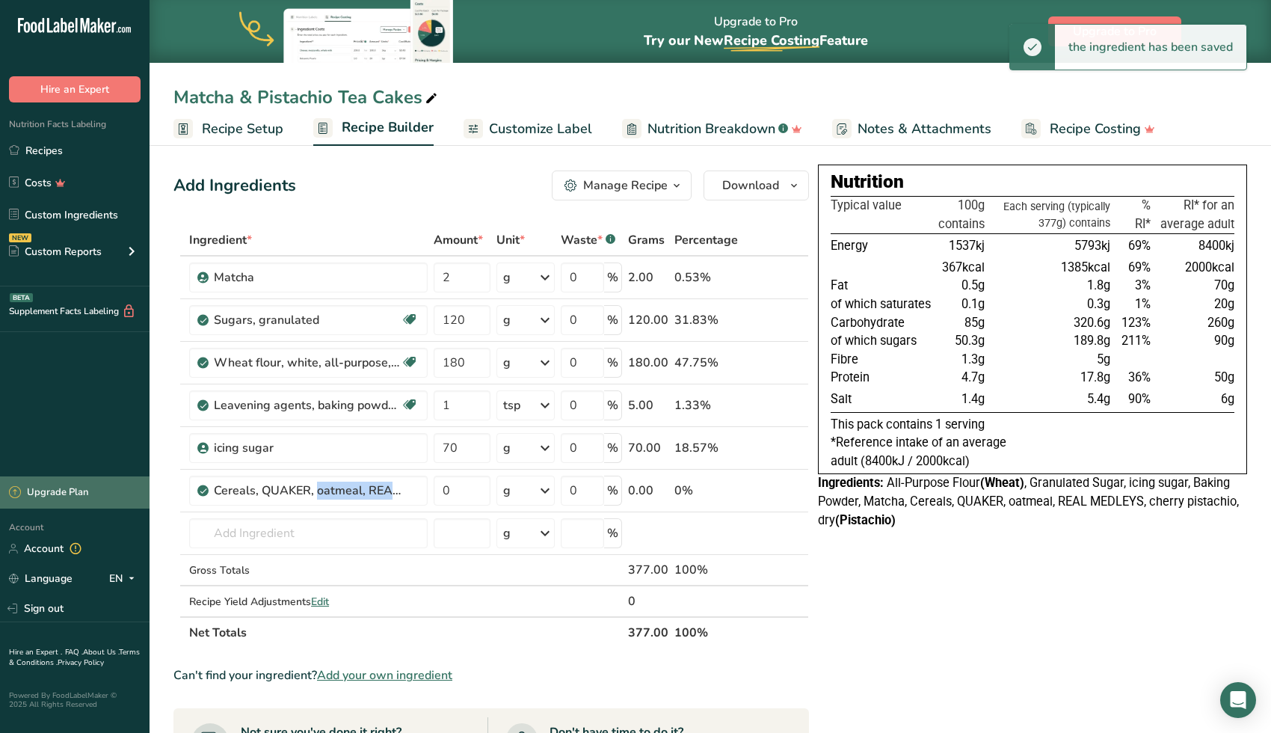
drag, startPoint x: 399, startPoint y: 491, endPoint x: 102, endPoint y: 491, distance: 296.1
click at [102, 491] on div ".a-20{fill:#fff;} Hire an Expert Nutrition Facts Labeling Recipes Costs Custom …" at bounding box center [635, 588] width 1271 height 1177
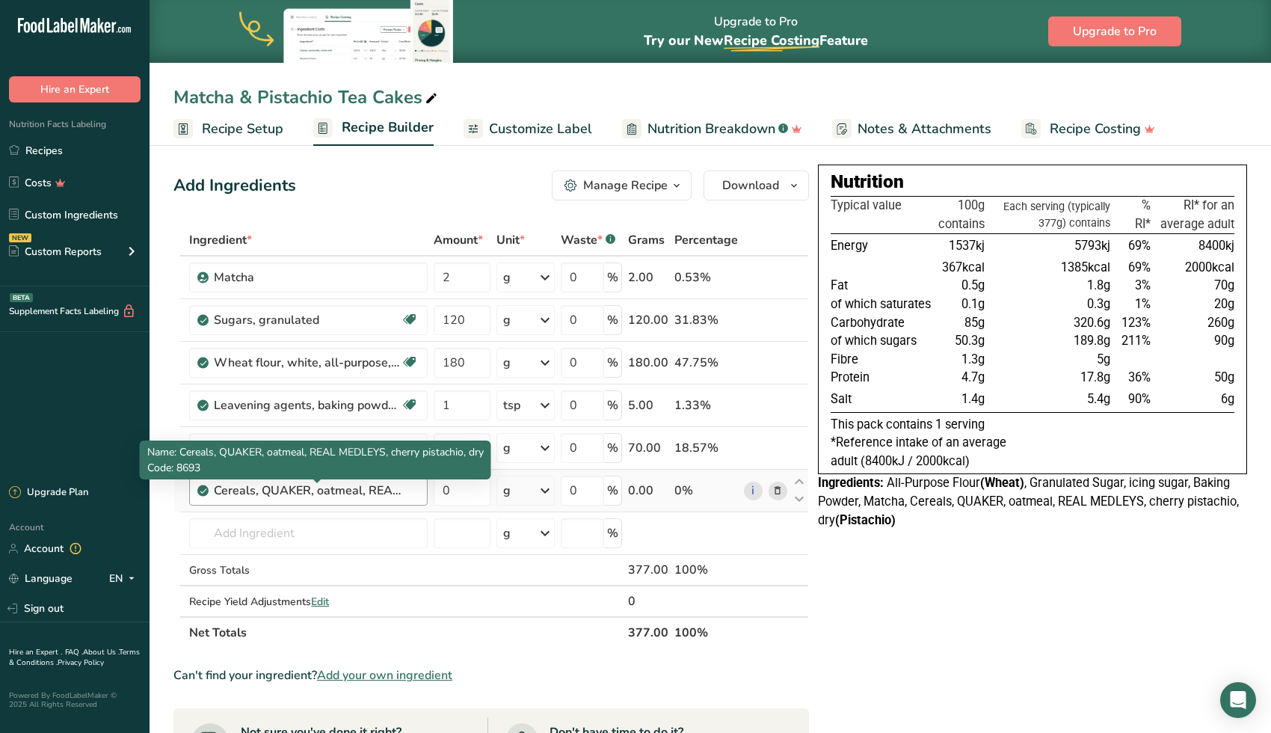
click at [224, 497] on div "Cereals, QUAKER, oatmeal, REAL MEDLEYS, cherry pistachio, dry" at bounding box center [307, 491] width 187 height 18
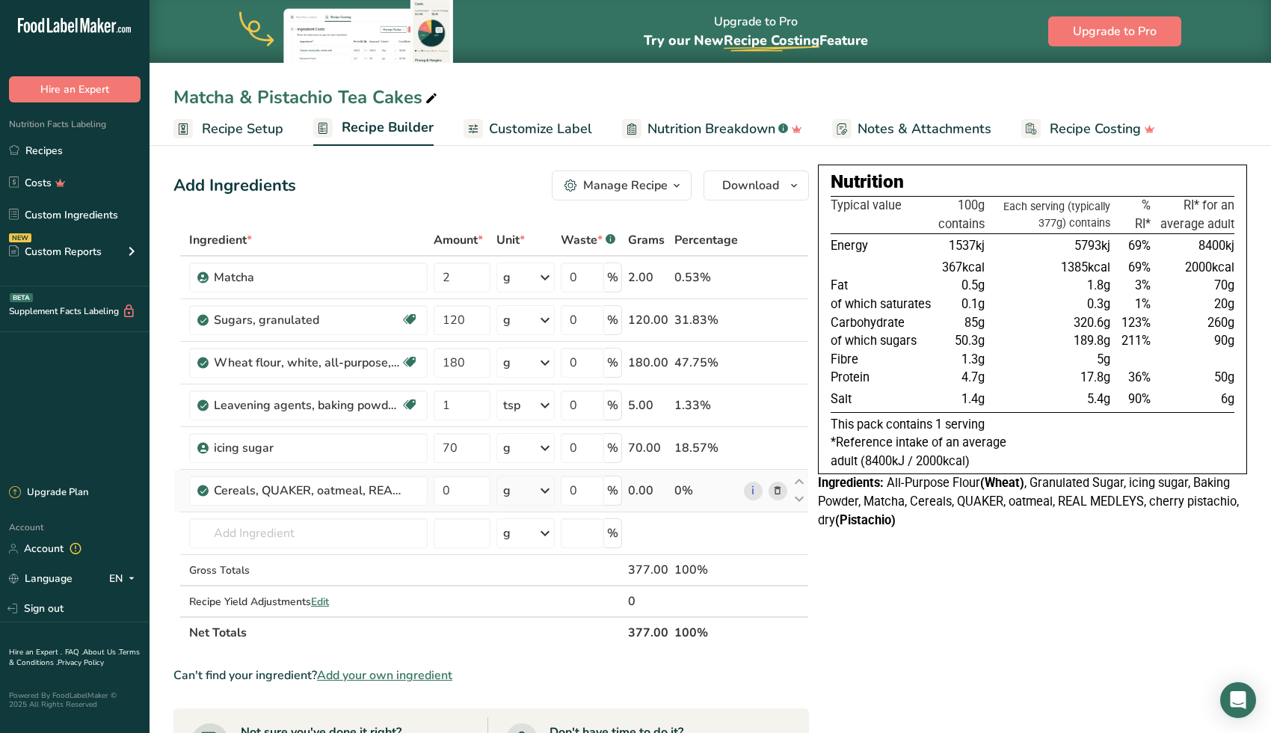
click at [778, 494] on icon at bounding box center [777, 491] width 10 height 16
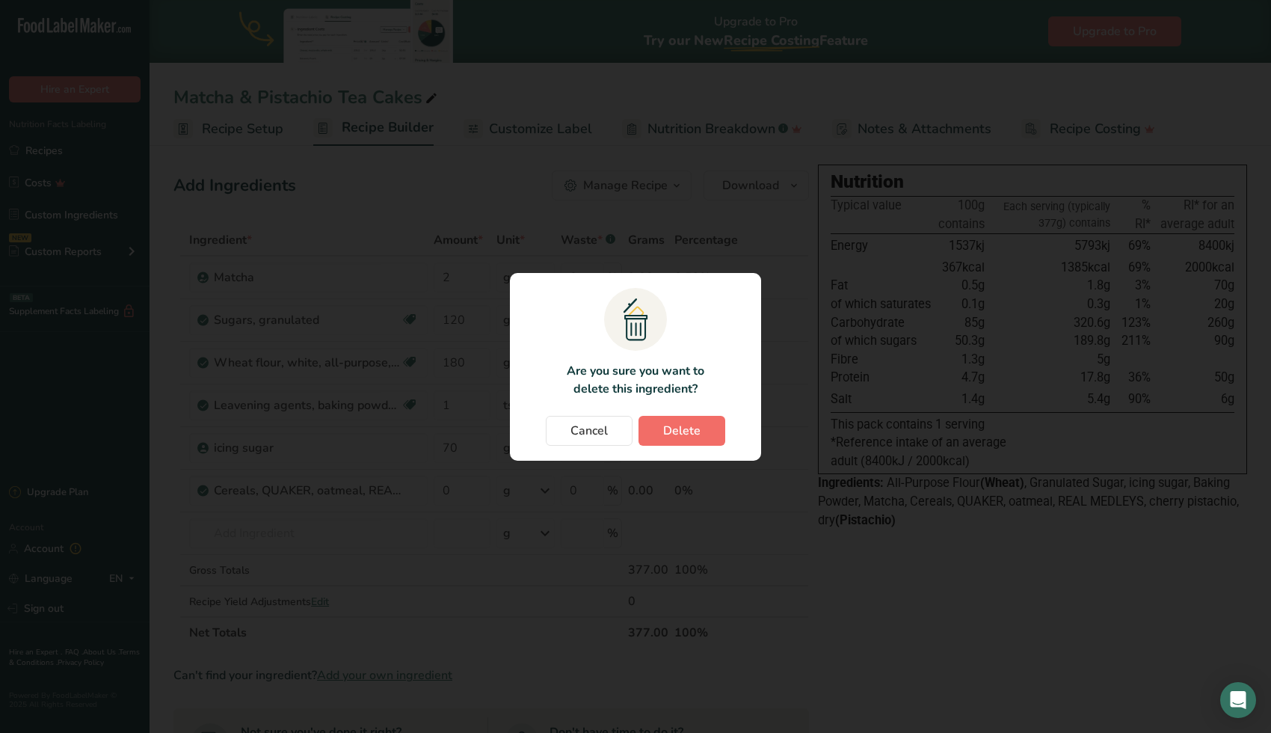
click at [680, 425] on span "Delete" at bounding box center [681, 431] width 37 height 18
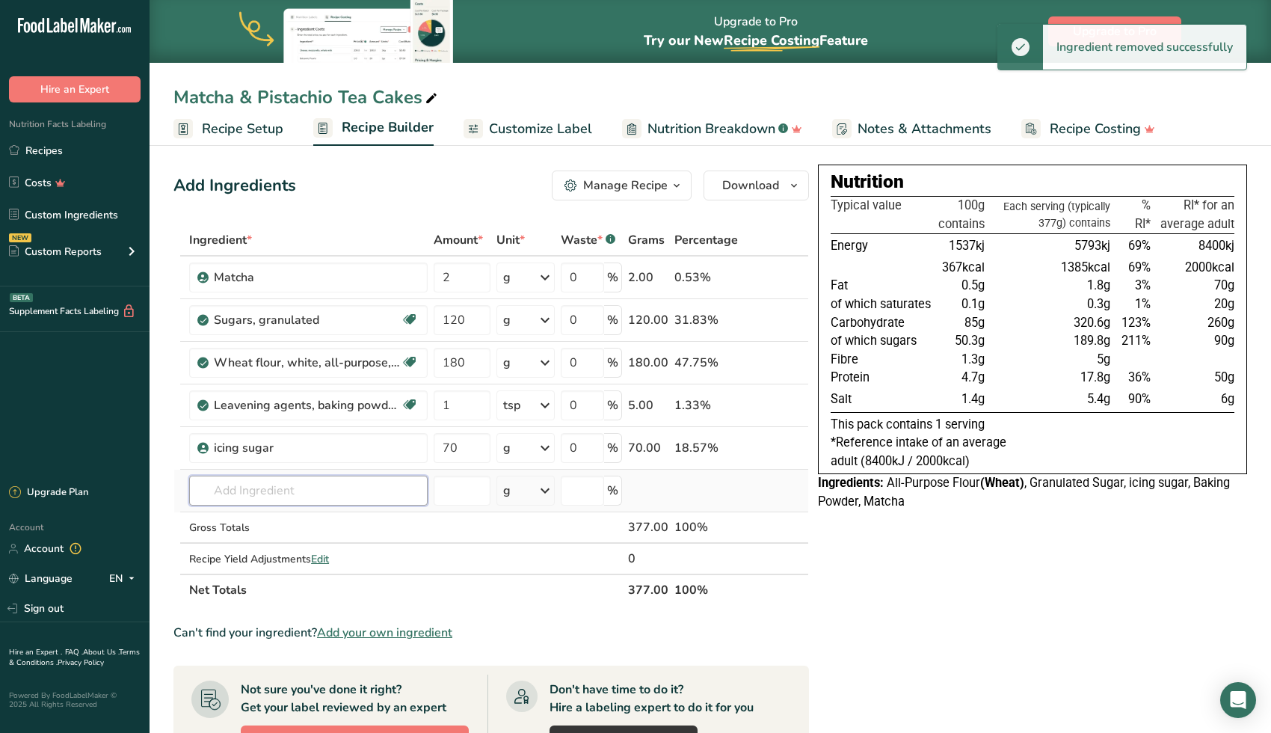
click at [336, 497] on input "text" at bounding box center [308, 491] width 239 height 30
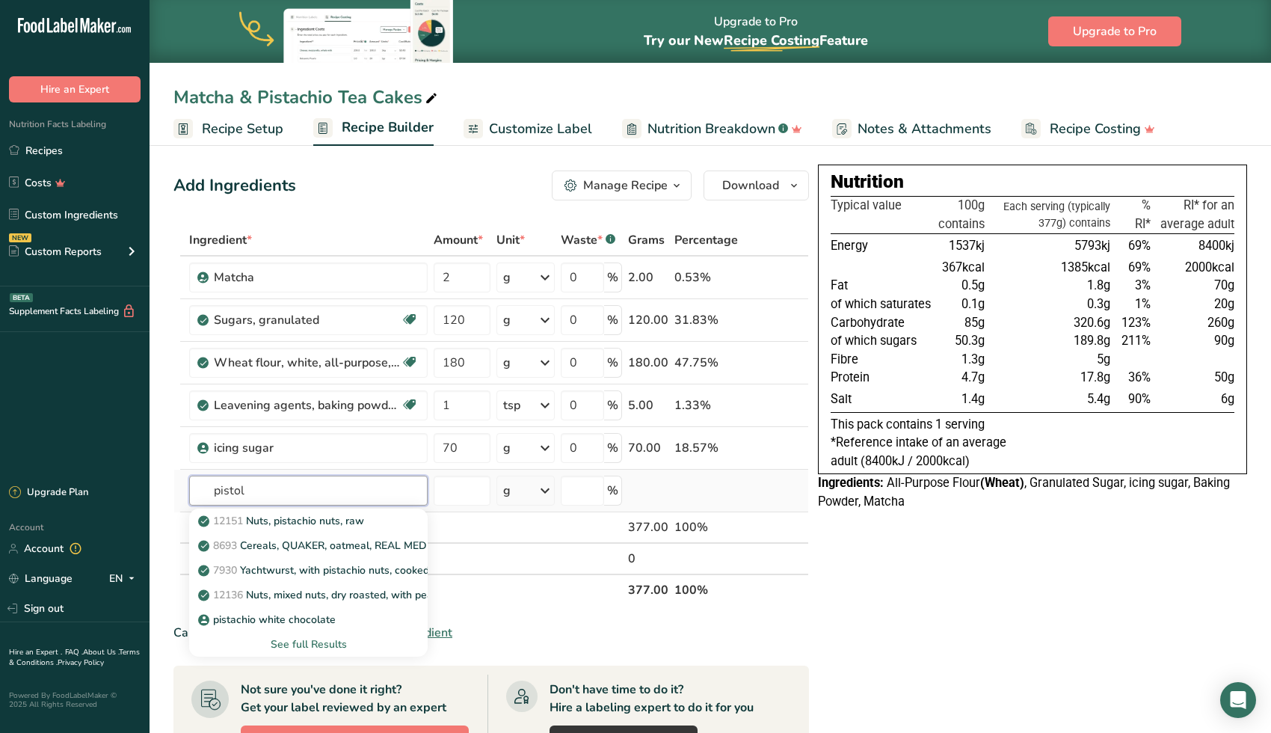
type input "pistol"
drag, startPoint x: 336, startPoint y: 497, endPoint x: 329, endPoint y: 521, distance: 24.9
click at [329, 521] on p "12151 Nuts, pistachio nuts, raw" at bounding box center [282, 521] width 163 height 16
type input "Nuts, pistachio nuts, raw"
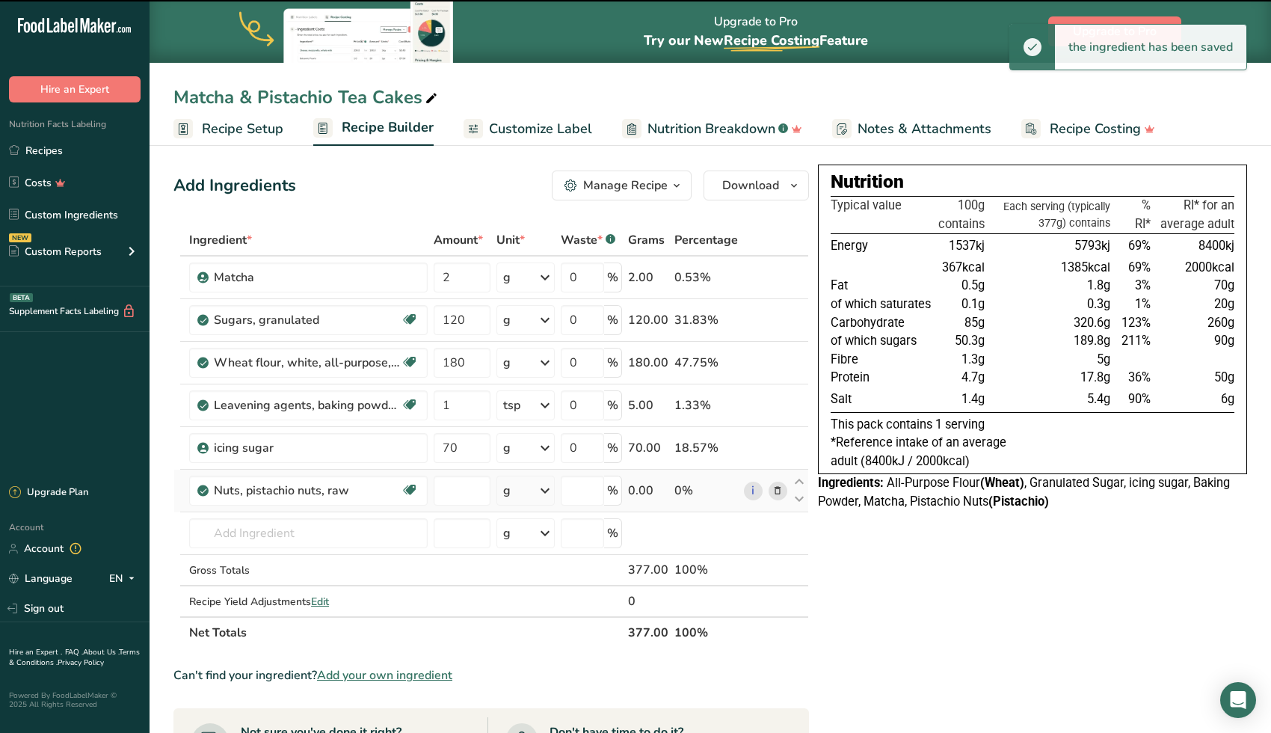
type input "0"
click at [485, 488] on input "0" at bounding box center [462, 491] width 57 height 30
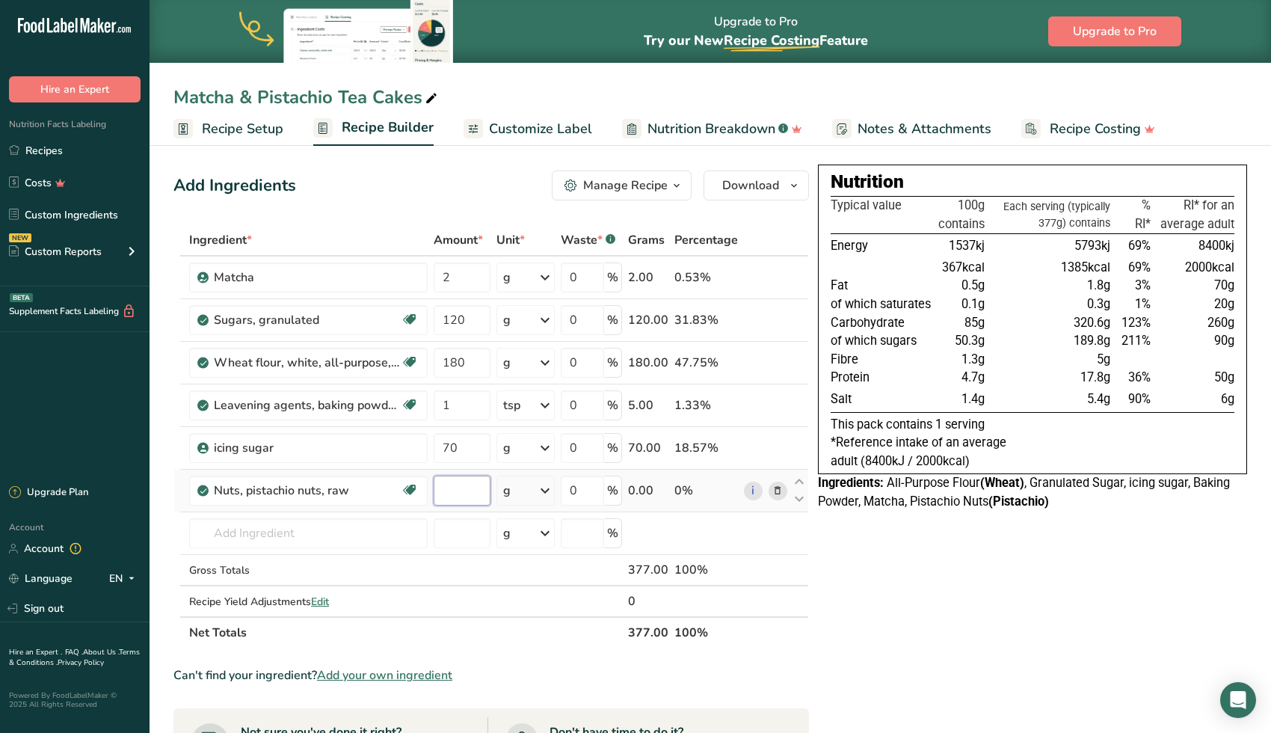
click at [449, 495] on input "number" at bounding box center [462, 491] width 57 height 30
type input "0"
type input "4"
click at [223, 529] on div "Ingredient * Amount * Unit * Waste * .a-a{fill:#347362;}.b-a{fill:#fff;} Grams …" at bounding box center [491, 436] width 636 height 424
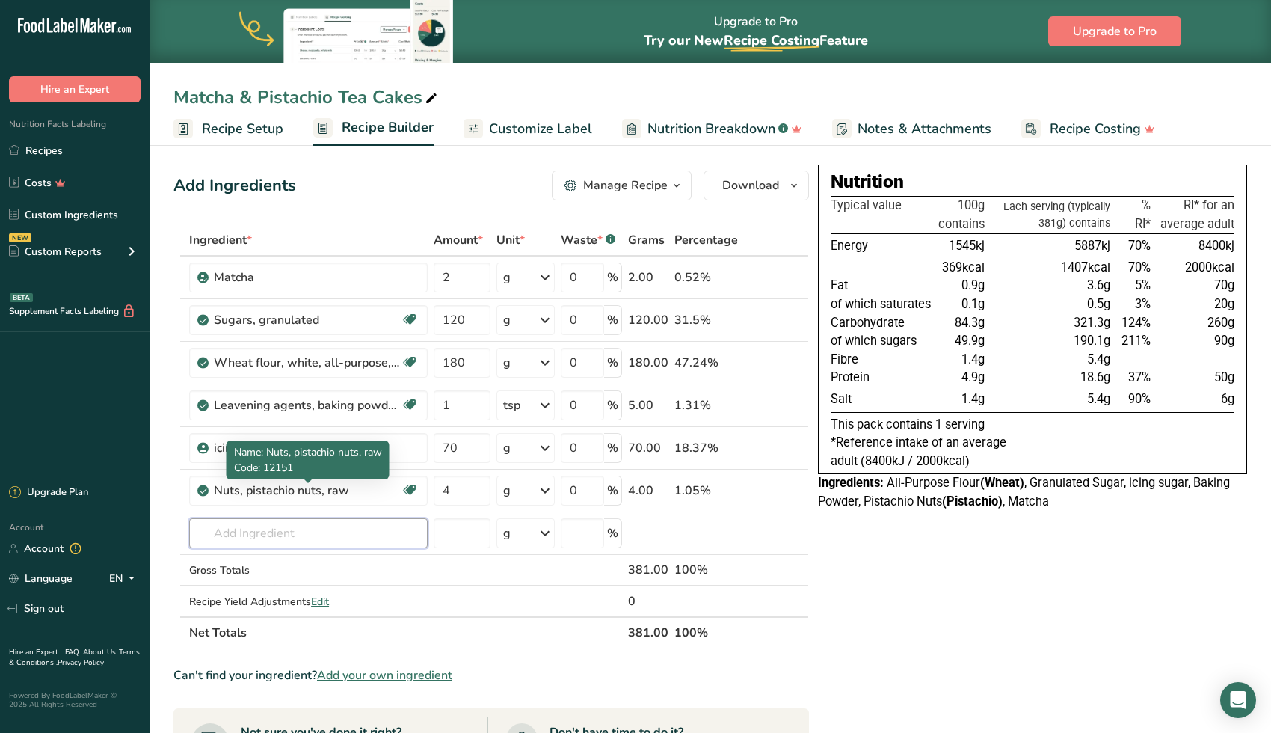
type input "i"
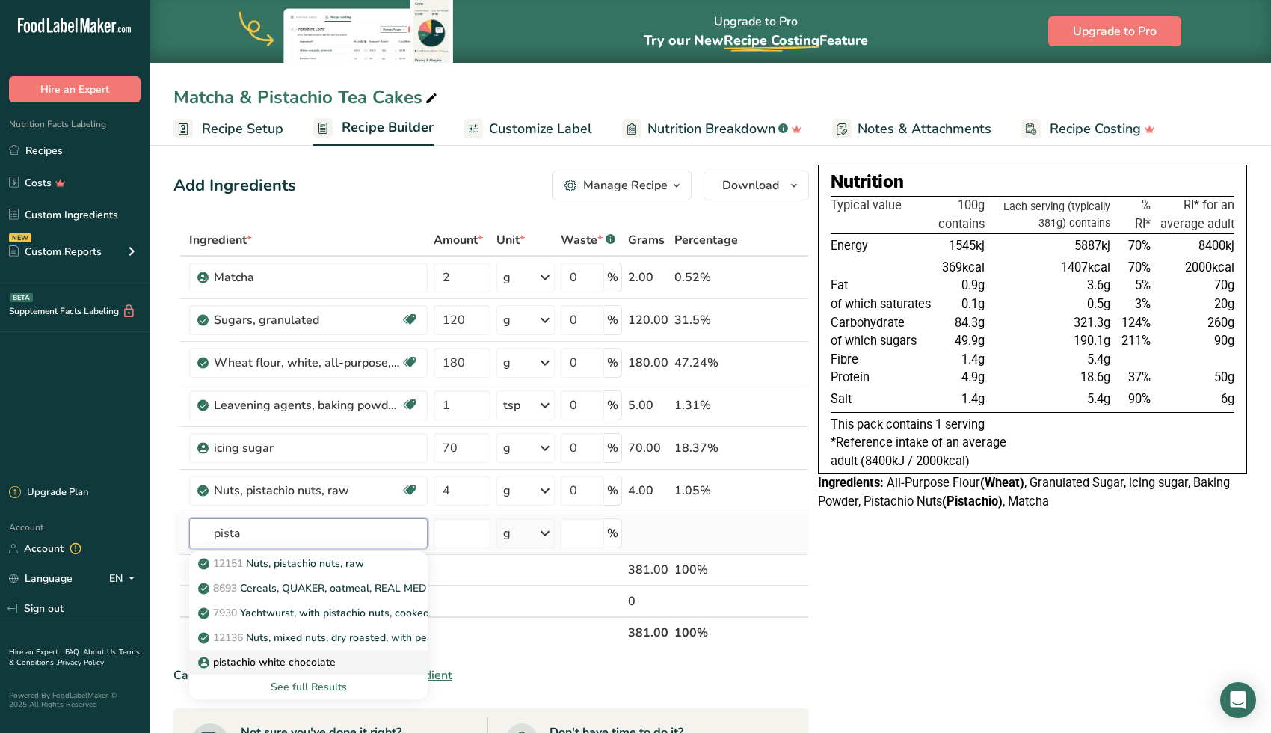
type input "pista"
click at [293, 662] on p "pistachio white chocolate" at bounding box center [268, 662] width 135 height 16
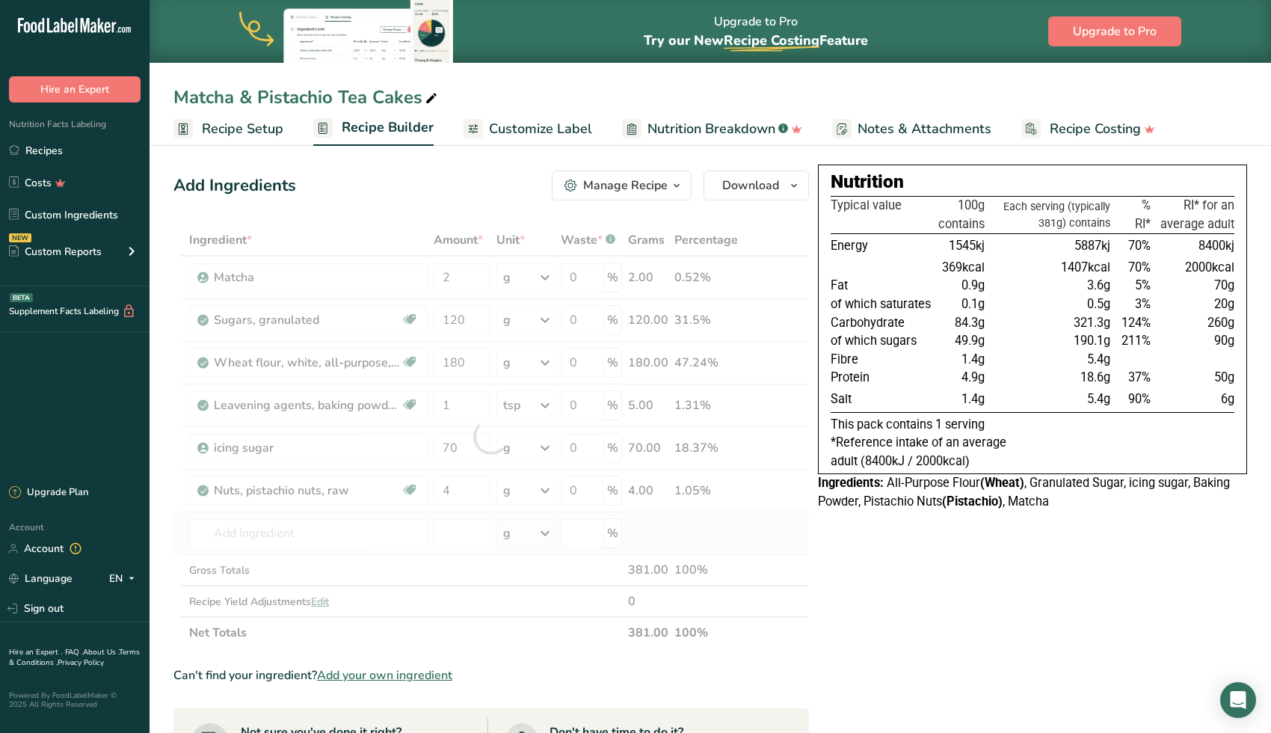
type input "pistachio white chocolate"
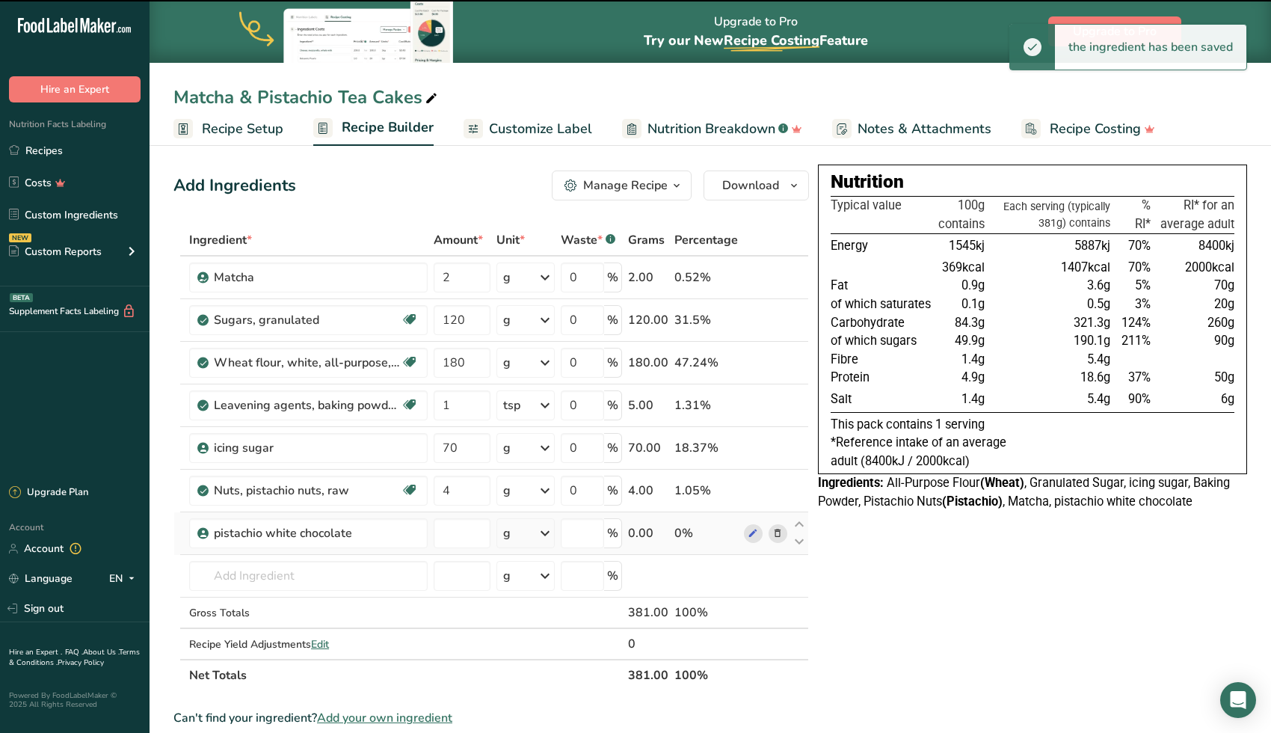
type input "0"
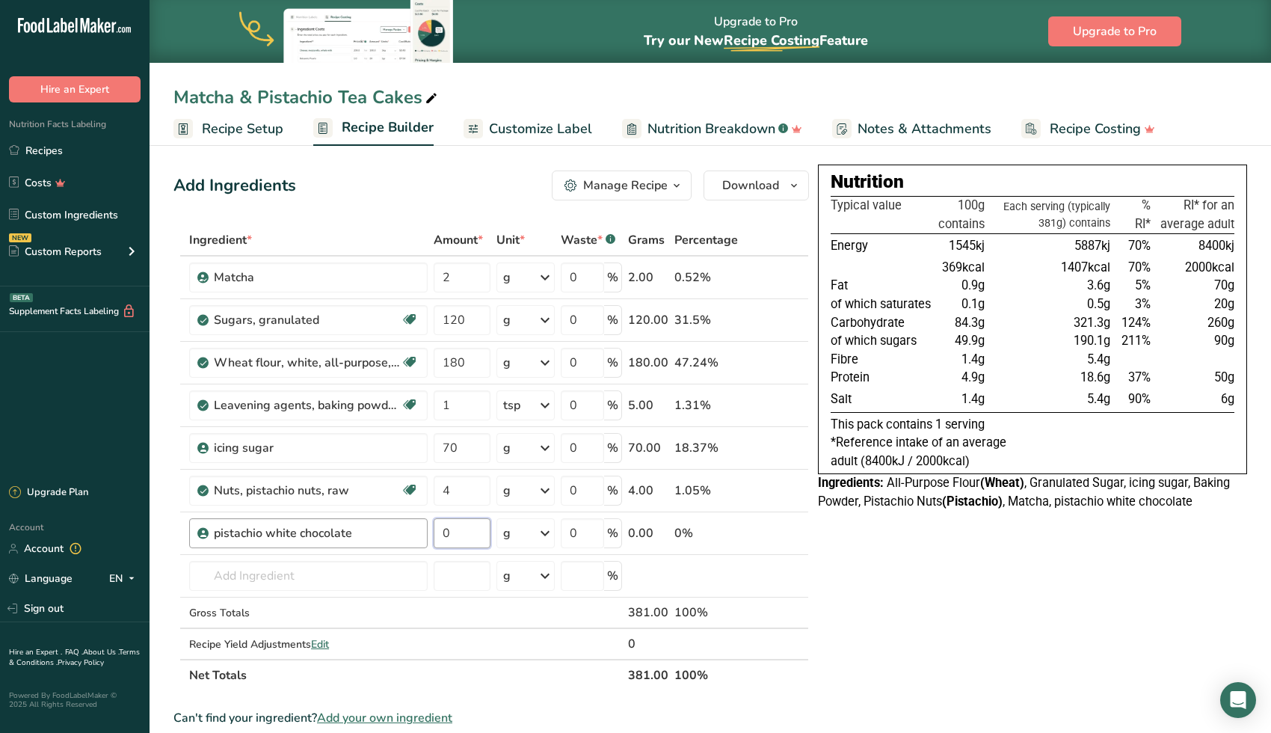
drag, startPoint x: 459, startPoint y: 537, endPoint x: 405, endPoint y: 524, distance: 55.3
click at [419, 530] on tr "pistachio white chocolate 0 g Weight Units g kg mg See more Volume Units l Volu…" at bounding box center [491, 533] width 634 height 43
type input "25"
click at [944, 246] on td "1588kj" at bounding box center [961, 246] width 52 height 25
